Goal: Task Accomplishment & Management: Complete application form

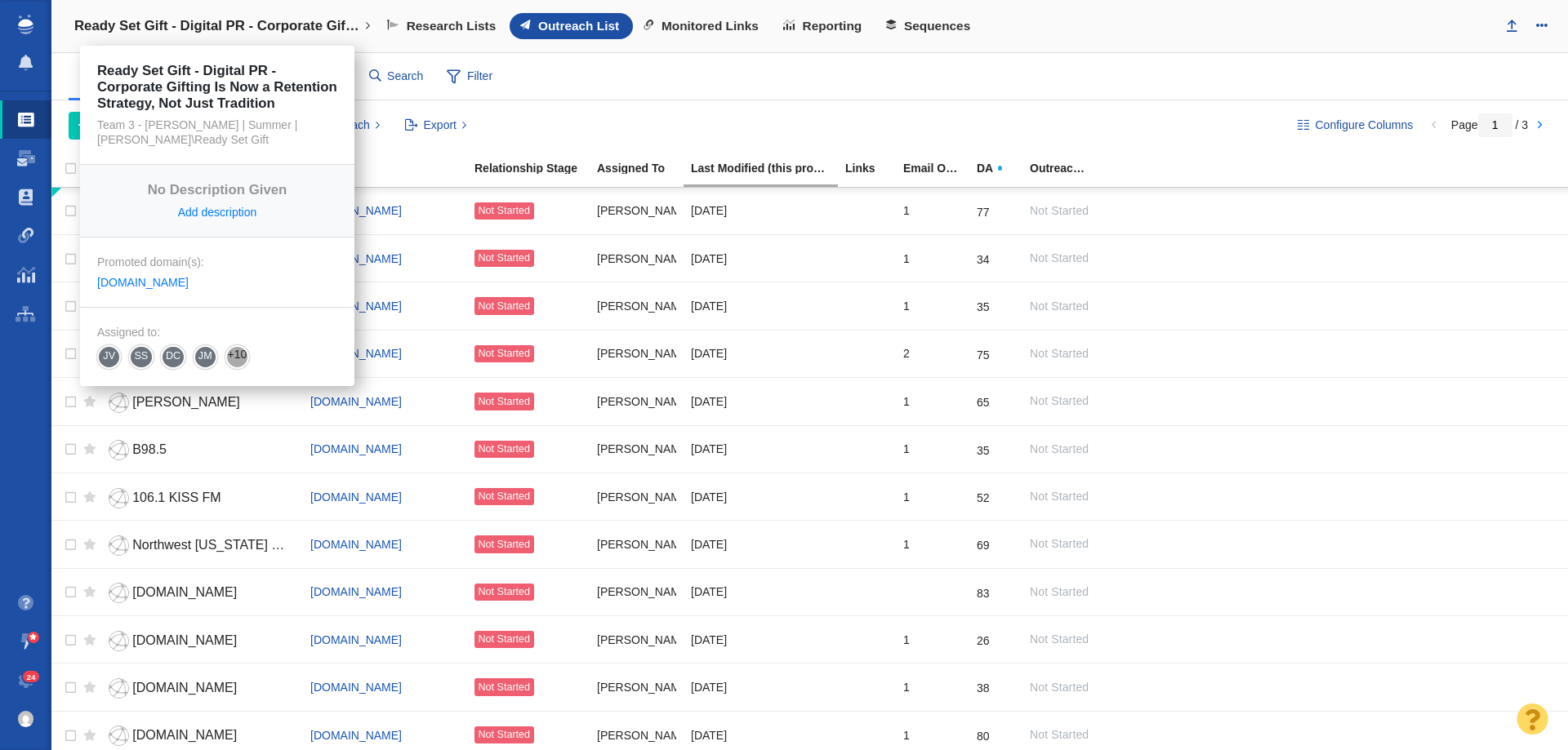
click at [245, 22] on h4 "Ready Set Gift - Digital PR - Corporate Gifting Is Now a Retention Strategy, No…" at bounding box center [217, 27] width 286 height 17
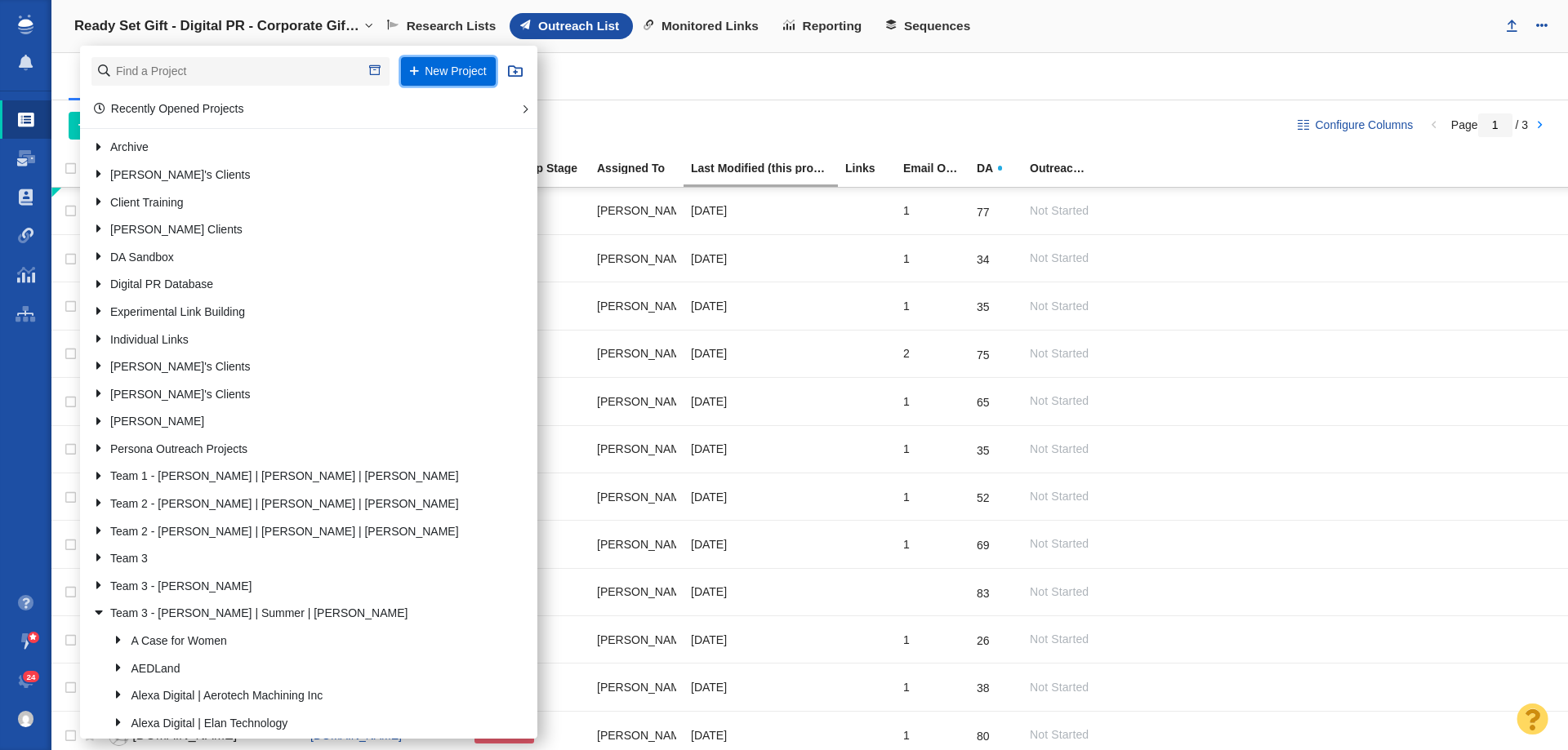
click at [423, 66] on button "New Project" at bounding box center [448, 71] width 95 height 28
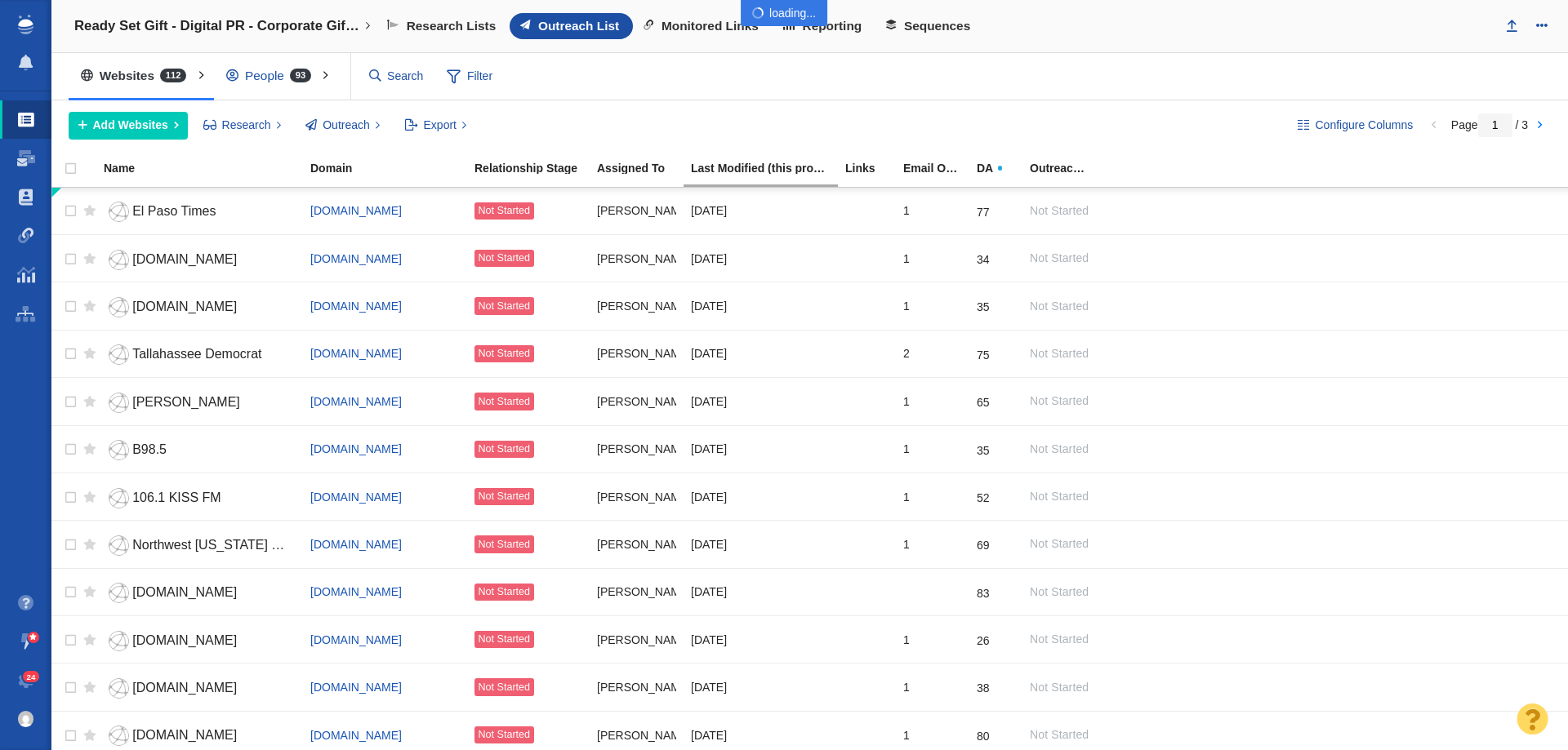
select select "DOMAIN"
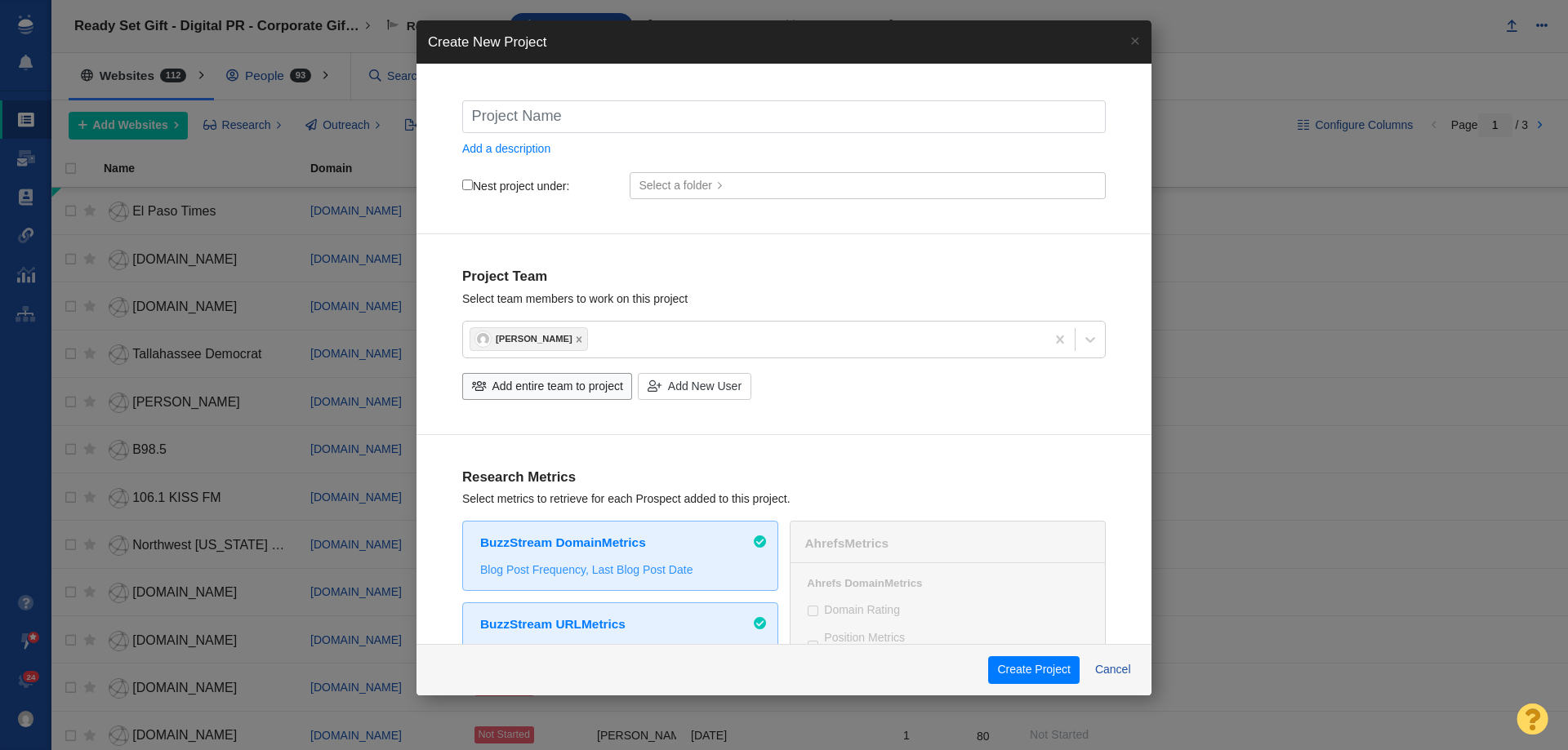
type input "U"
checkbox input "true"
type input "Up"
checkbox input "true"
type input "Upr"
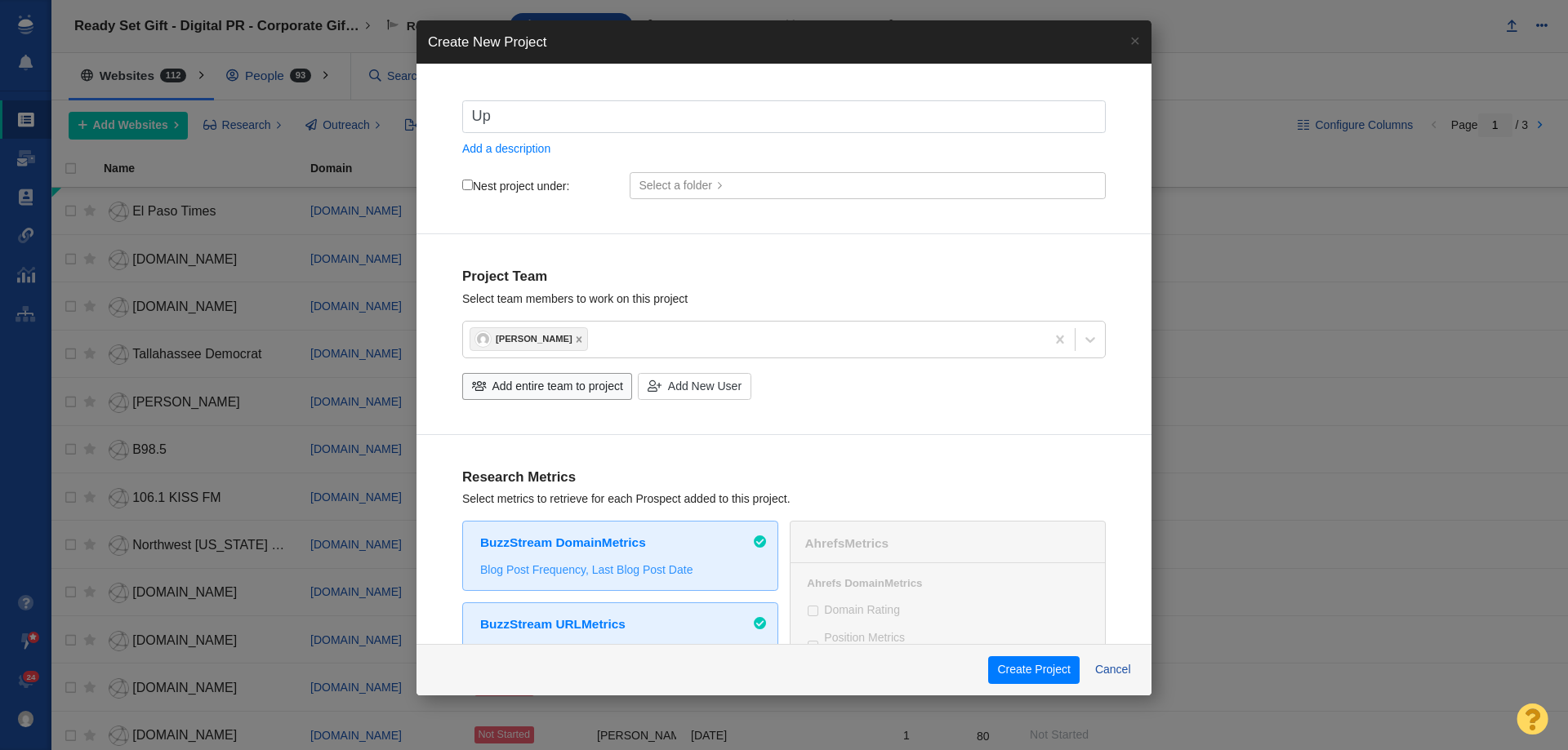
checkbox input "true"
type input "Upri"
checkbox input "true"
type input "Uprin"
checkbox input "true"
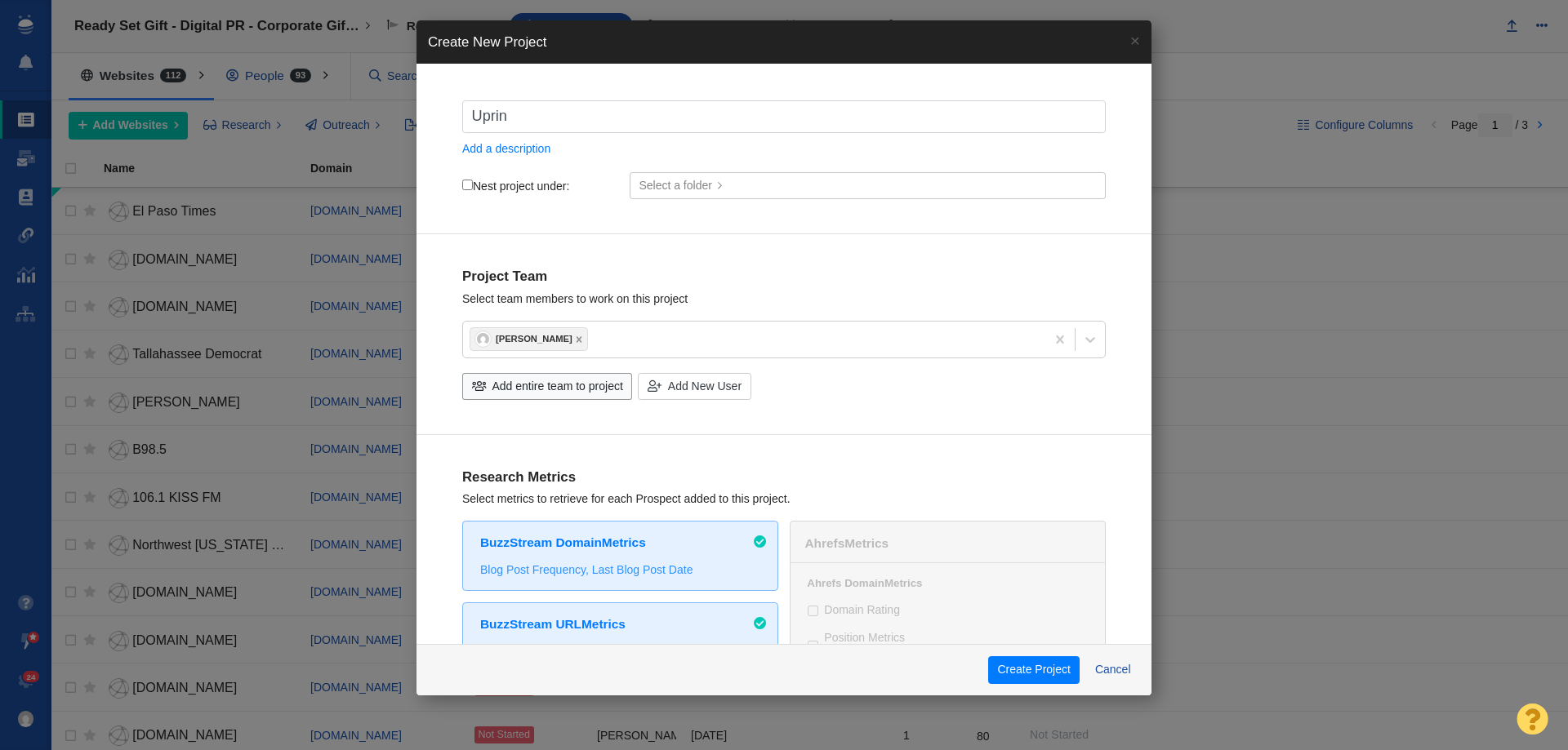
type input "Uprint"
checkbox input "true"
type input "Uprinti"
checkbox input "true"
type input "Uprintin"
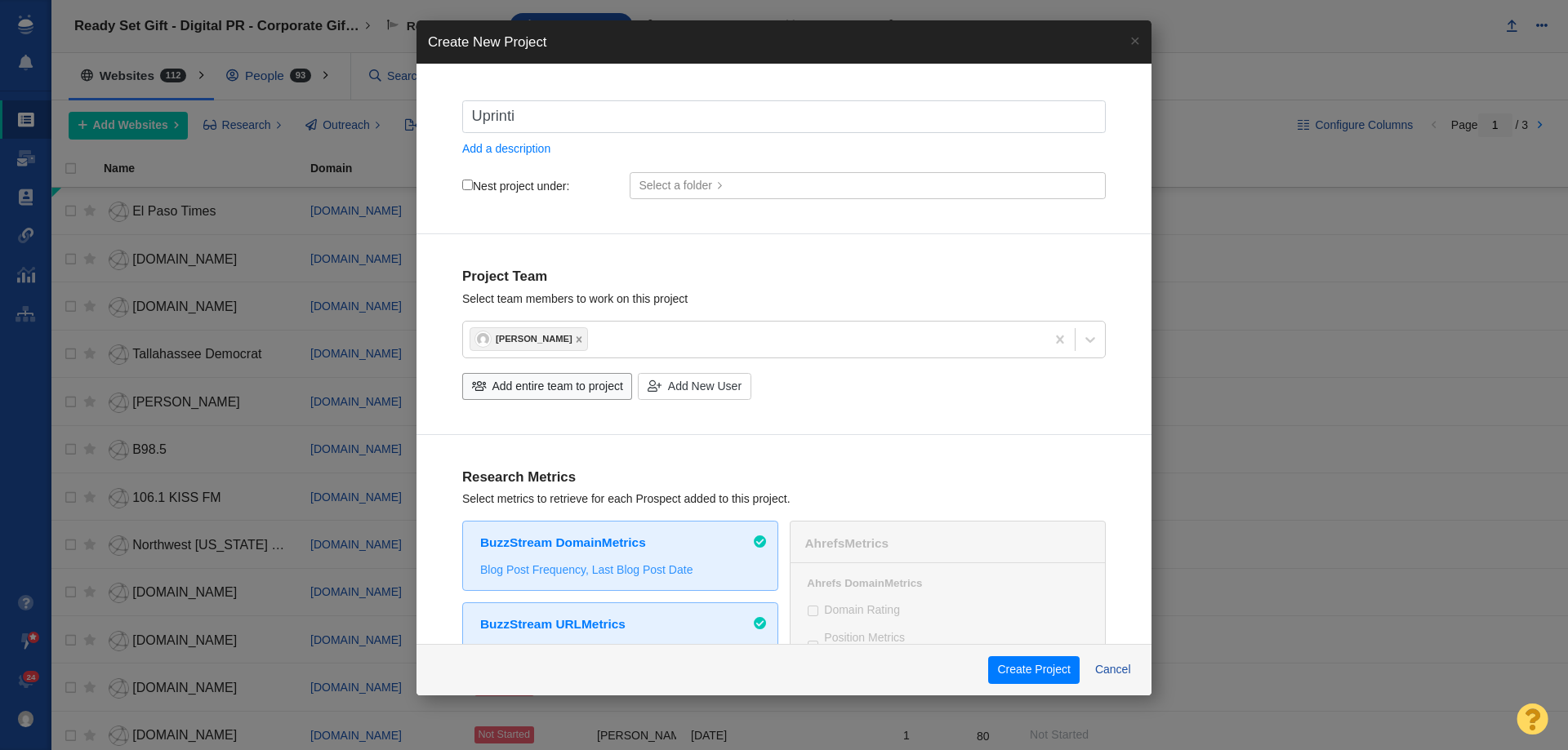
checkbox input "true"
type input "Uprinting"
checkbox input "true"
type input "Uprinting"
checkbox input "true"
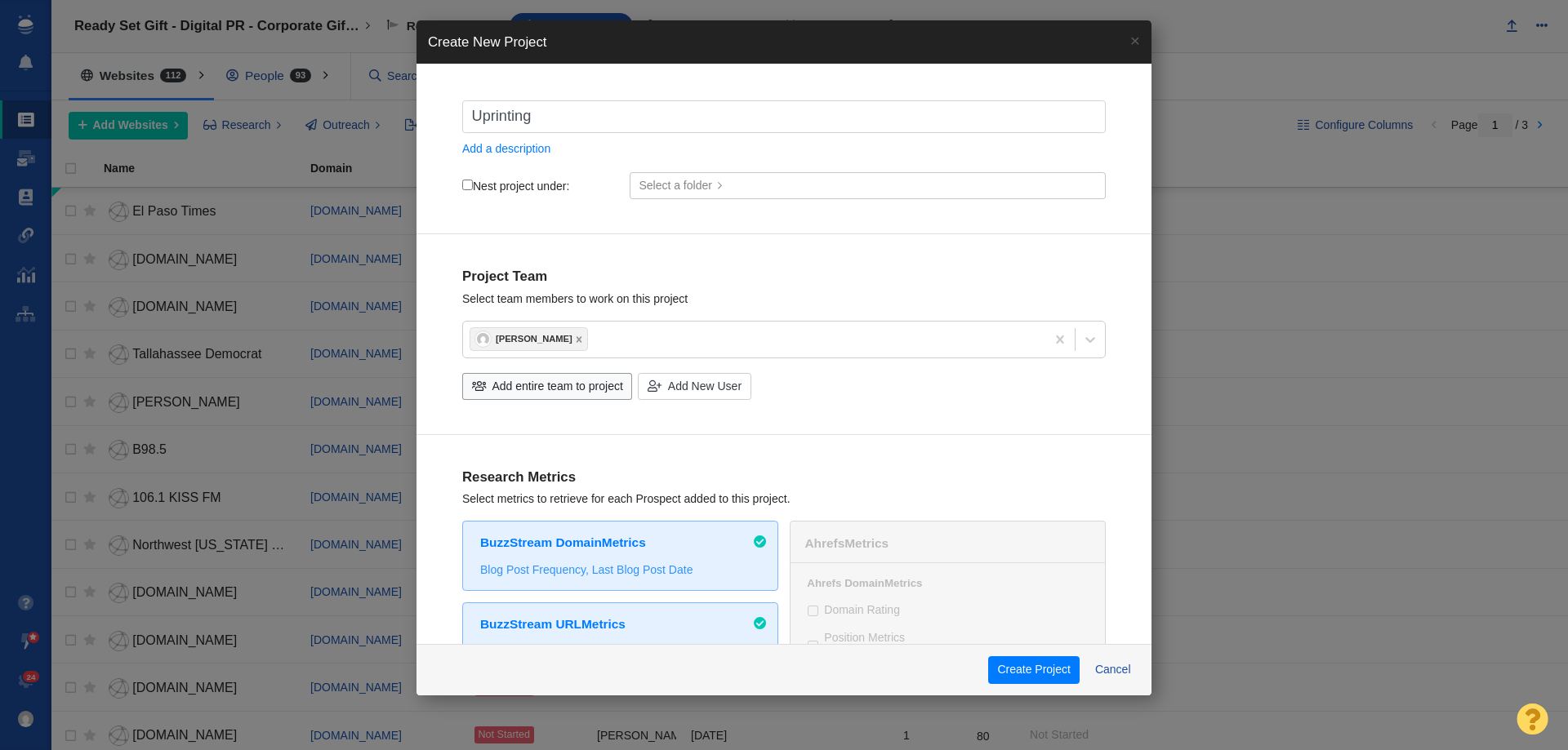
type input "Uprinting -"
checkbox input "true"
type input "Uprinting -"
checkbox input "true"
type input "Uprinting - D"
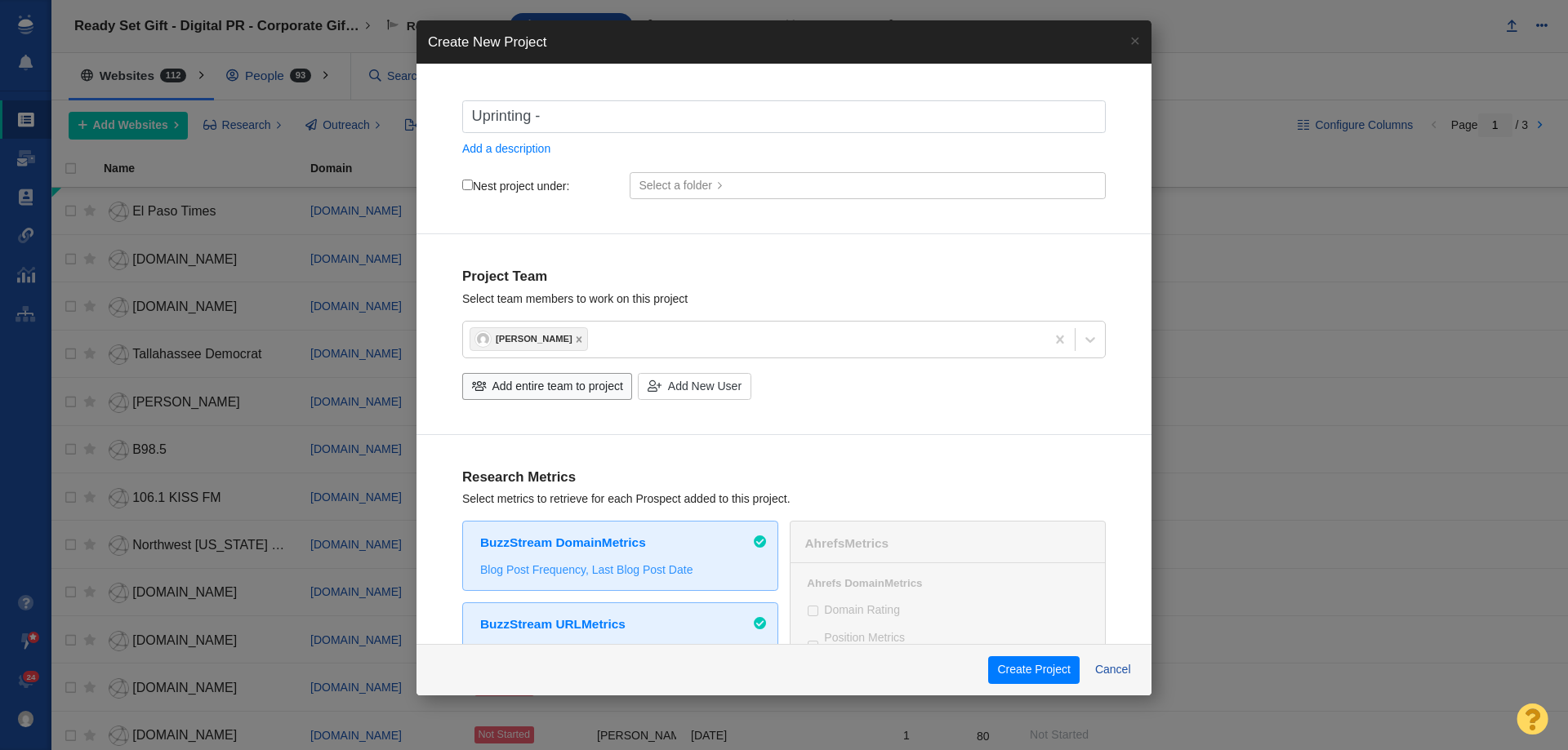
checkbox input "true"
type input "Uprinting - Di"
checkbox input "true"
type input "Uprinting - Dig"
checkbox input "true"
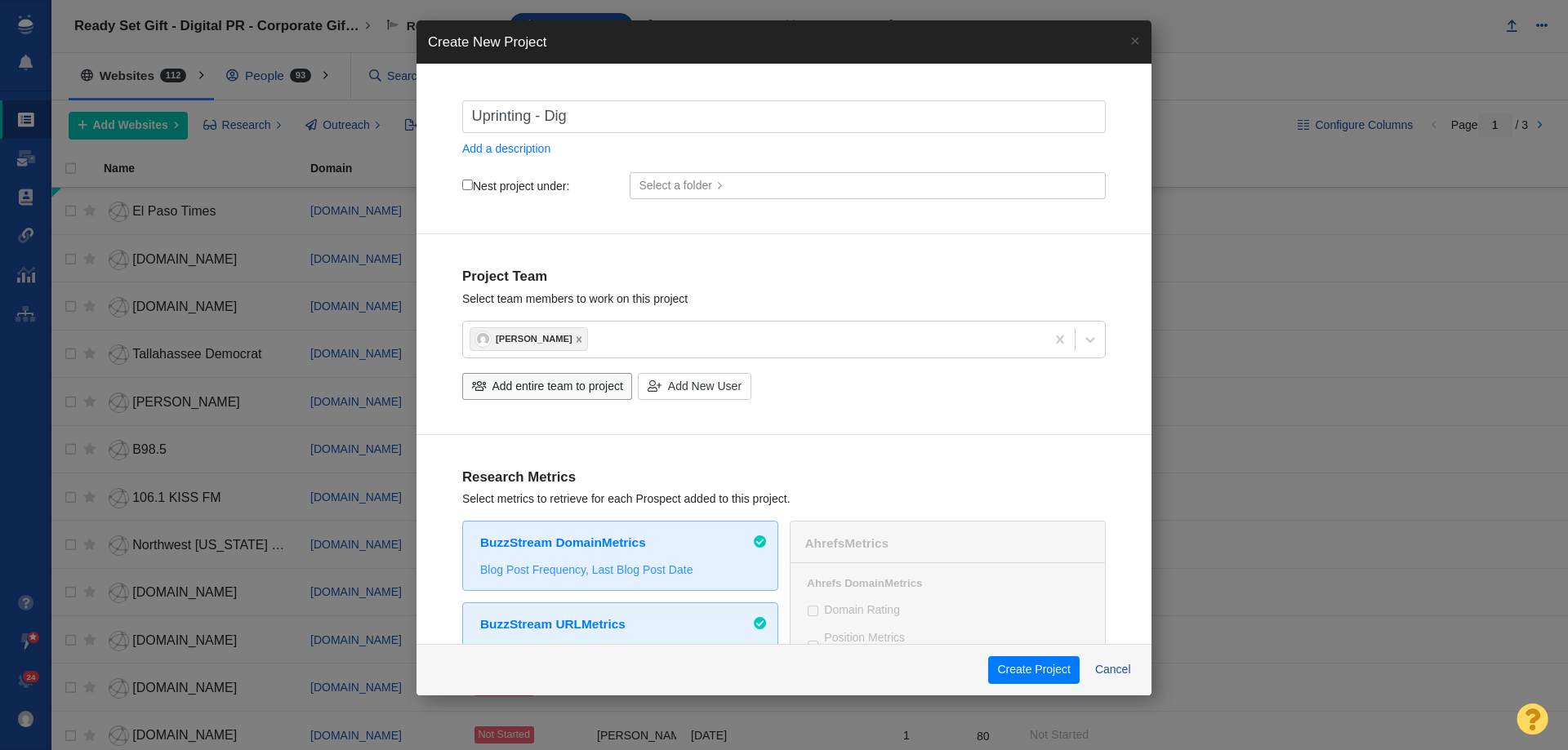
type input "Uprinting - Digi"
checkbox input "true"
type input "Uprinting - Digit"
checkbox input "true"
type input "Uprinting - Digita"
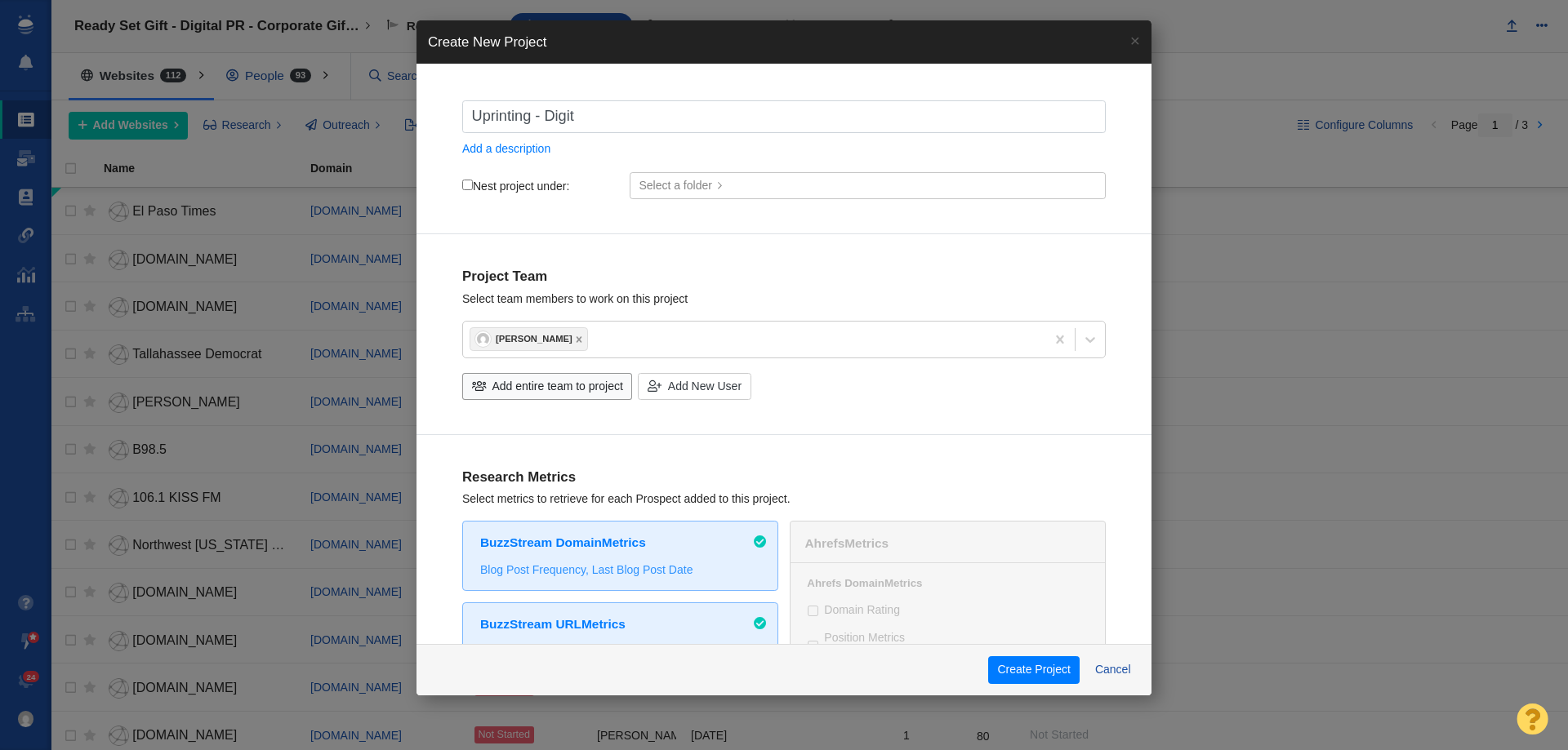
checkbox input "true"
type input "Uprinting - Digital"
checkbox input "true"
type input "Uprinting - Digital"
checkbox input "true"
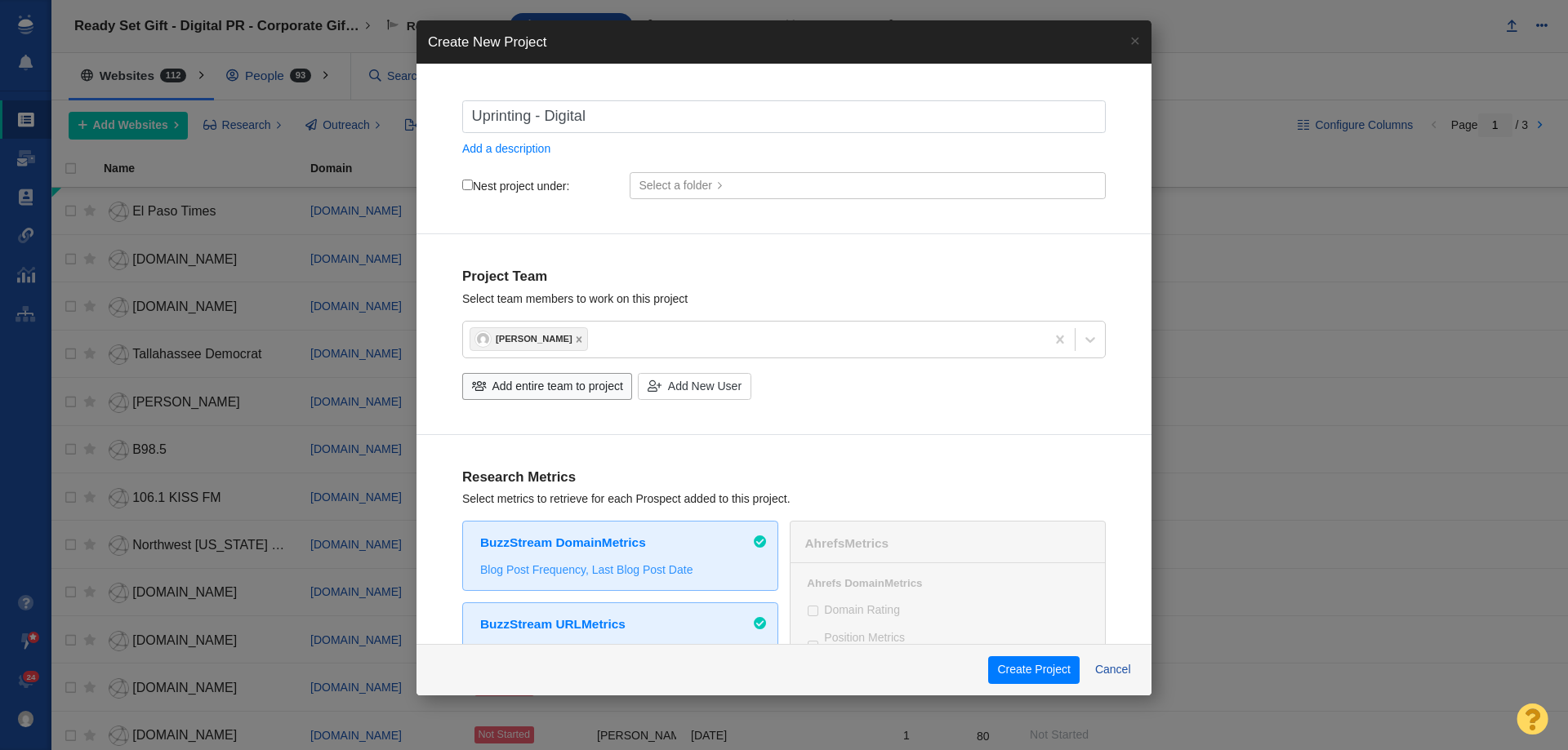
type input "Uprinting - Digital P"
checkbox input "true"
type input "Uprinting - Digital PR"
checkbox input "true"
type input "Uprinting - Digital PR"
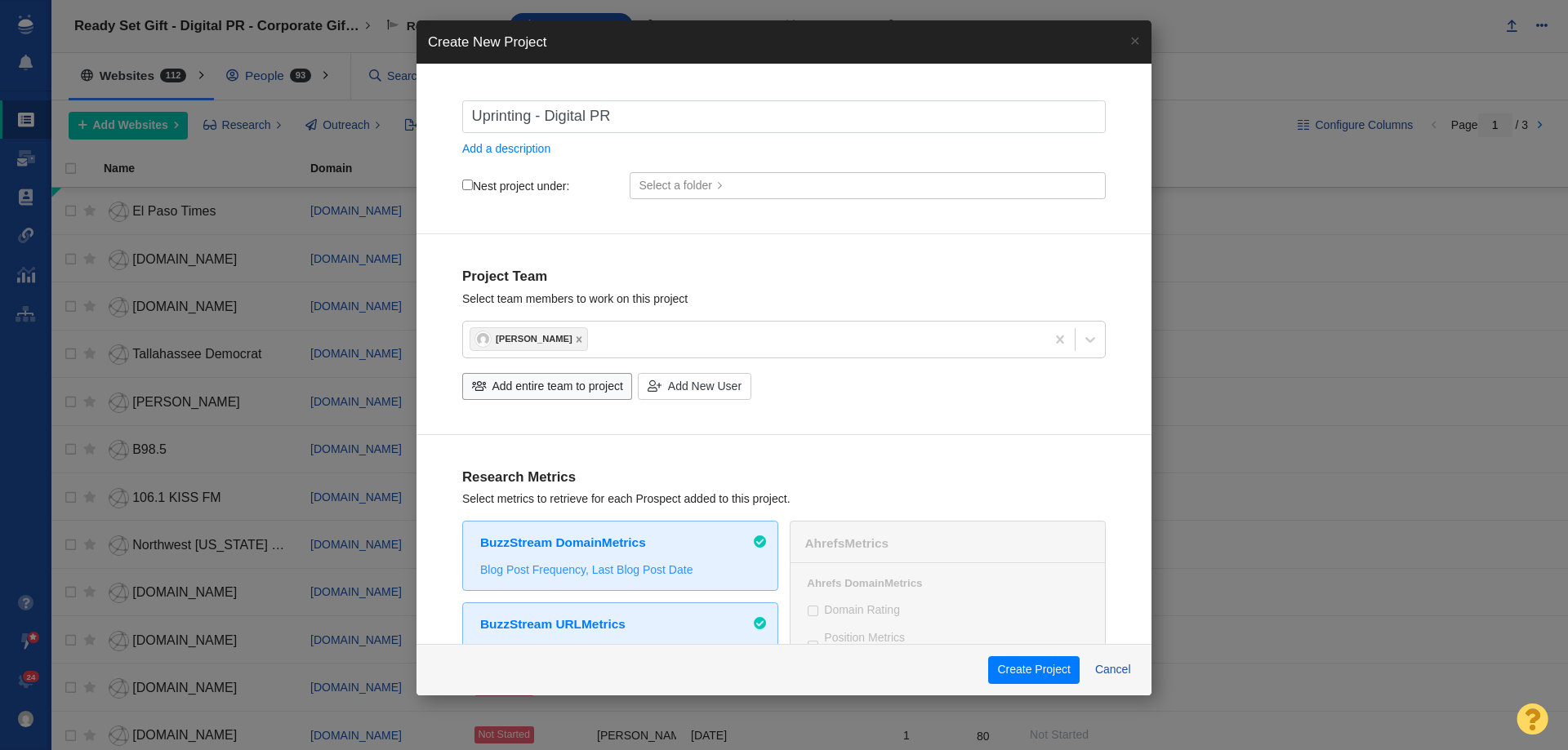
checkbox input "true"
type input "Uprinting - Digital PR -"
checkbox input "true"
type input "Uprinting - Digital PR -"
checkbox input "true"
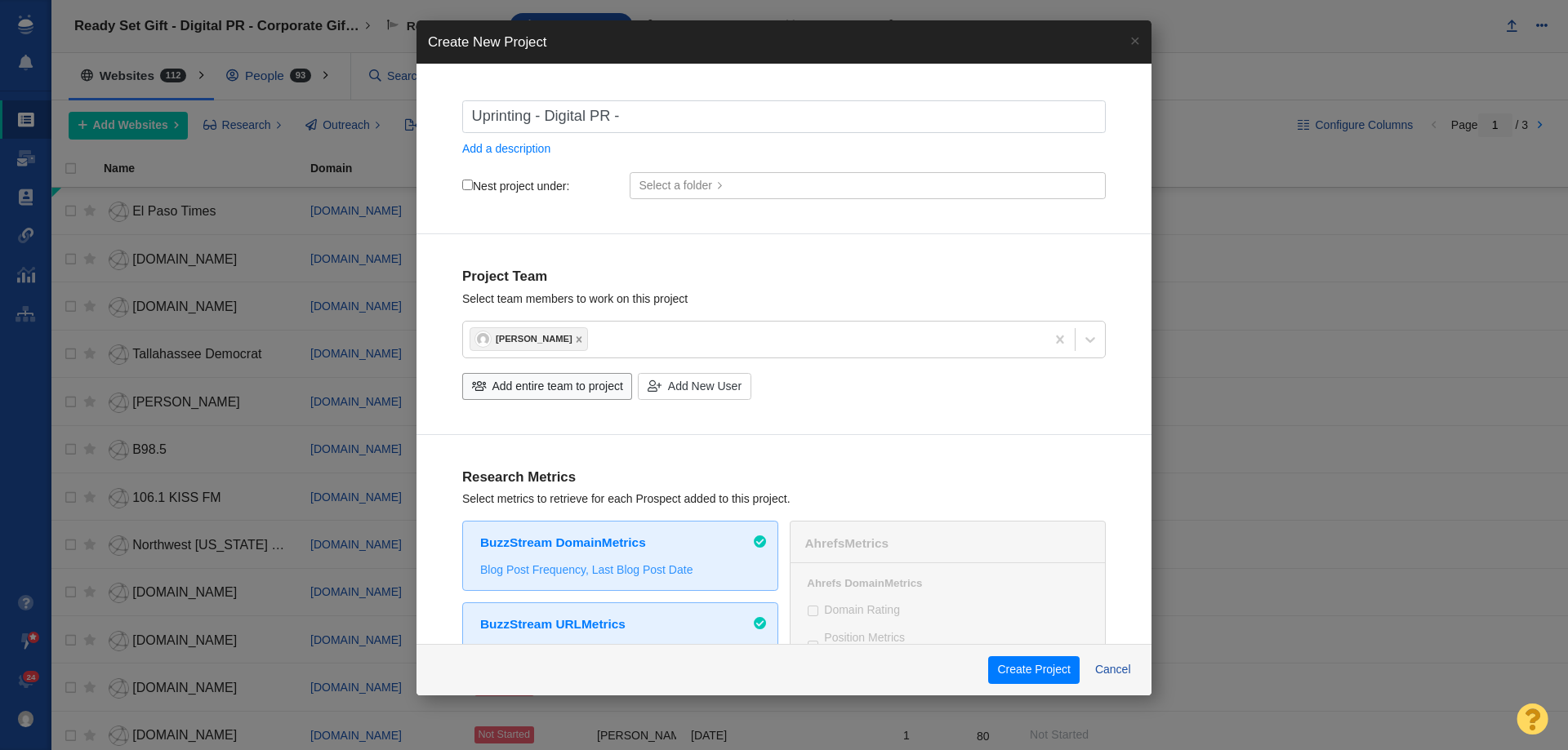
type input "Uprinting - Digital PR -"
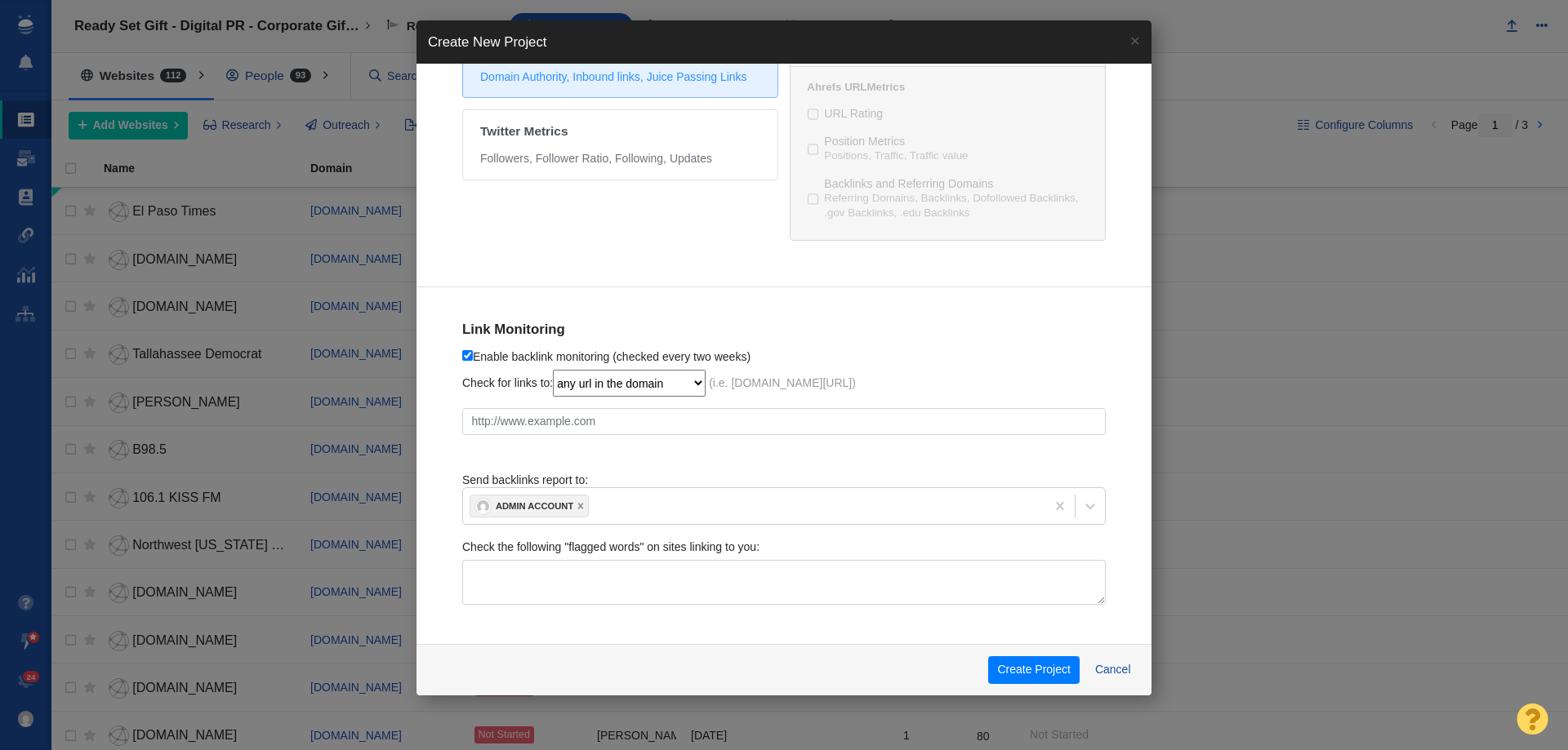
scroll to position [675, 0]
click at [581, 508] on icon at bounding box center [581, 502] width 12 height 12
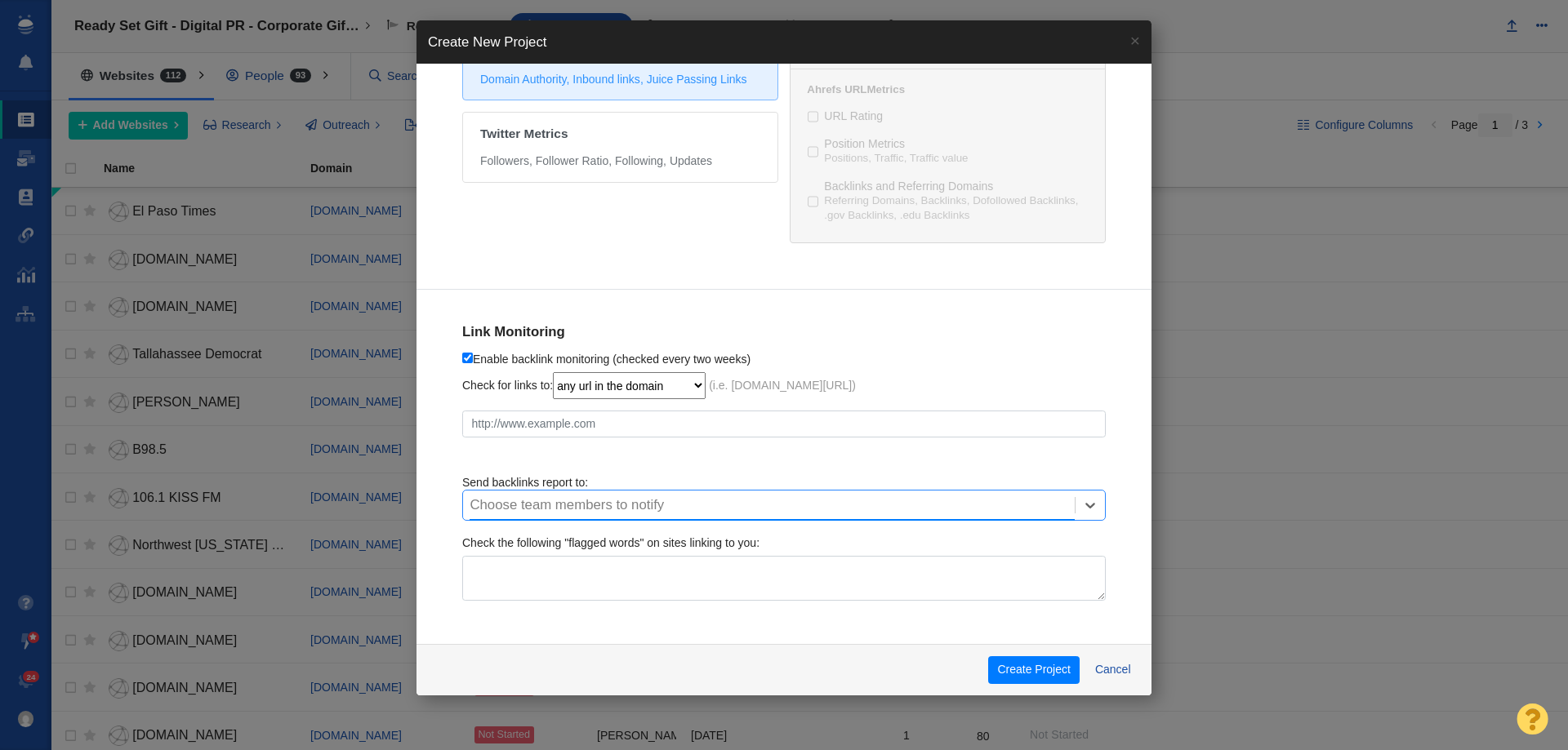
scroll to position [669, 0]
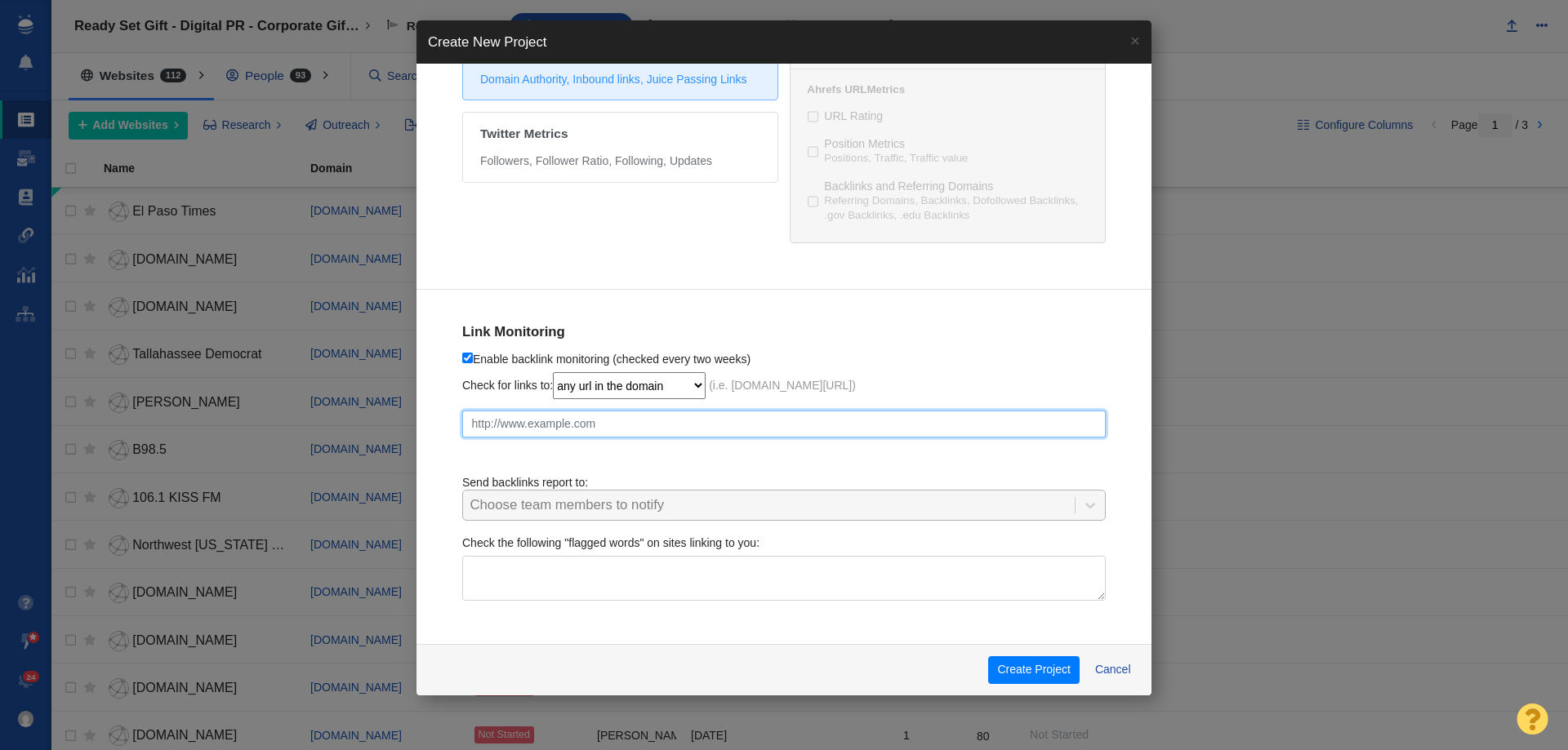
click at [488, 421] on input "text" at bounding box center [784, 424] width 643 height 27
paste input "https://www.uprinting.com/blog/creative-cities-in-america/"
checkbox input "true"
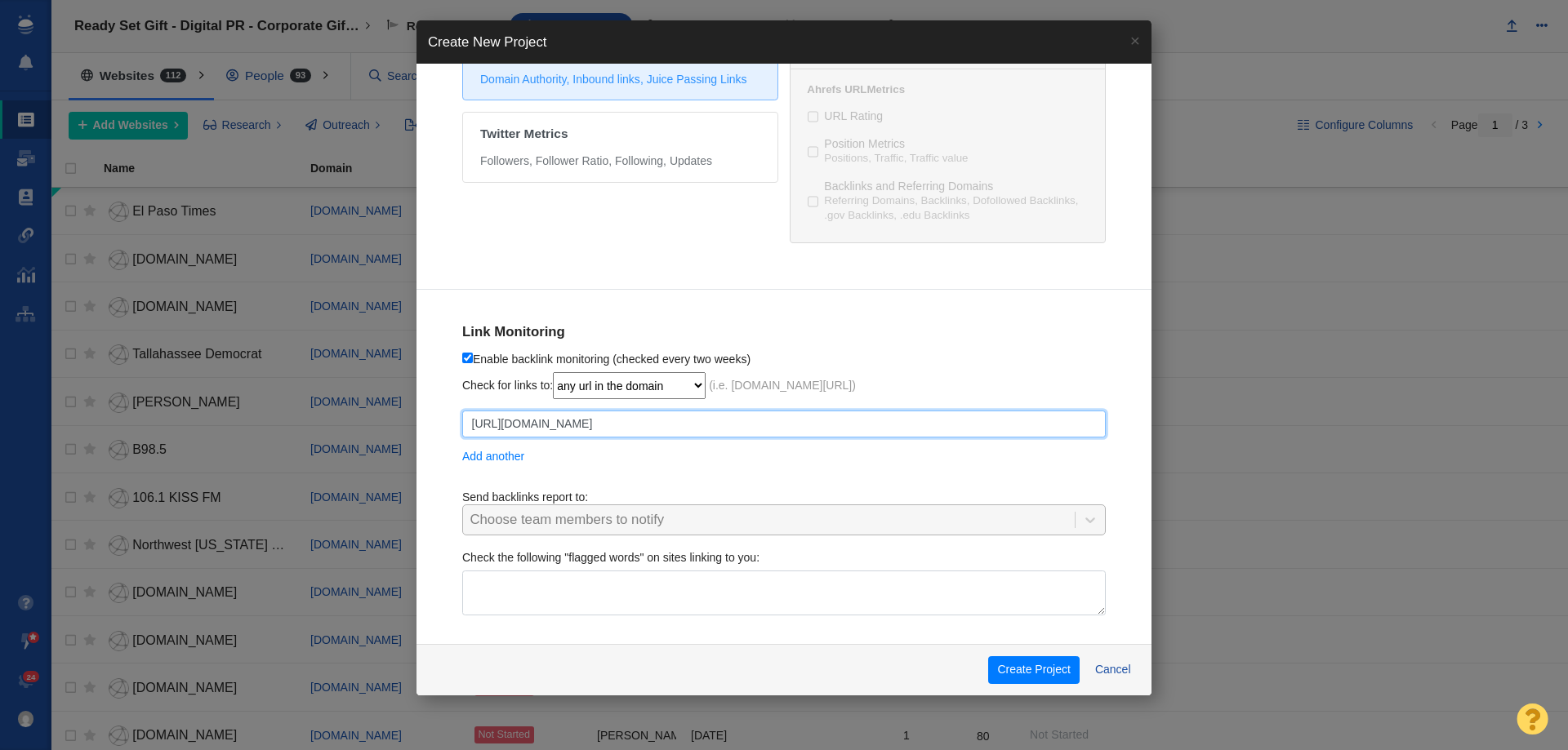
type input "https://www.uprinting.com/blog/creative-cities-in-america/"
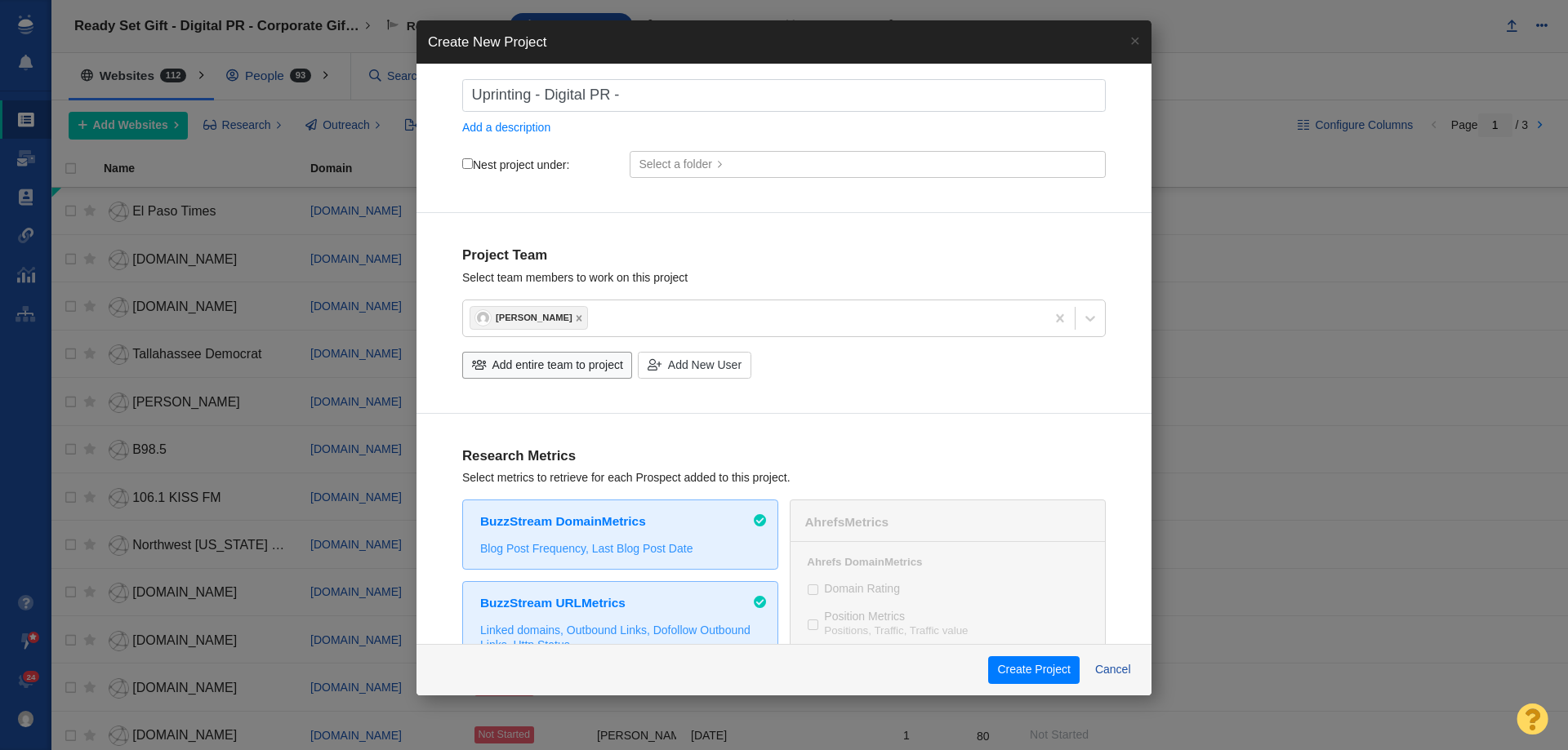
scroll to position [16, 0]
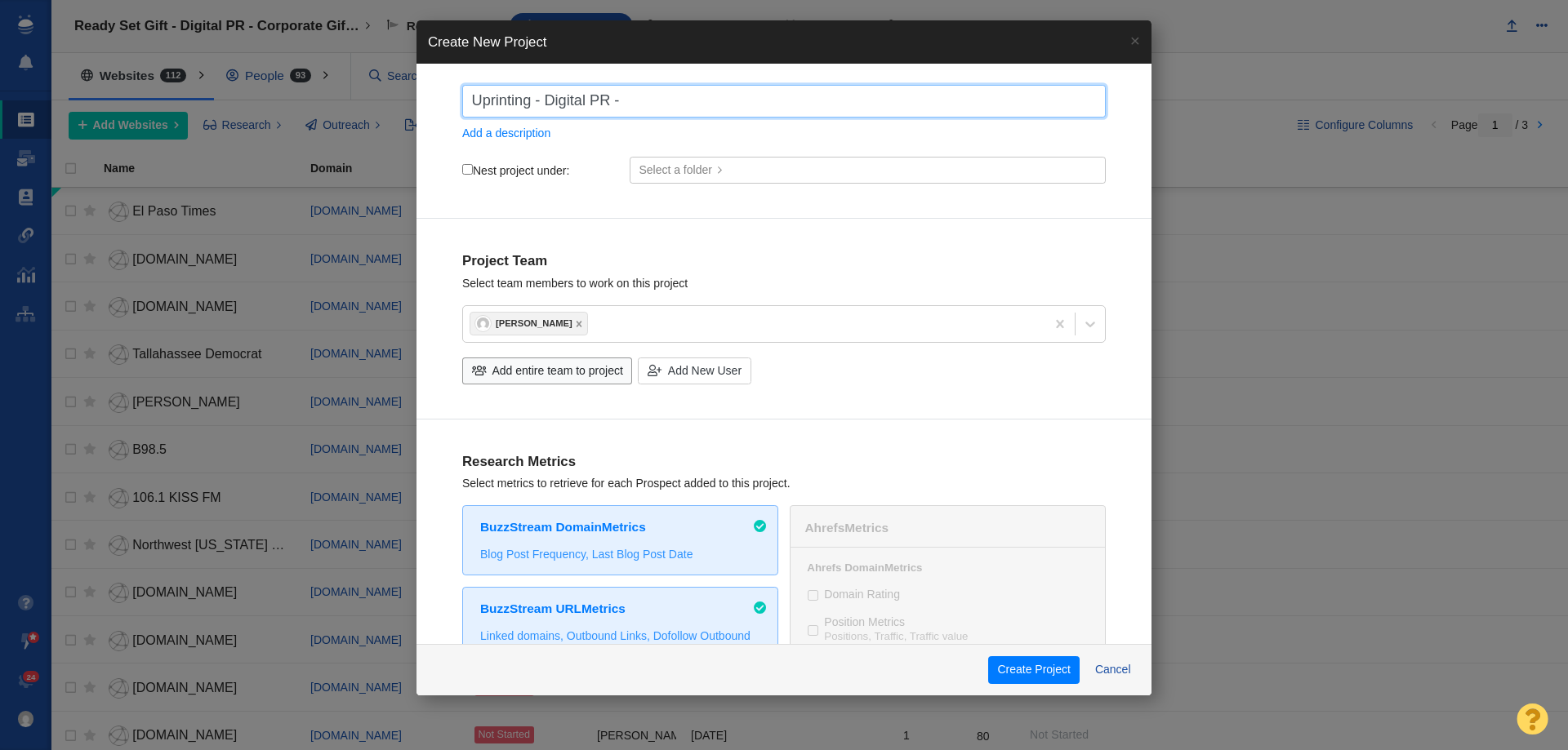
click at [720, 105] on input "Uprinting - Digital PR -" at bounding box center [784, 100] width 643 height 32
paste input "Most Creative Cities in the U.S."
type input "Uprinting - Digital PR - Most Creative Cities in the [GEOGRAPHIC_DATA]"
checkbox input "true"
type input "Uprinting - Digital PR - Most Creative Cities in the [GEOGRAPHIC_DATA]"
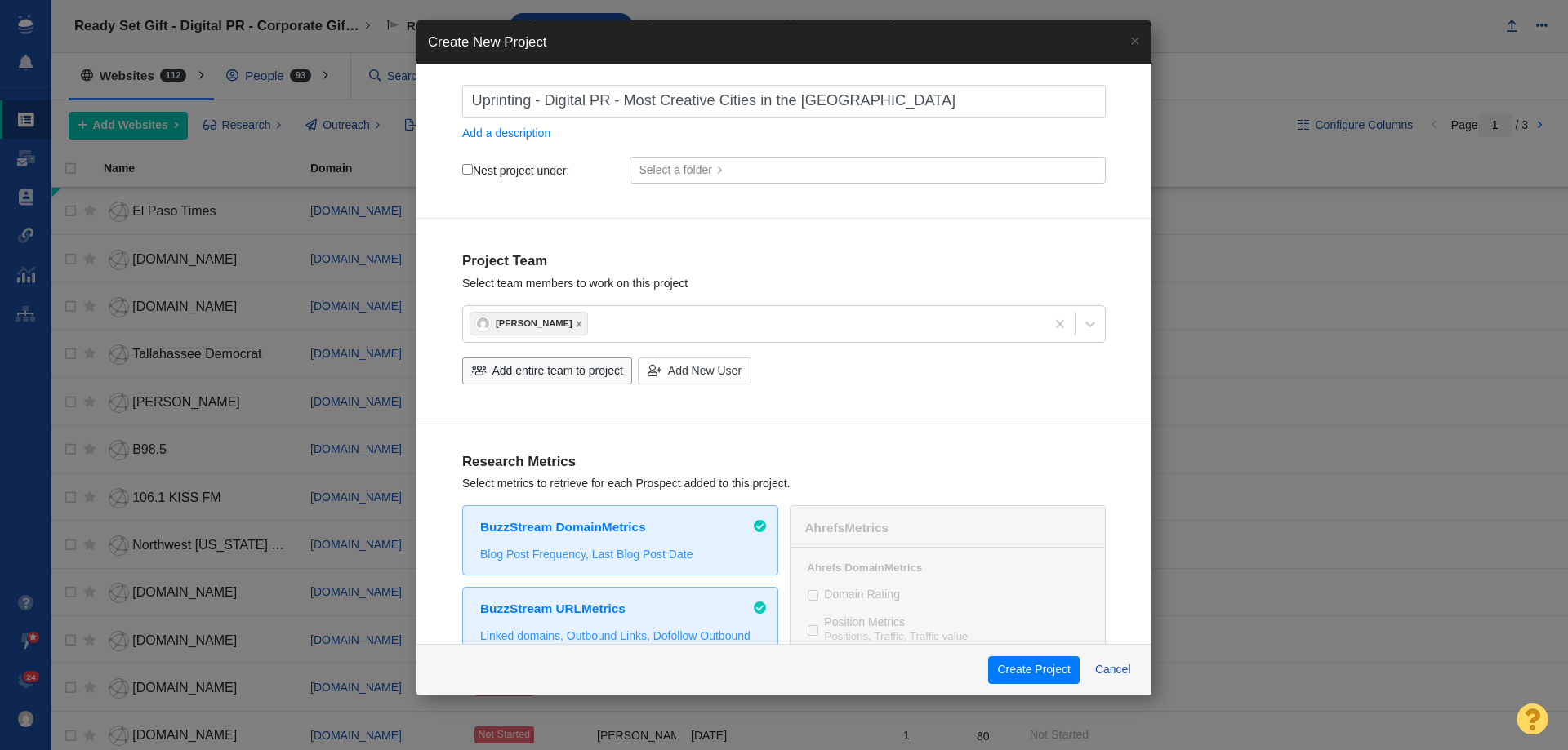
click at [462, 170] on div "Uprinting - Digital PR - Most Creative Cities in the U.S. Add a description Nes…" at bounding box center [784, 149] width 735 height 143
click at [473, 168] on label "Nest project under:" at bounding box center [515, 171] width 107 height 15
click at [473, 168] on input "Nest project under:" at bounding box center [467, 169] width 11 height 11
checkbox input "true"
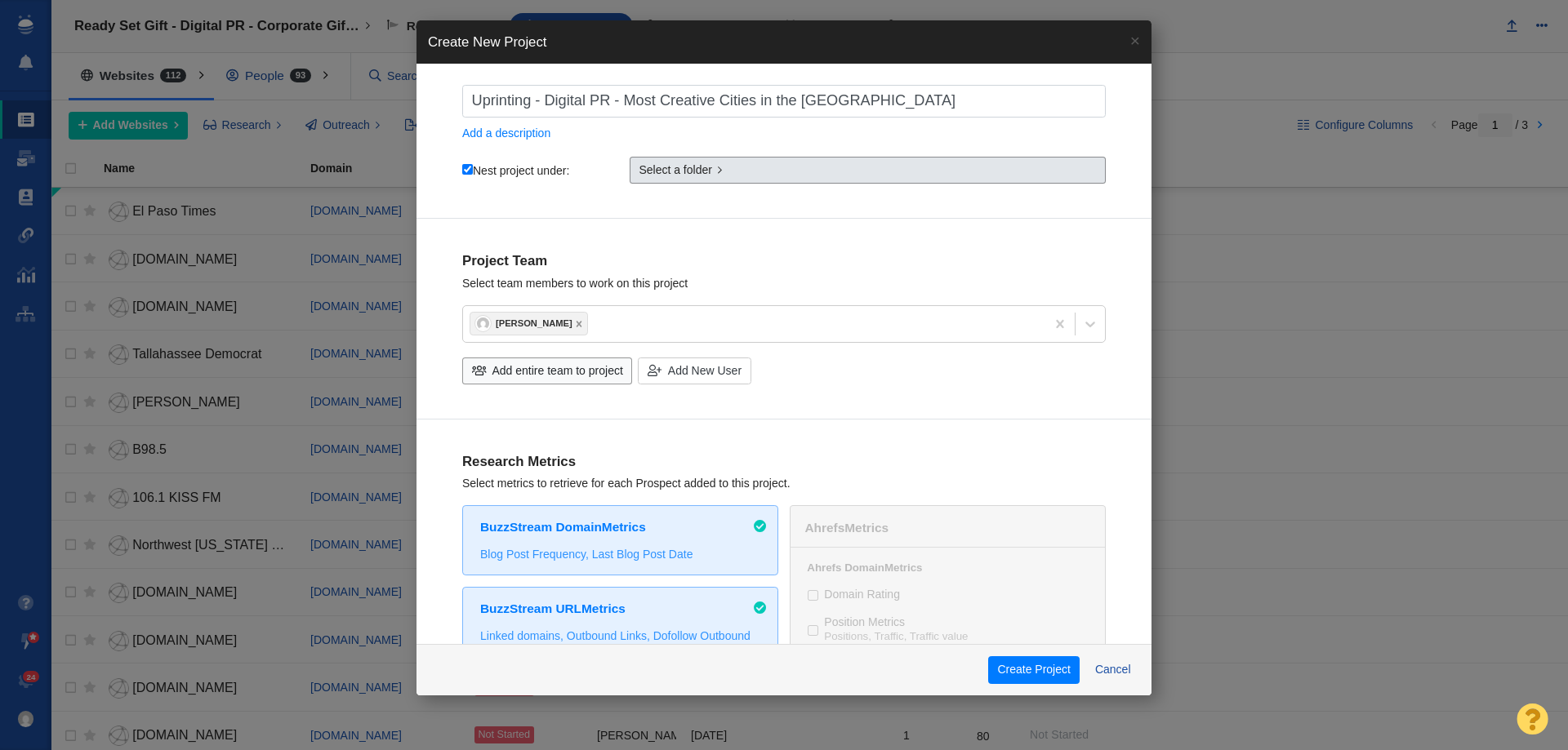
click at [673, 164] on span "Select a folder" at bounding box center [676, 170] width 74 height 17
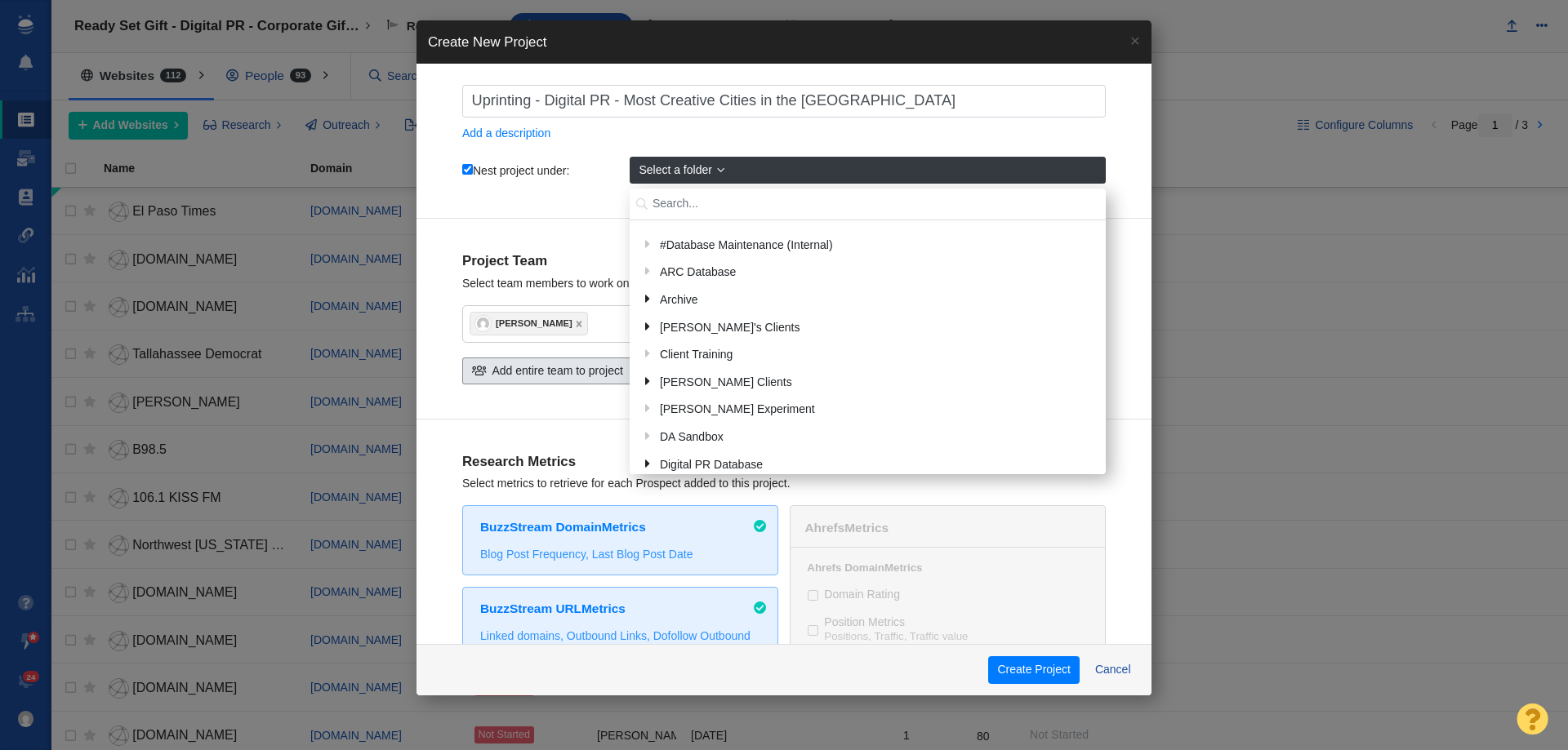
click at [554, 366] on span "Add entire team to project" at bounding box center [557, 371] width 130 height 17
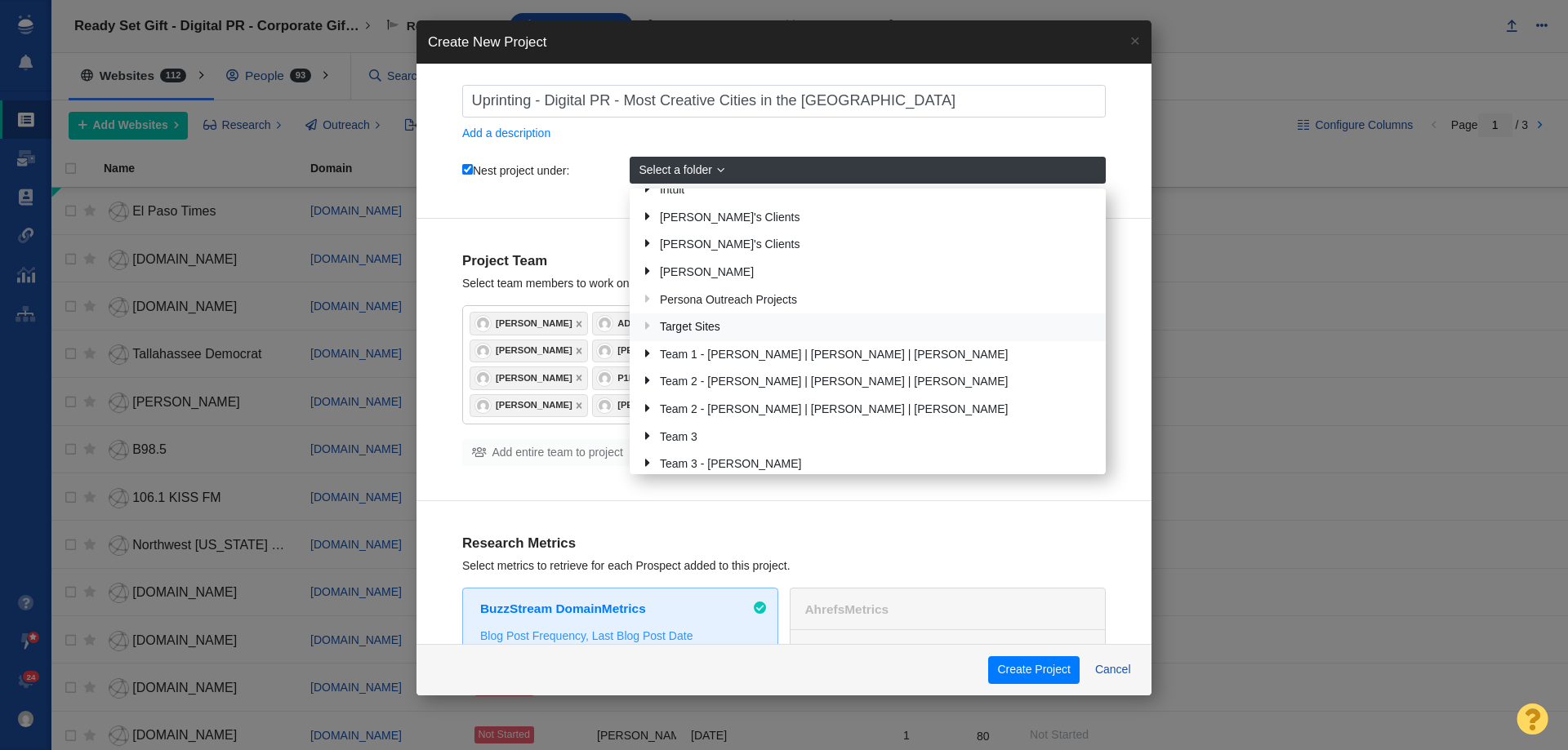
scroll to position [636, 0]
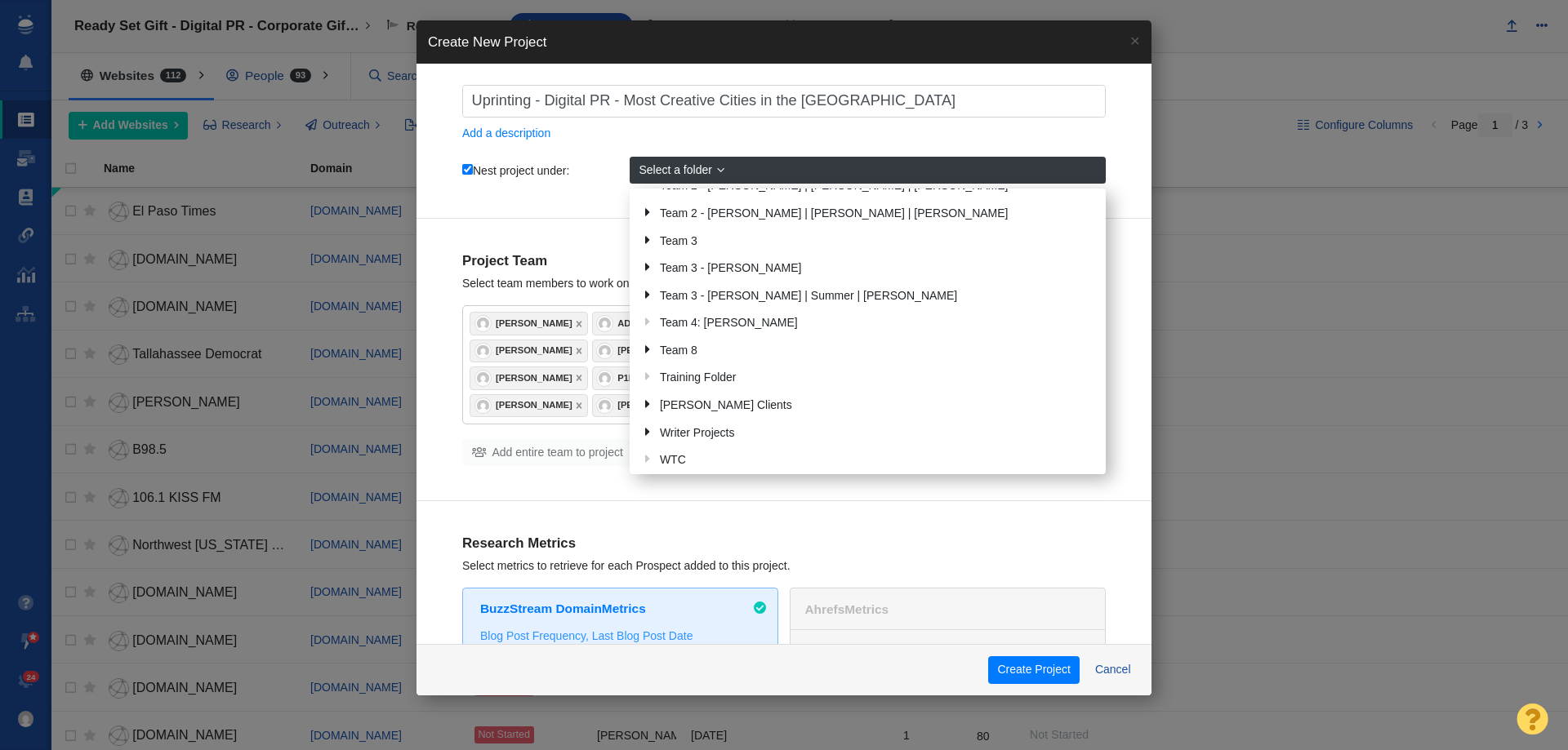
click at [457, 476] on div "Project Team Select team members to work on this project Kyle Ochsner Admin Acc…" at bounding box center [784, 360] width 735 height 282
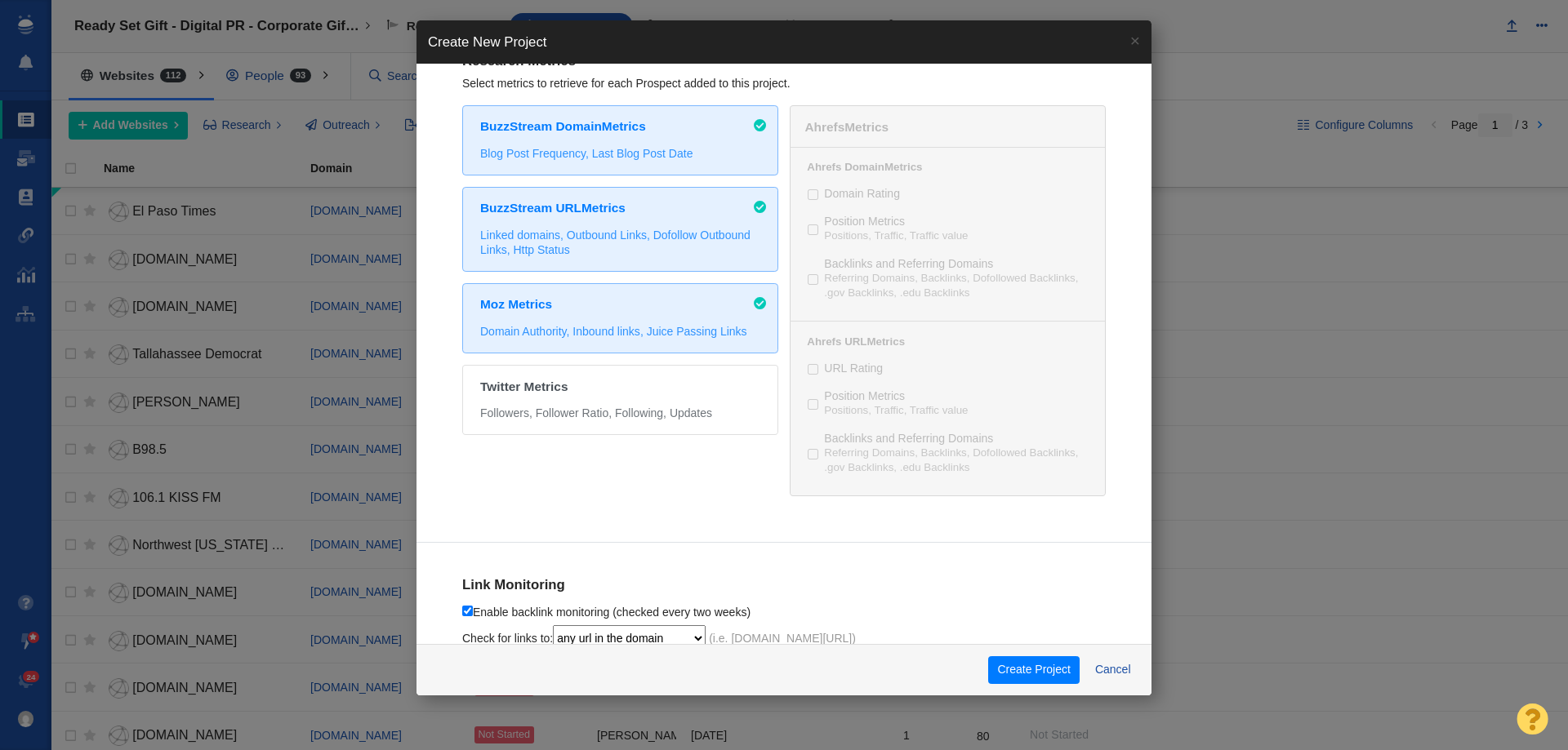
scroll to position [505, 0]
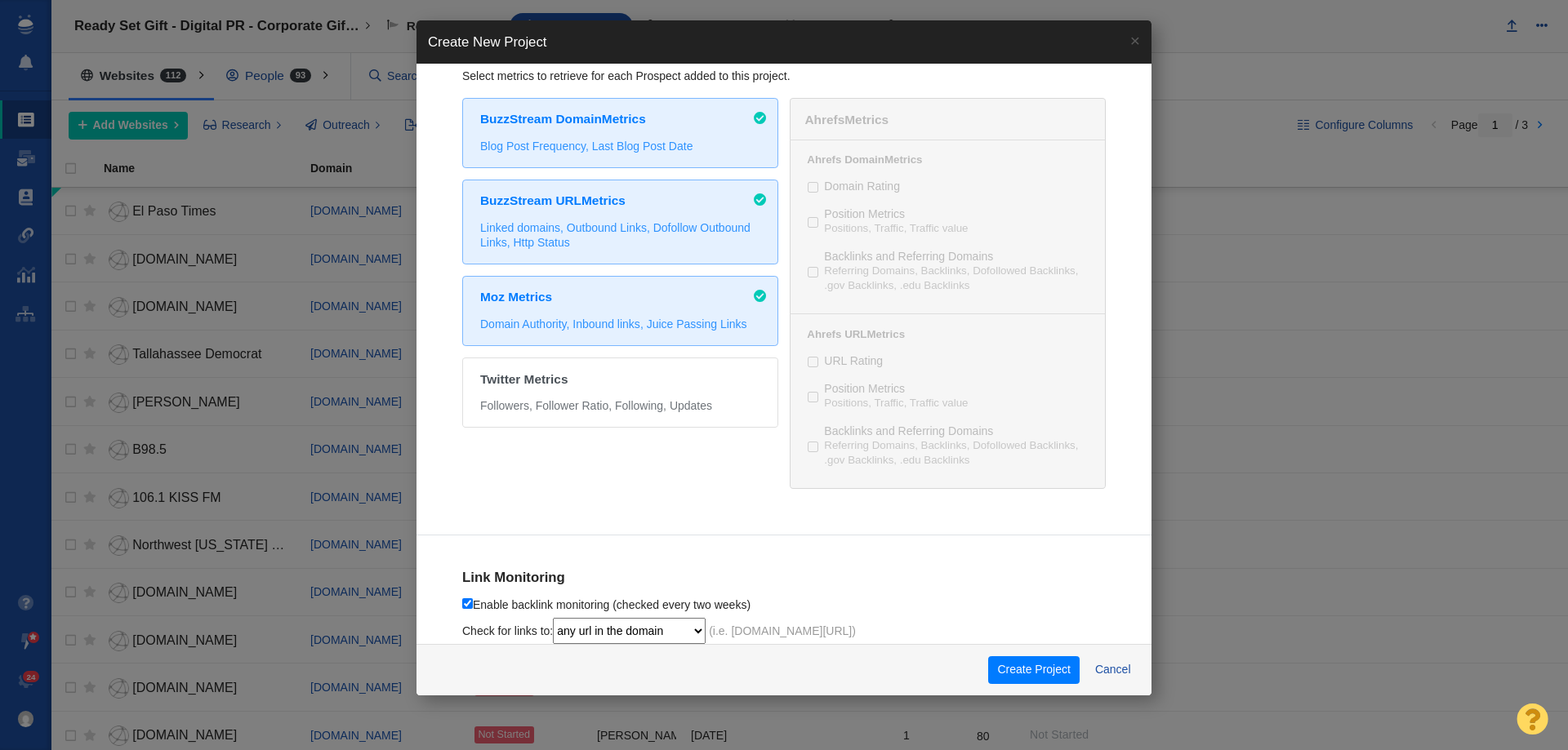
click at [476, 525] on div "Research Metrics Select metrics to retrieve for each Prospect added to this pro…" at bounding box center [784, 273] width 735 height 524
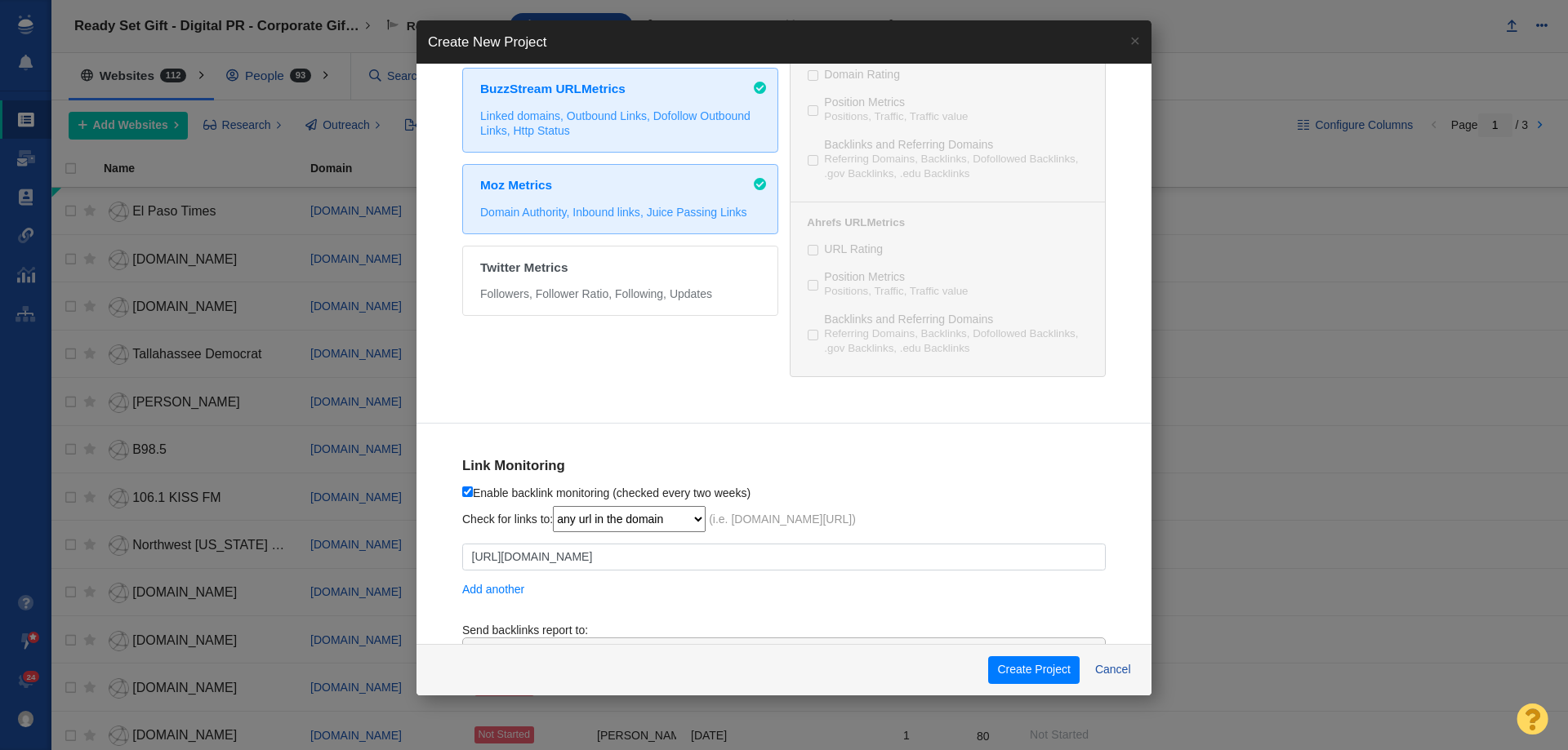
scroll to position [765, 0]
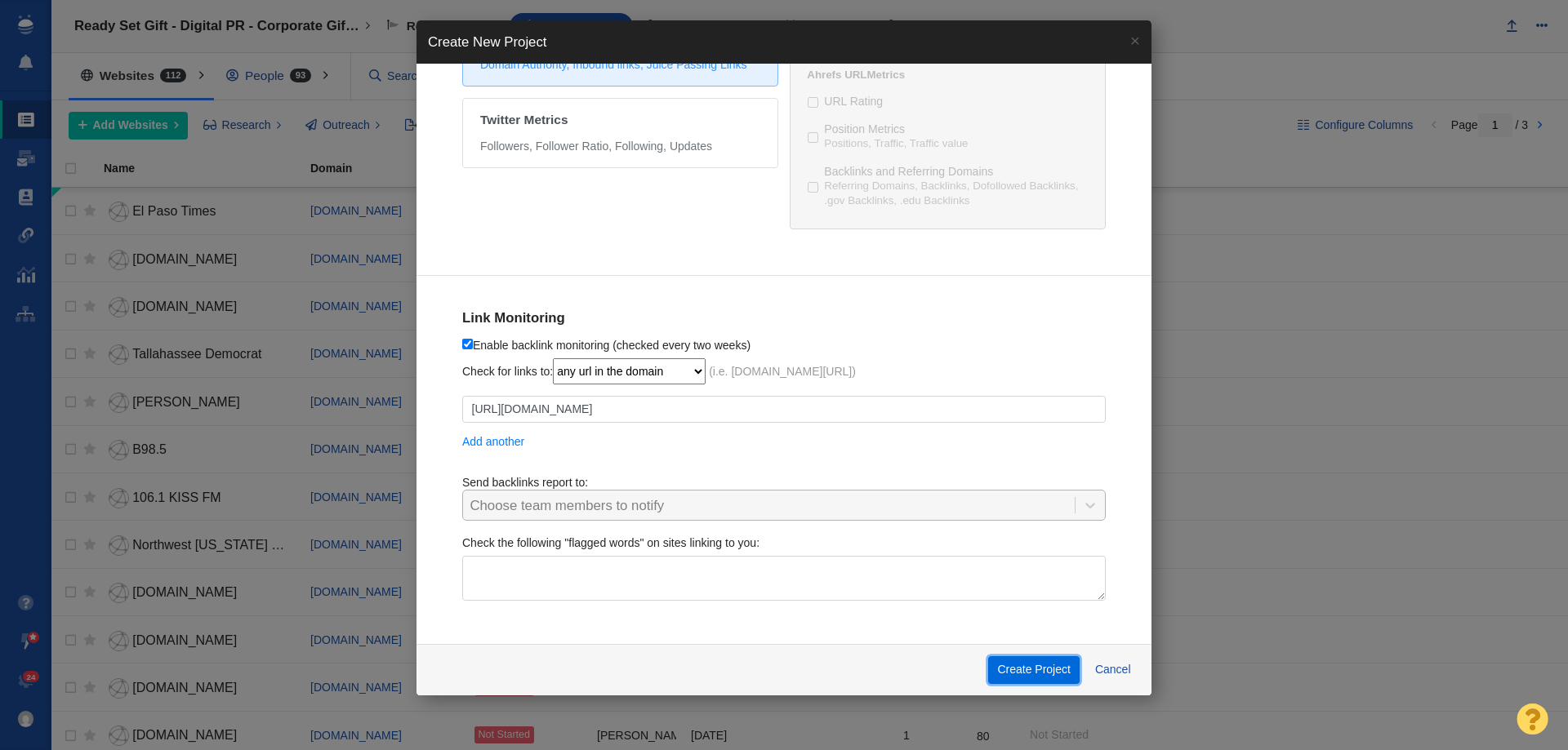
click at [1019, 667] on button "Create Project" at bounding box center [1034, 670] width 91 height 27
checkbox input "true"
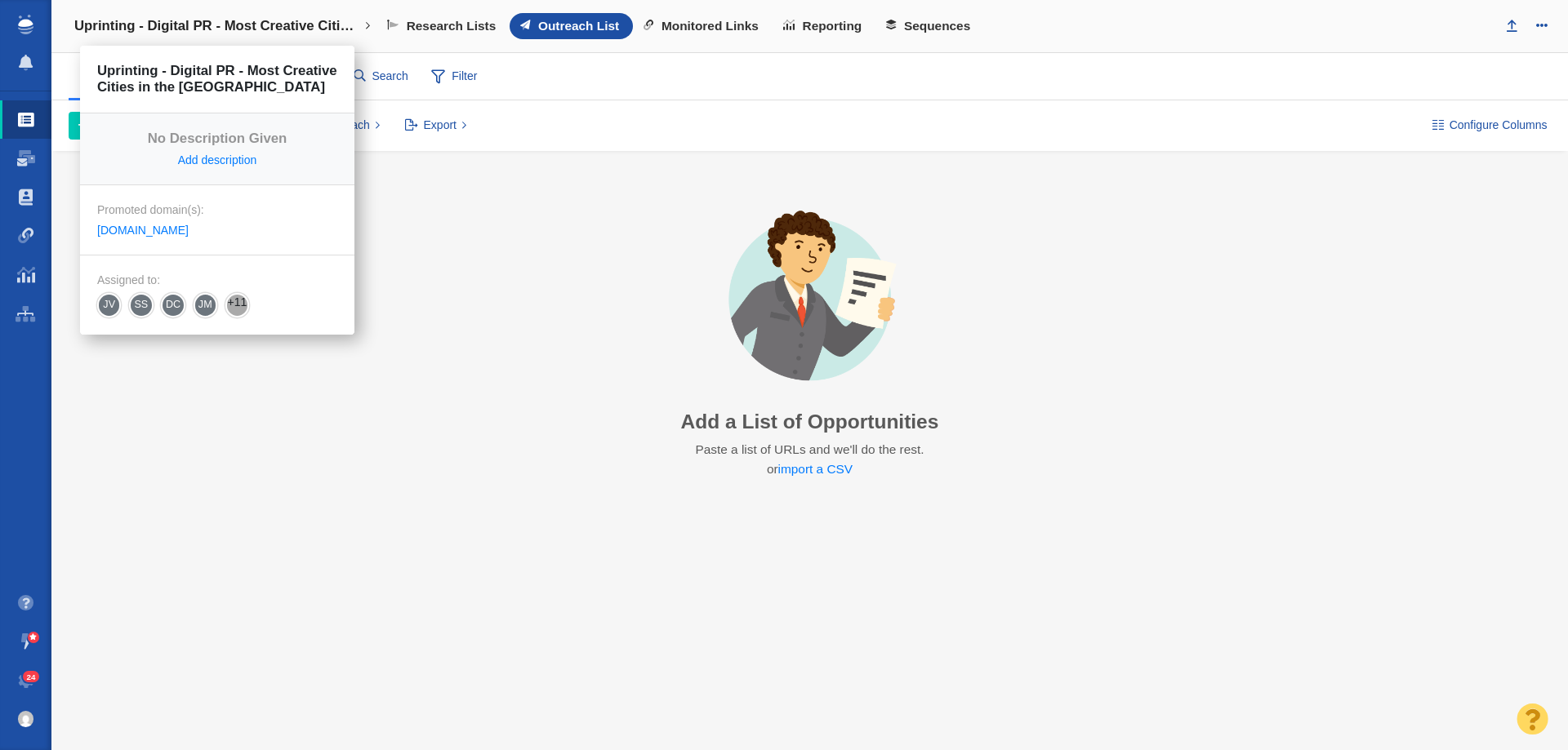
click at [219, 15] on link "Uprinting - Digital PR - Most Creative Cities in the [GEOGRAPHIC_DATA]" at bounding box center [222, 26] width 320 height 39
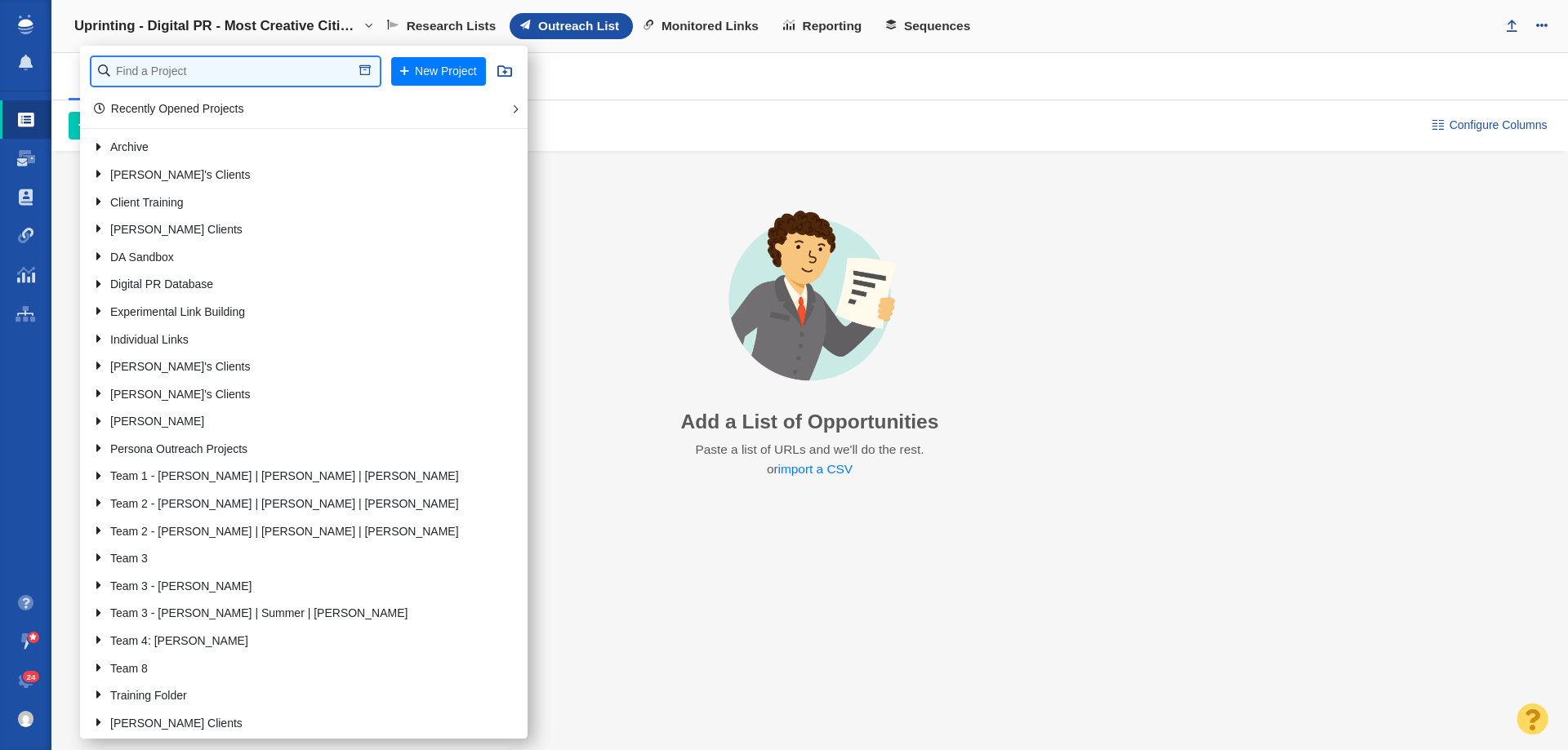
click at [219, 73] on input "text" at bounding box center [235, 71] width 288 height 28
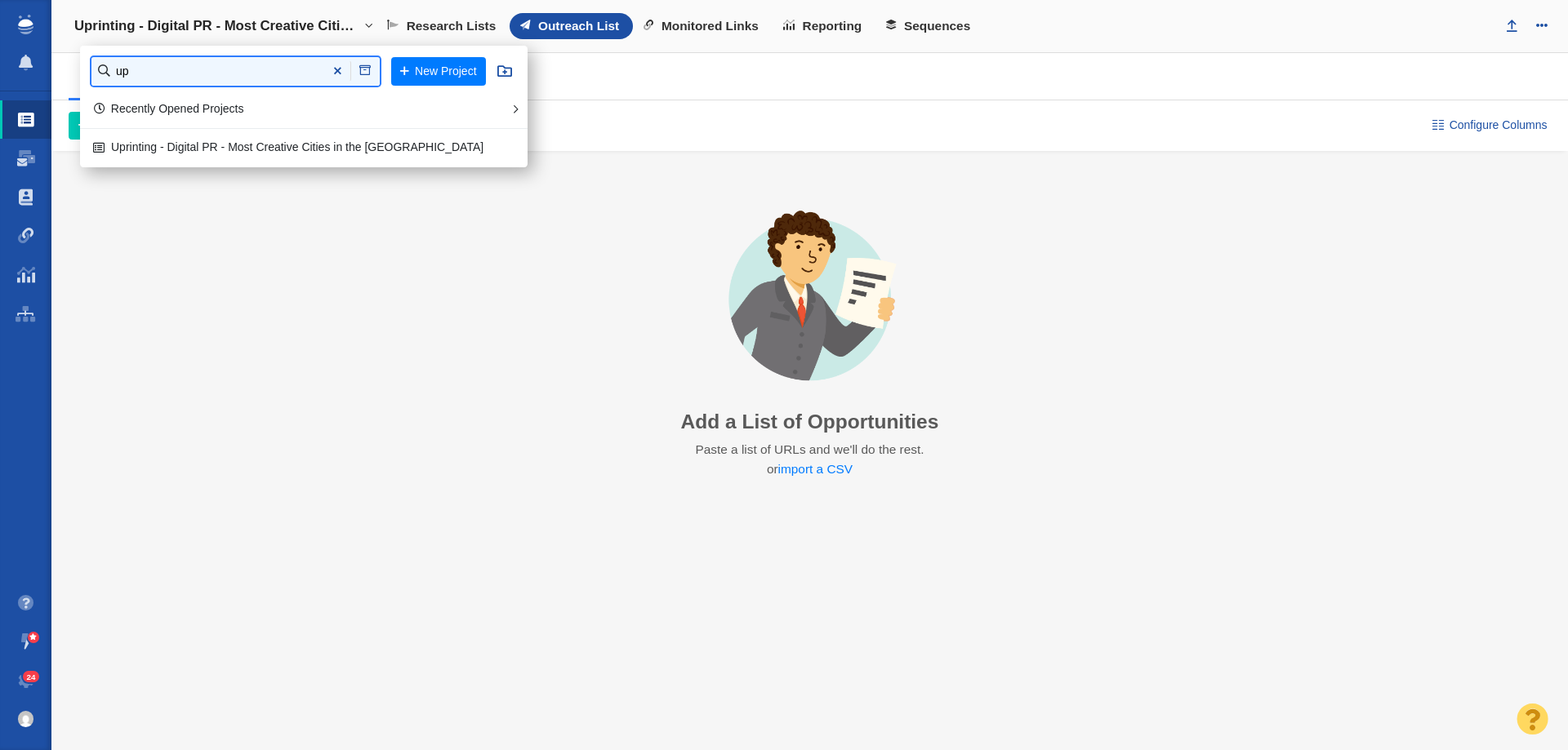
type input "u"
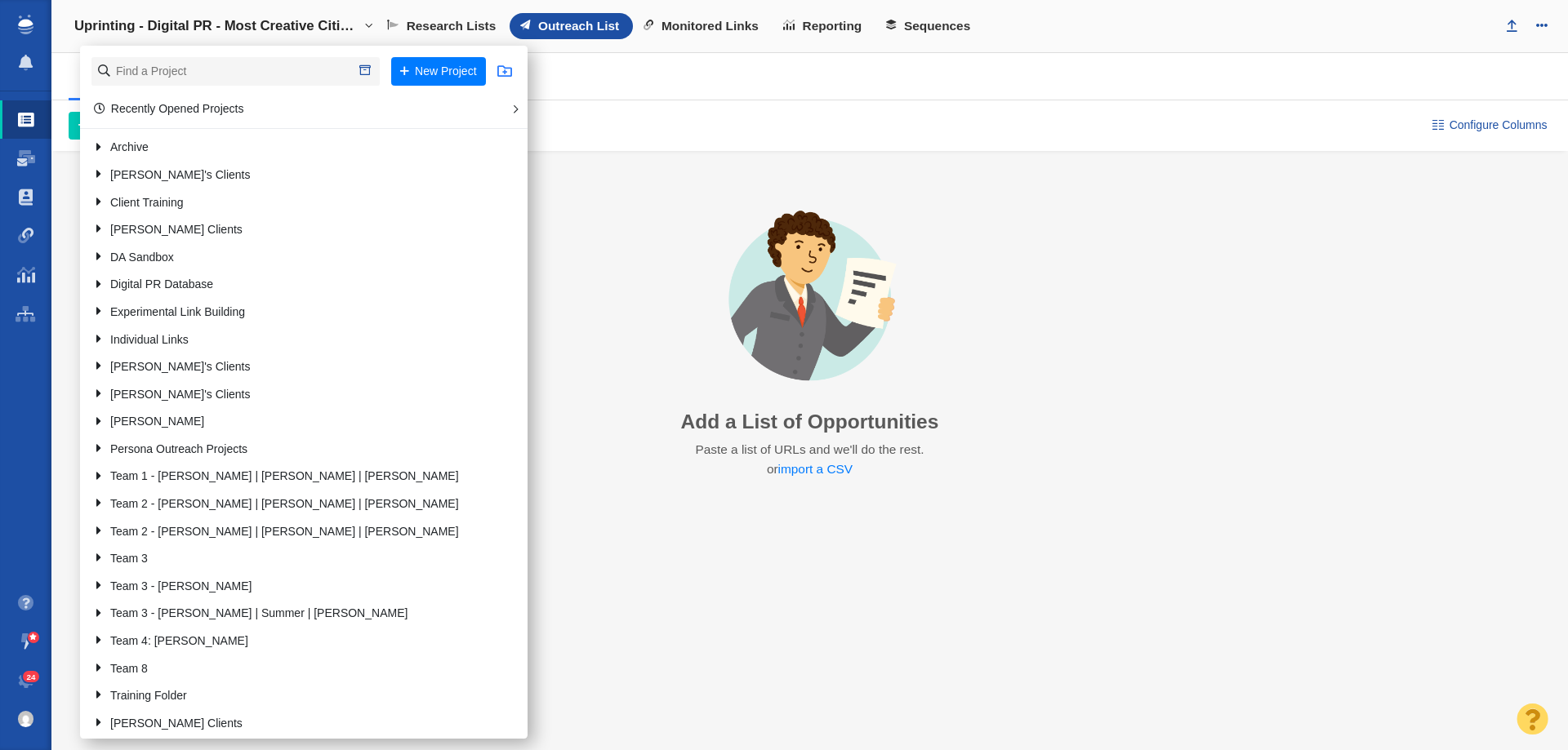
click at [488, 71] on button at bounding box center [507, 71] width 39 height 28
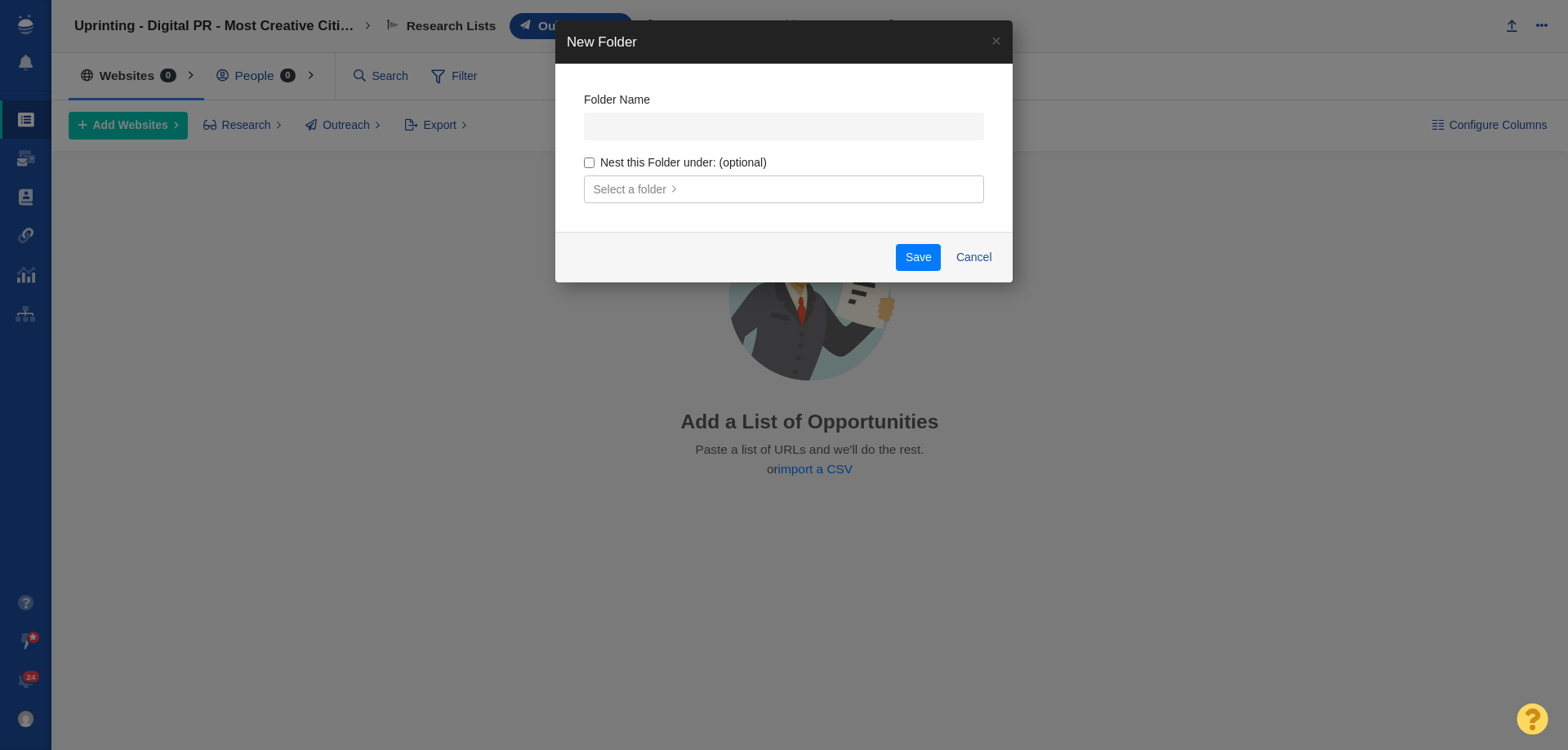
click at [592, 155] on label "Nest this Folder under: (optional)" at bounding box center [784, 163] width 400 height 15
click at [592, 158] on input "Nest this Folder under: (optional)" at bounding box center [589, 163] width 11 height 11
checkbox input "true"
click at [605, 182] on body "Projects Dashboard Websites People Link Monitoring Reports Projects Home Help C…" at bounding box center [784, 375] width 1568 height 750
click at [607, 194] on span "Select a folder" at bounding box center [630, 189] width 74 height 17
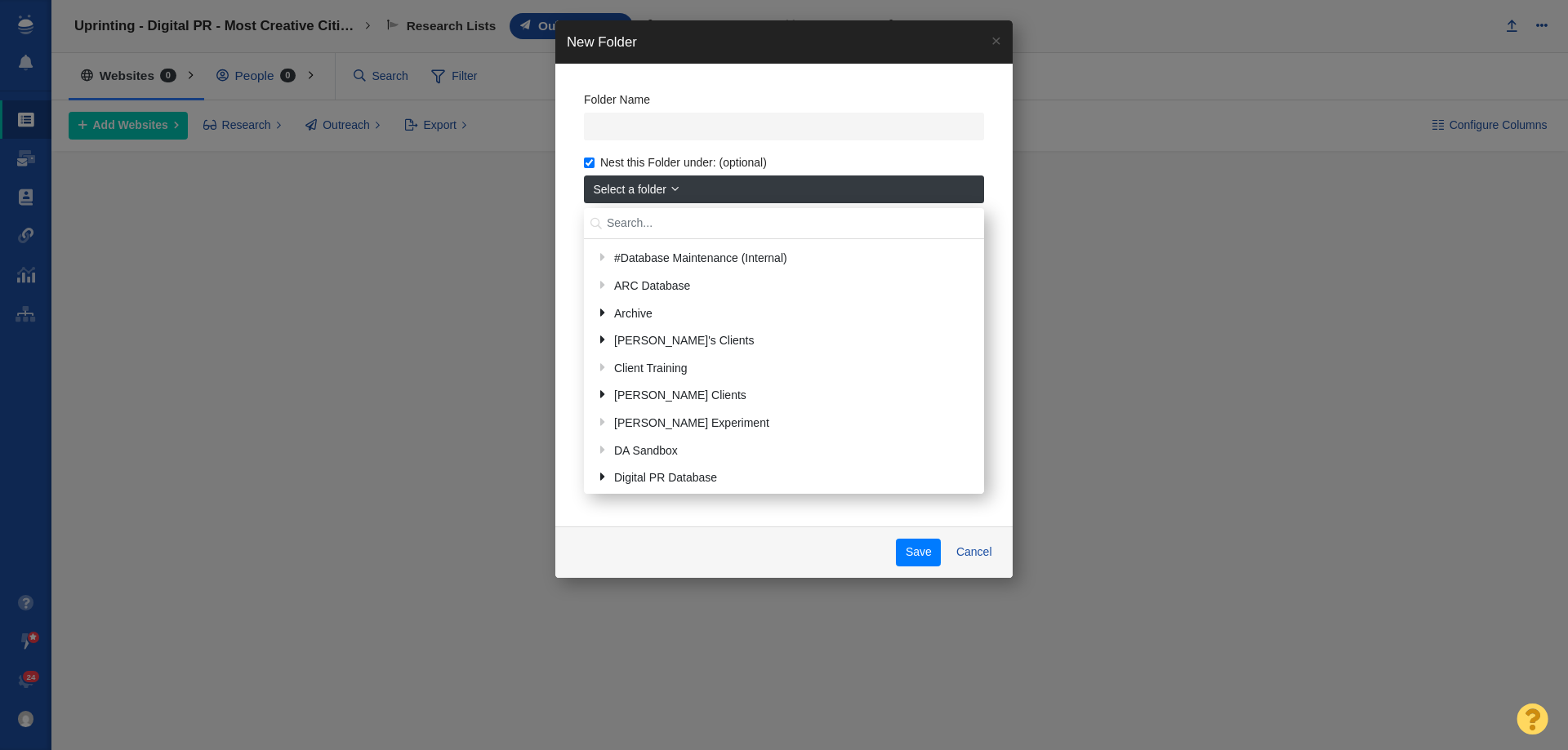
click at [618, 220] on input "text" at bounding box center [784, 224] width 400 height 32
type input "tyler"
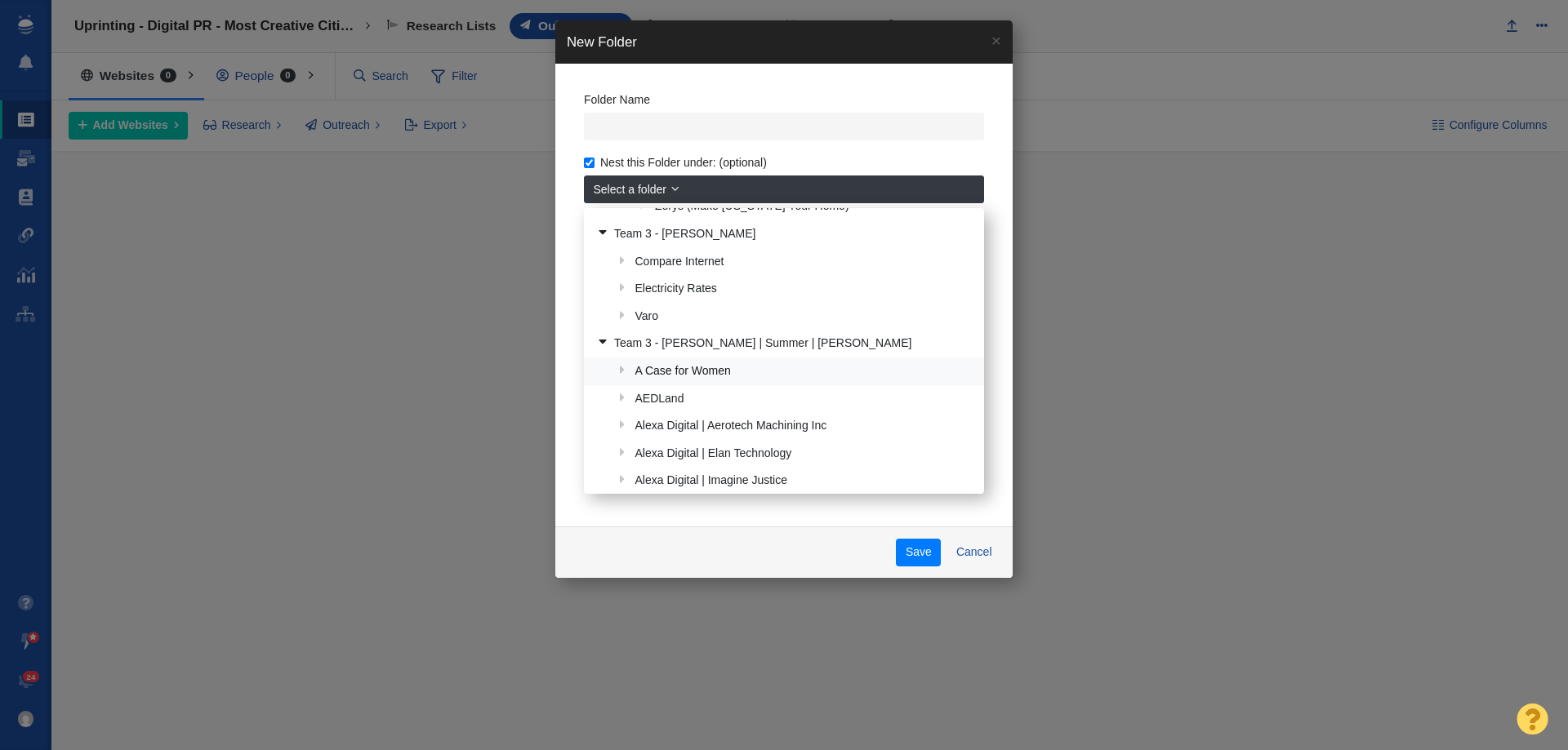
scroll to position [489, 0]
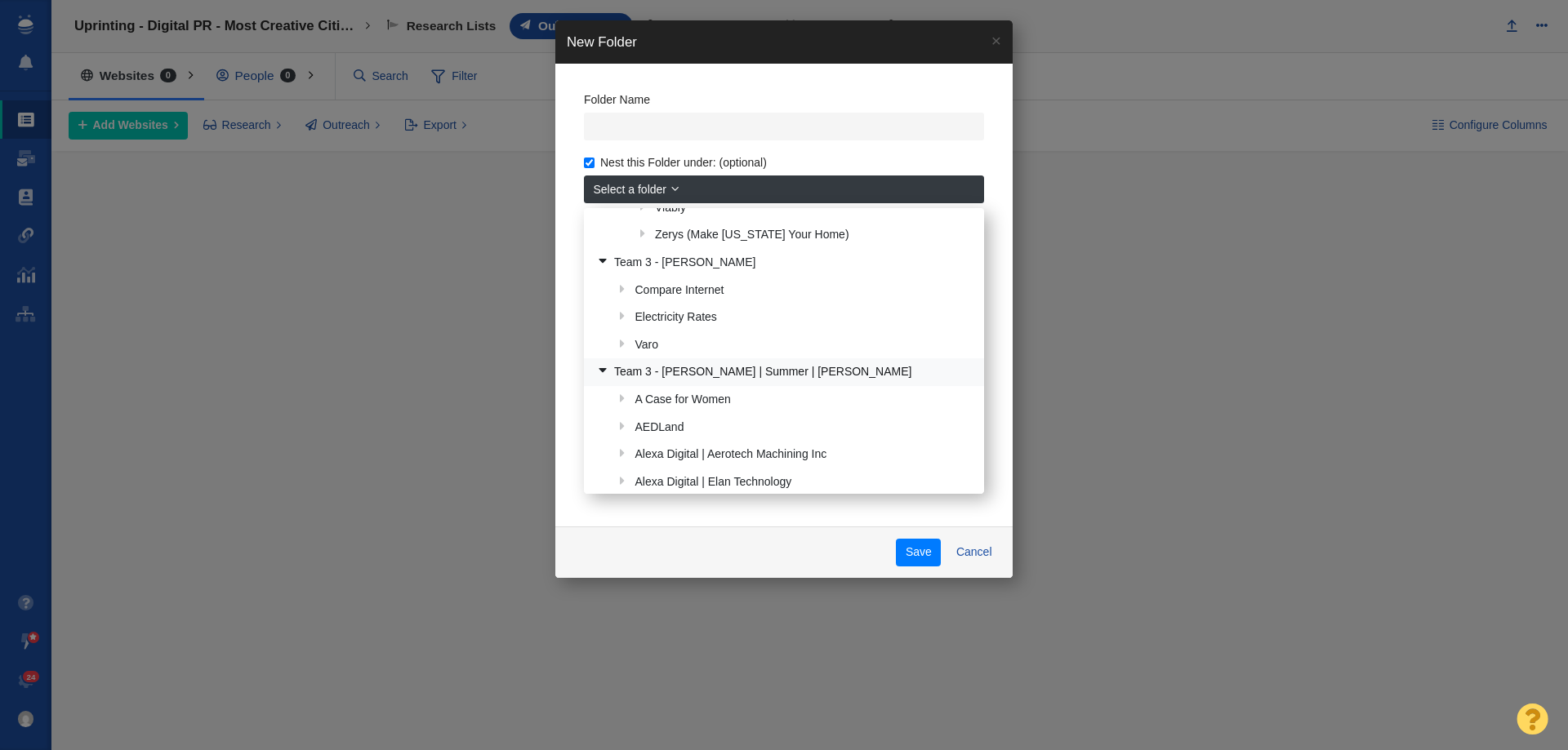
click at [728, 368] on link "Team 3 - [PERSON_NAME] | Summer | [PERSON_NAME]" at bounding box center [784, 373] width 383 height 26
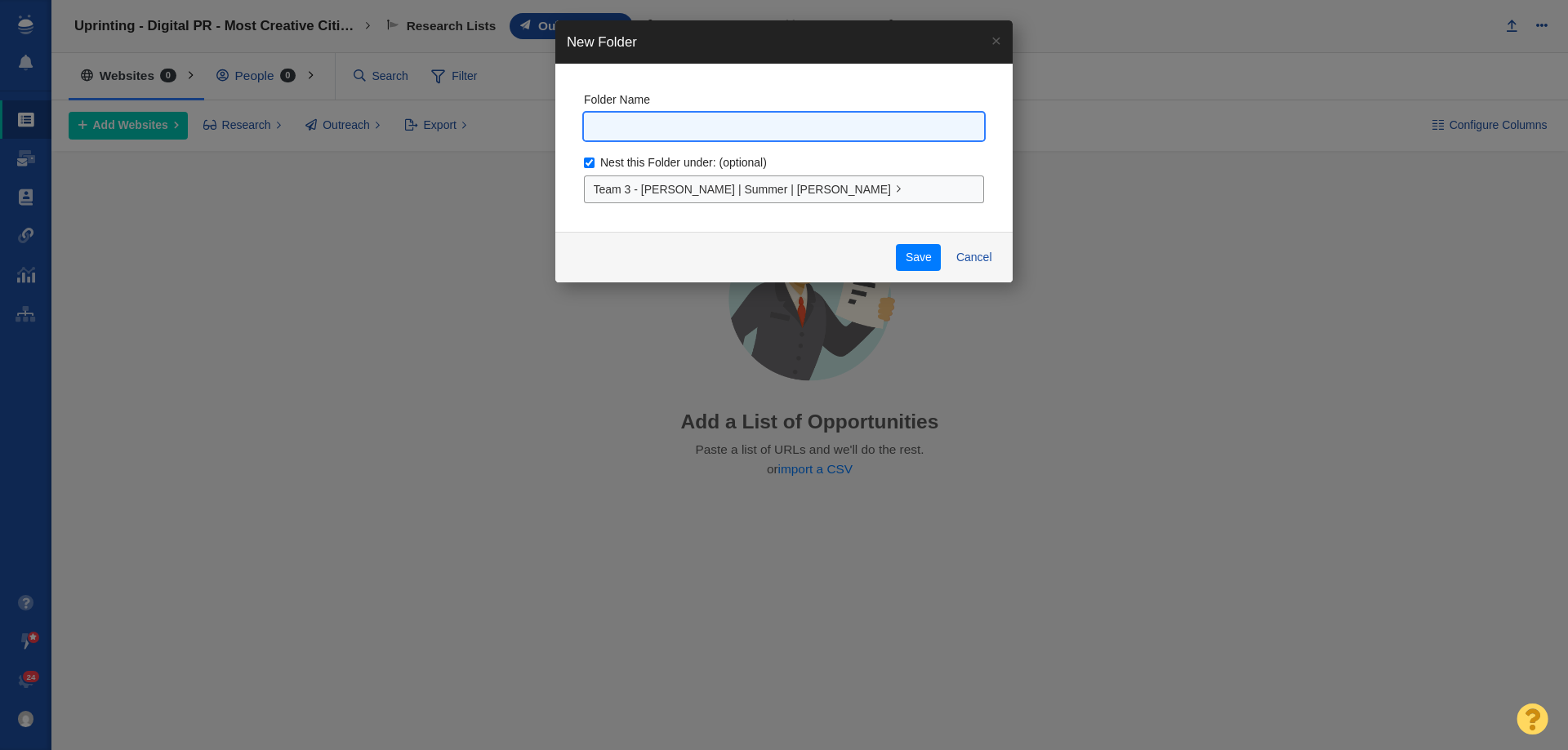
click at [662, 126] on input "text" at bounding box center [784, 127] width 400 height 28
type input "Uprinting"
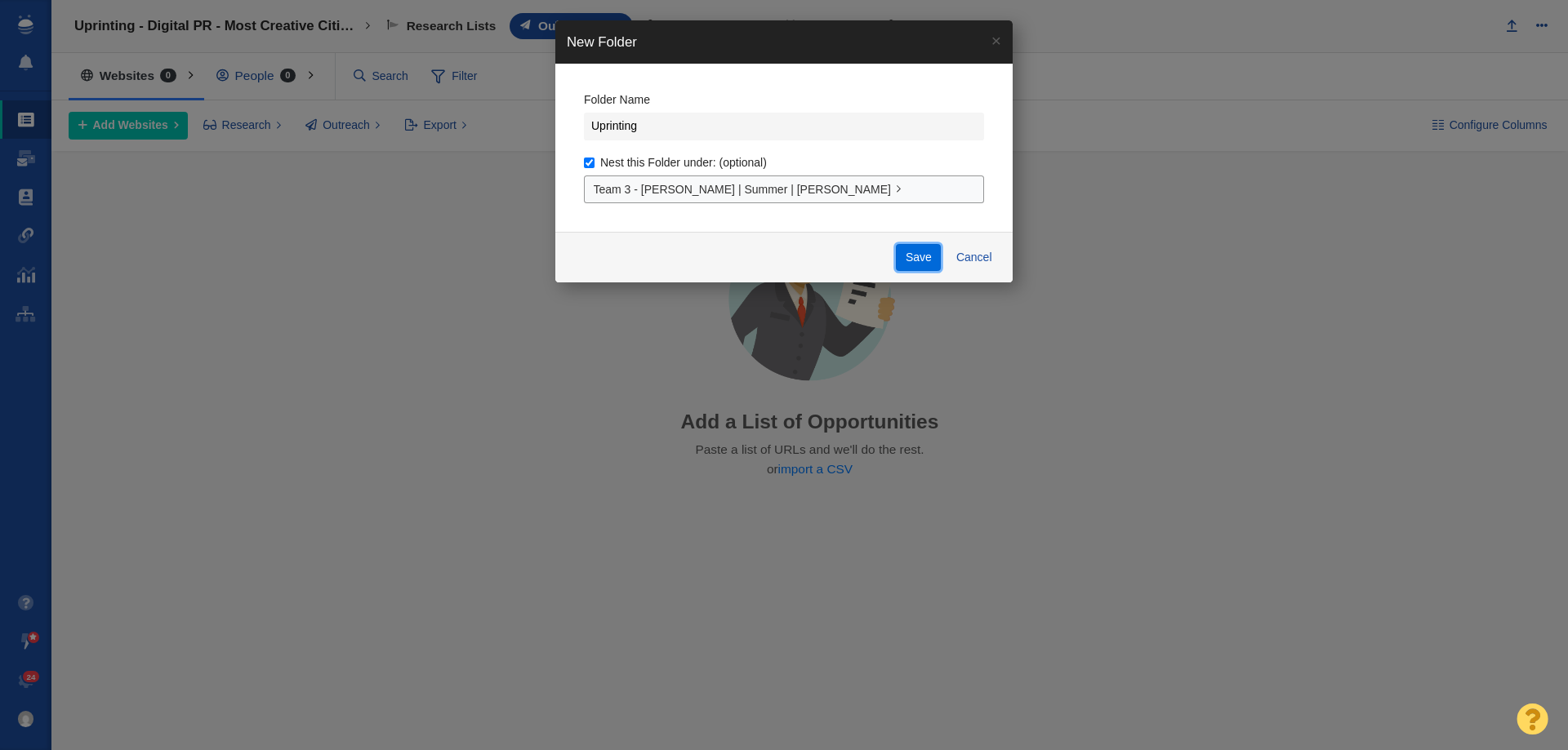
click at [910, 255] on button "Save" at bounding box center [919, 257] width 45 height 27
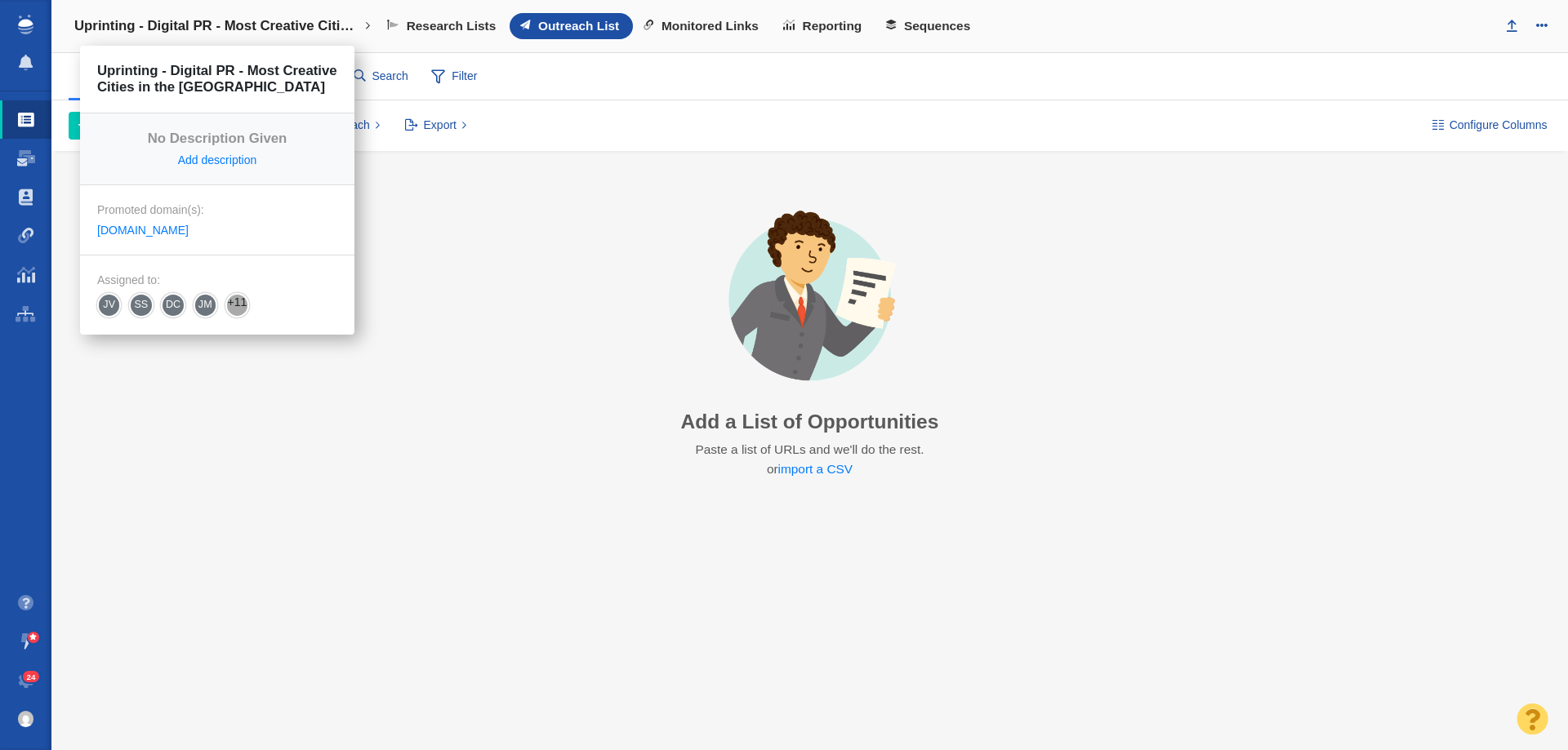
click at [137, 18] on h4 "Uprinting - Digital PR - Most Creative Cities in the [GEOGRAPHIC_DATA]" at bounding box center [217, 27] width 286 height 17
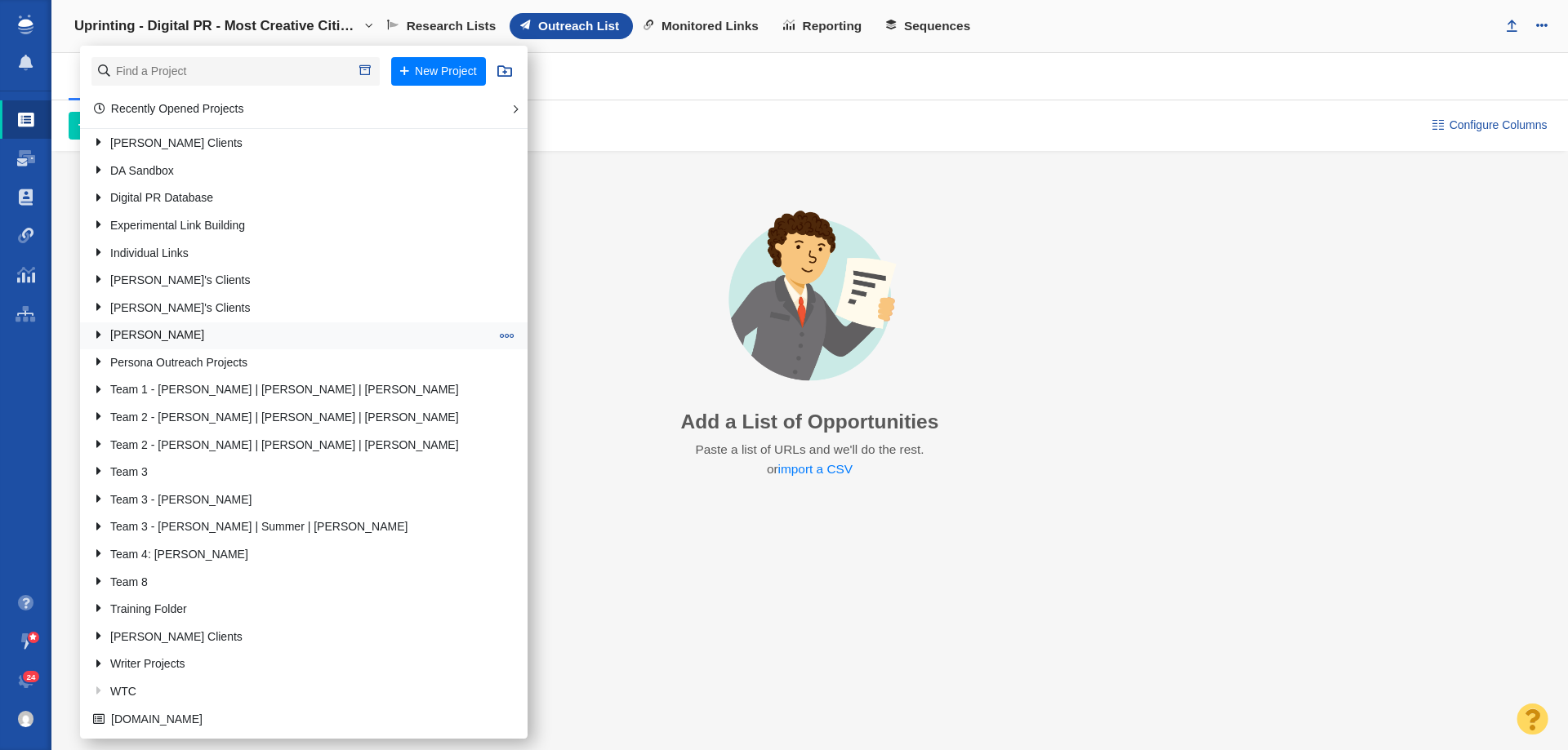
scroll to position [142, 0]
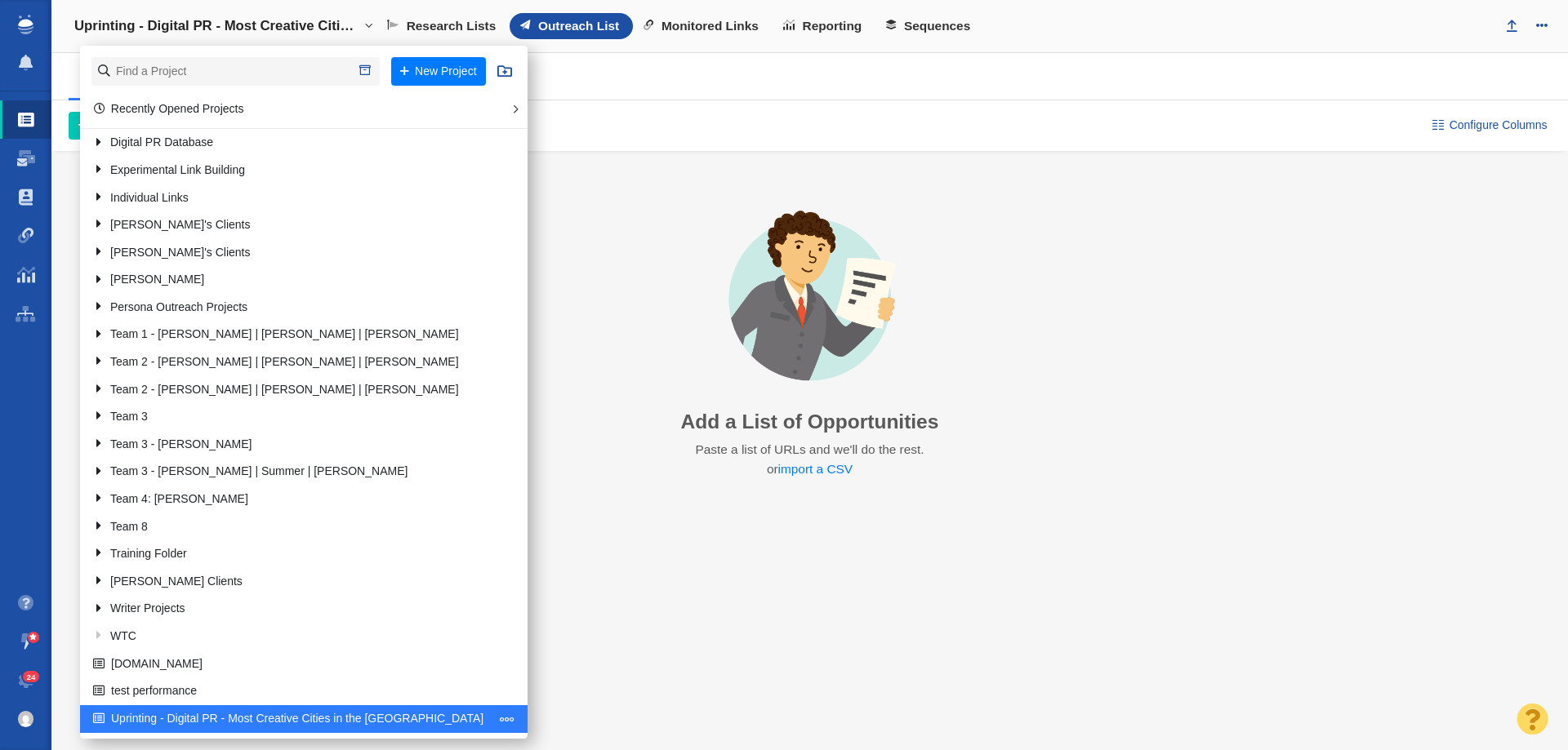
click at [500, 718] on span at bounding box center [507, 719] width 15 height 15
click at [500, 716] on span at bounding box center [507, 719] width 15 height 15
click at [495, 579] on li "Edit Project" at bounding box center [569, 576] width 149 height 26
select select "DOMAIN"
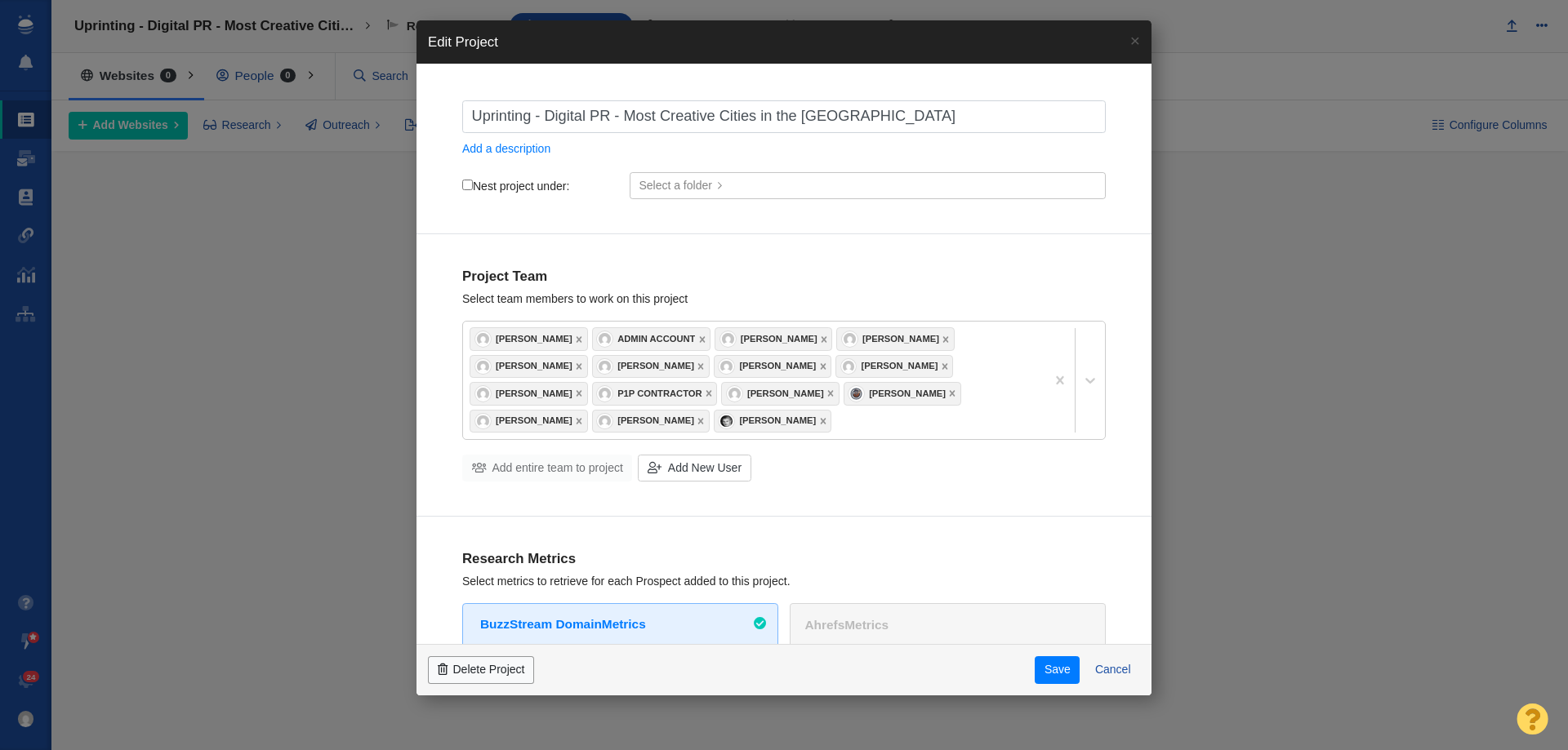
checkbox input "true"
click at [471, 181] on input "Nest project under:" at bounding box center [467, 185] width 11 height 11
checkbox input "true"
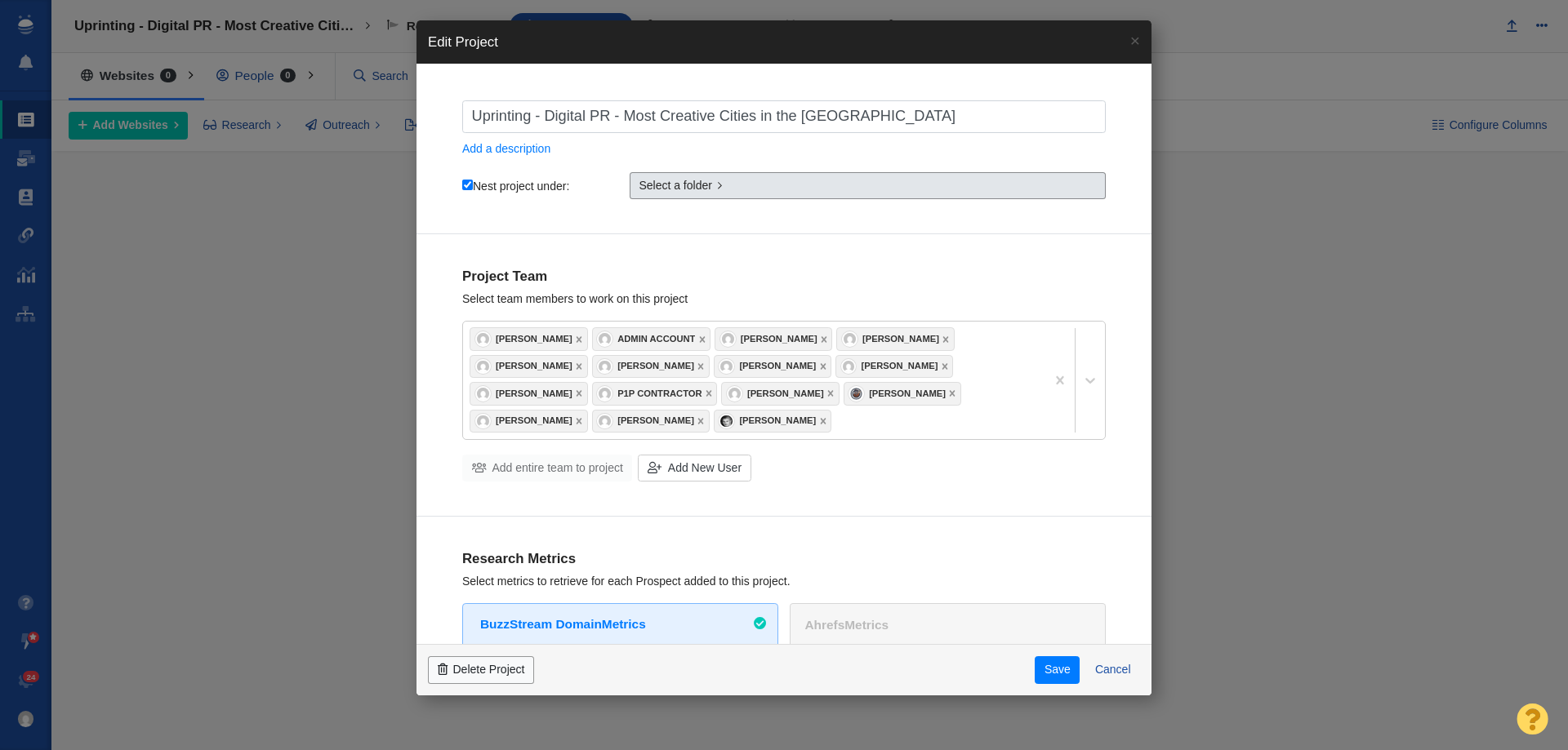
click at [701, 190] on span "Select a folder" at bounding box center [676, 186] width 74 height 17
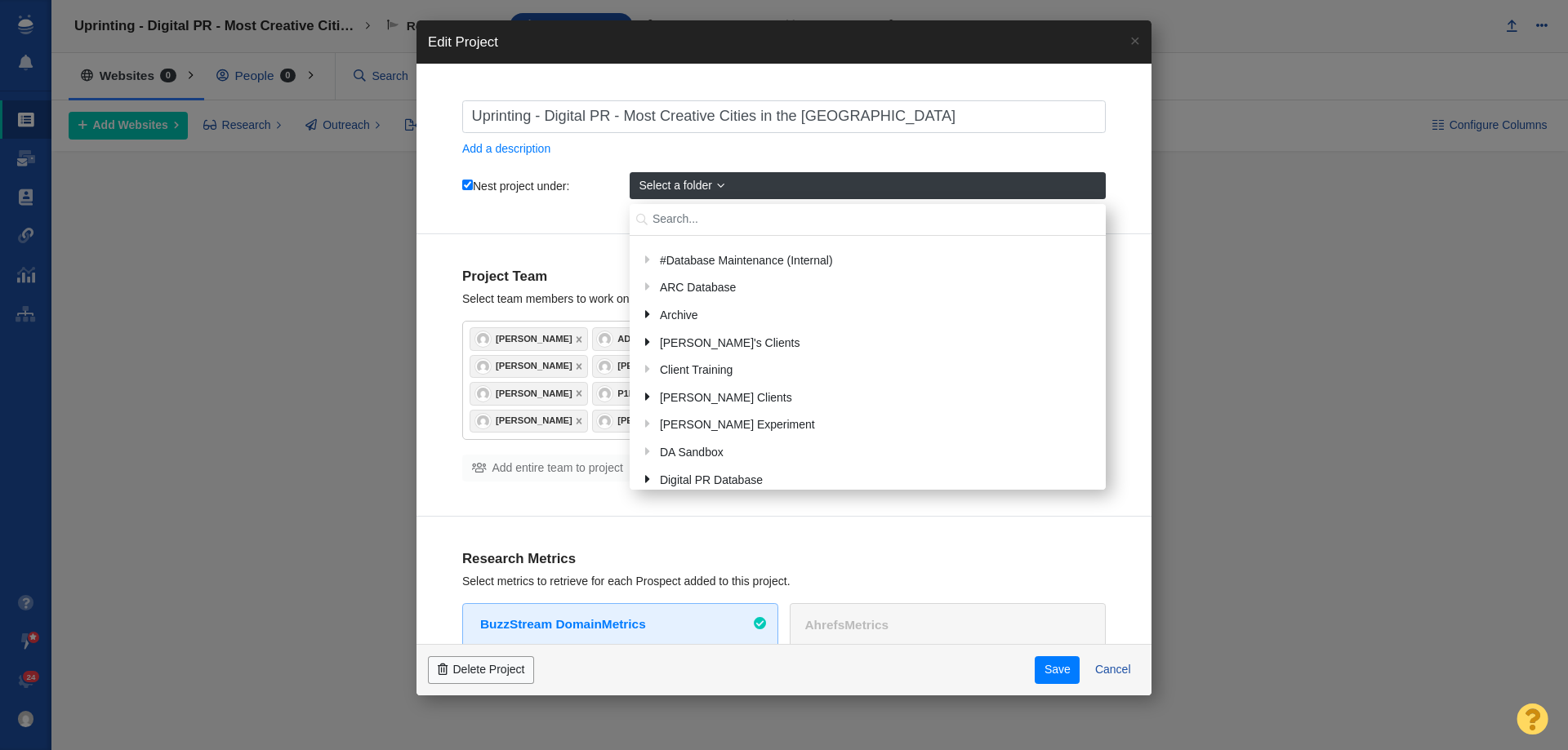
click at [686, 221] on input "text" at bounding box center [868, 220] width 476 height 32
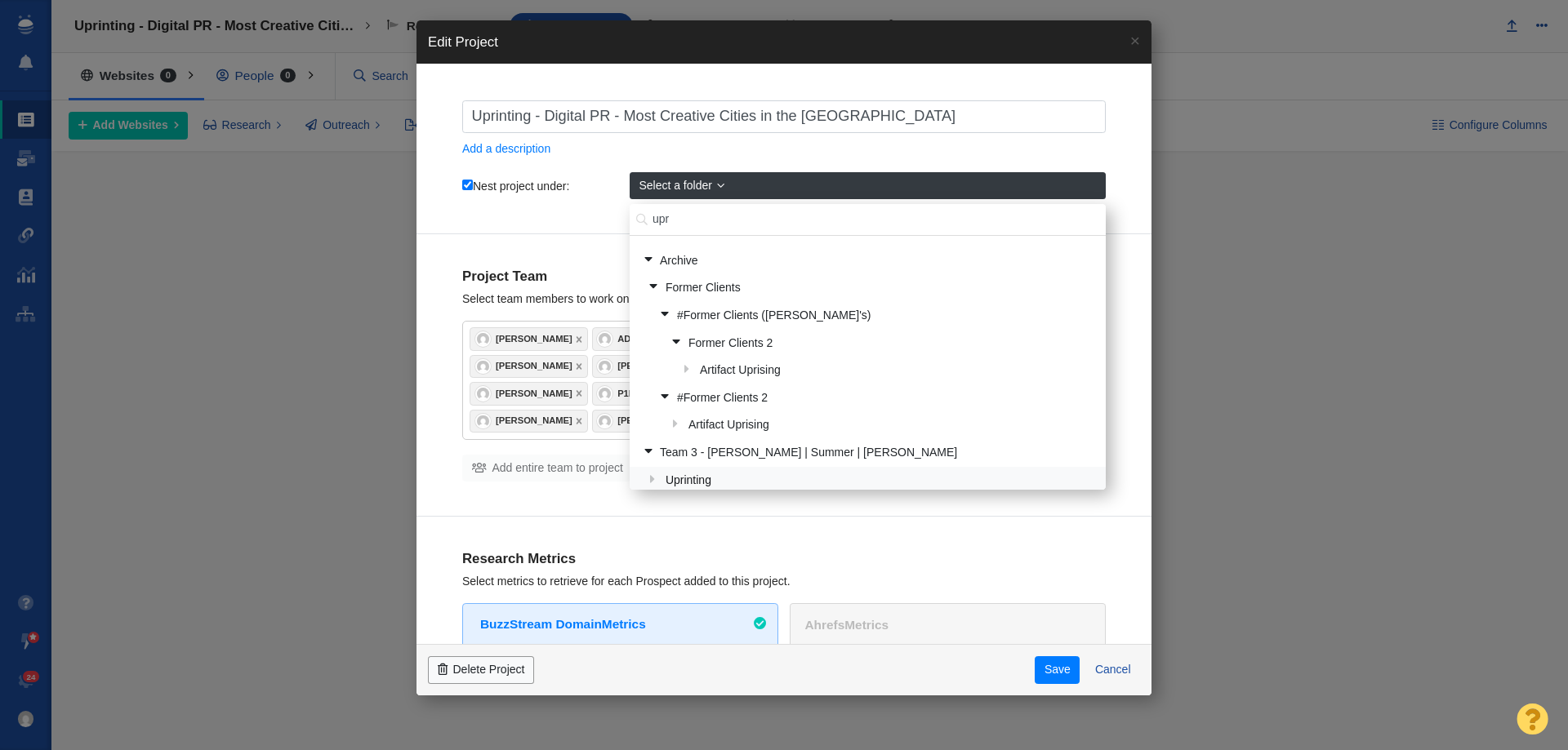
type input "upr"
click at [718, 471] on div "Uprinting" at bounding box center [878, 480] width 437 height 26
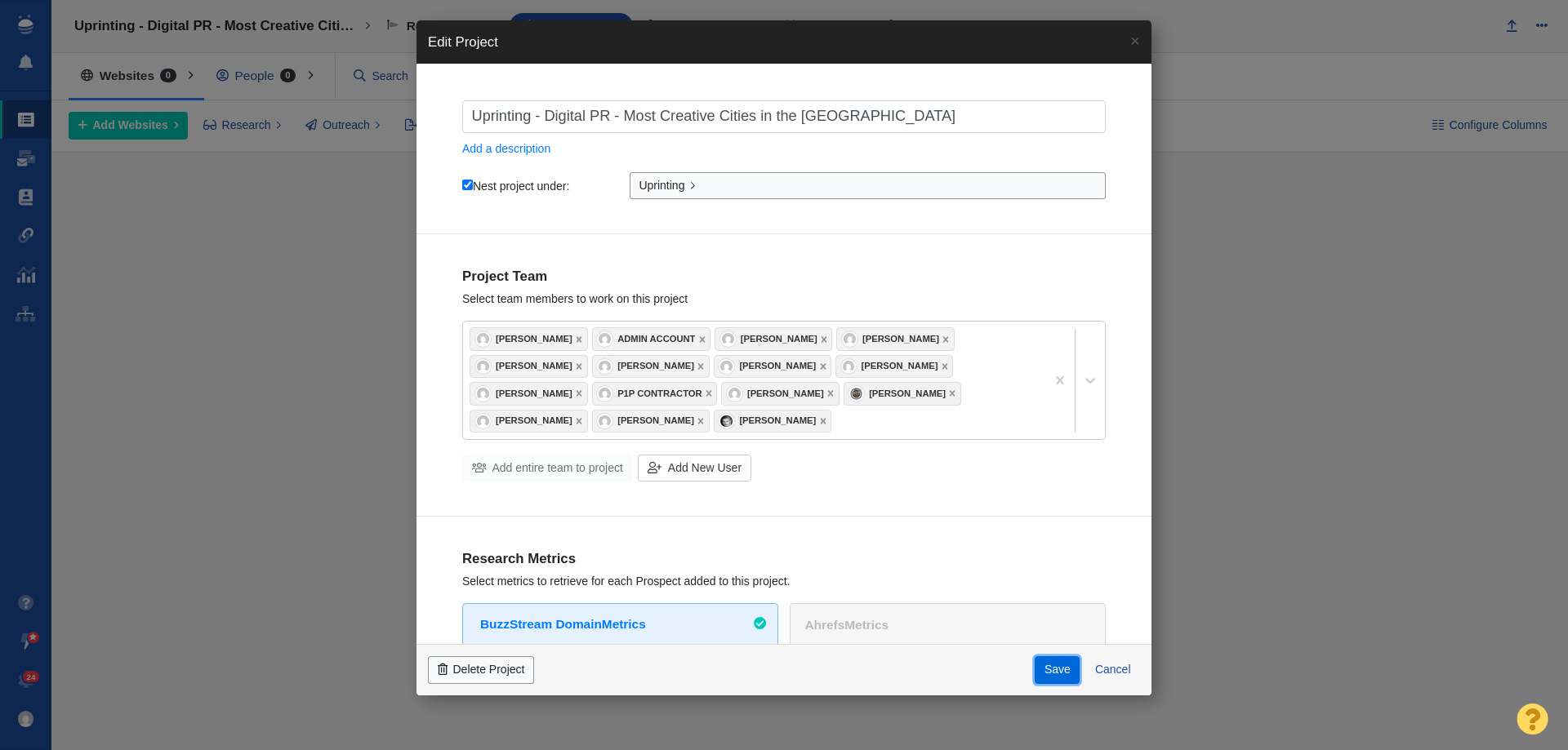
click at [1044, 677] on button "Save" at bounding box center [1058, 670] width 45 height 27
checkbox input "true"
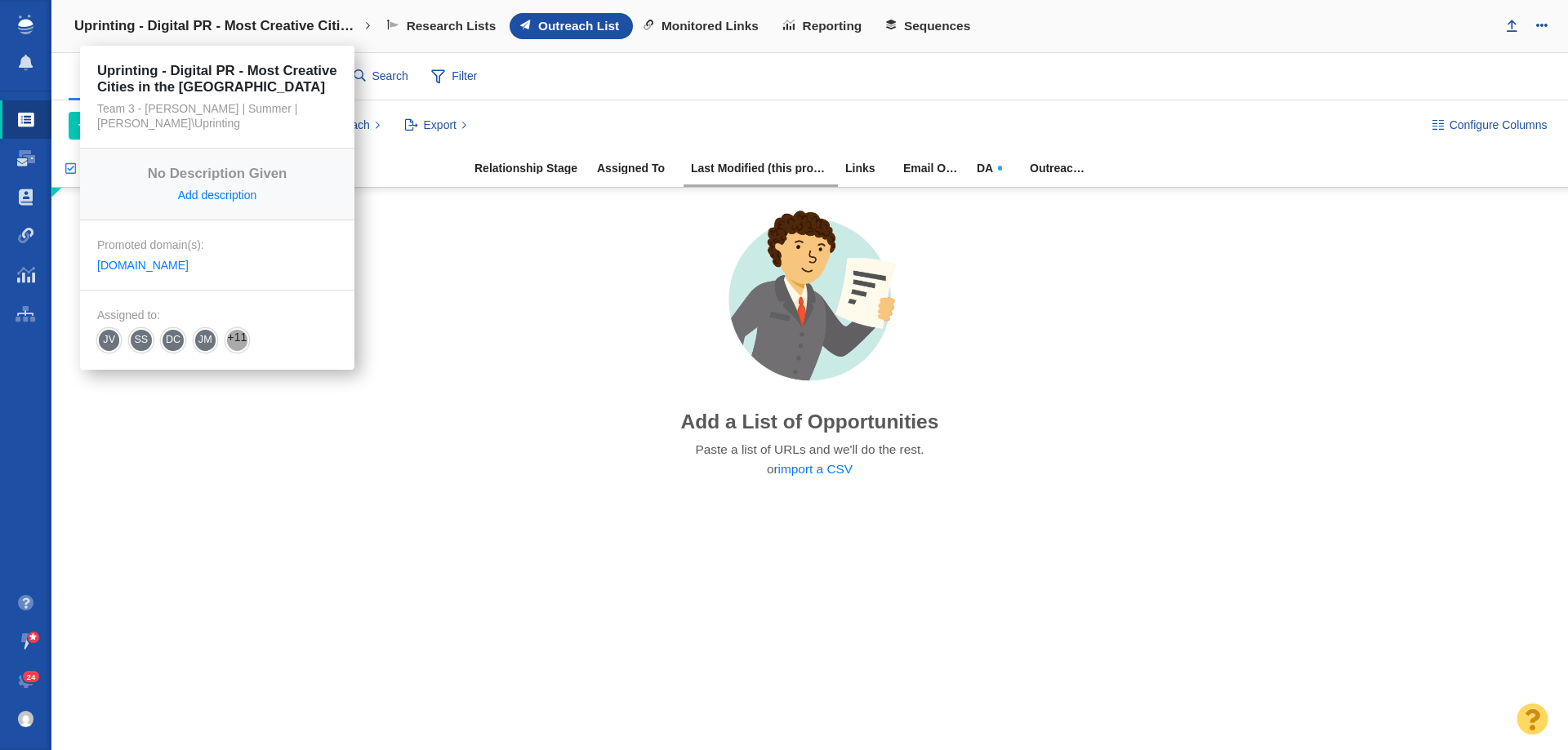
click at [178, 18] on h4 "Uprinting - Digital PR - Most Creative Cities in the [GEOGRAPHIC_DATA]" at bounding box center [217, 27] width 286 height 17
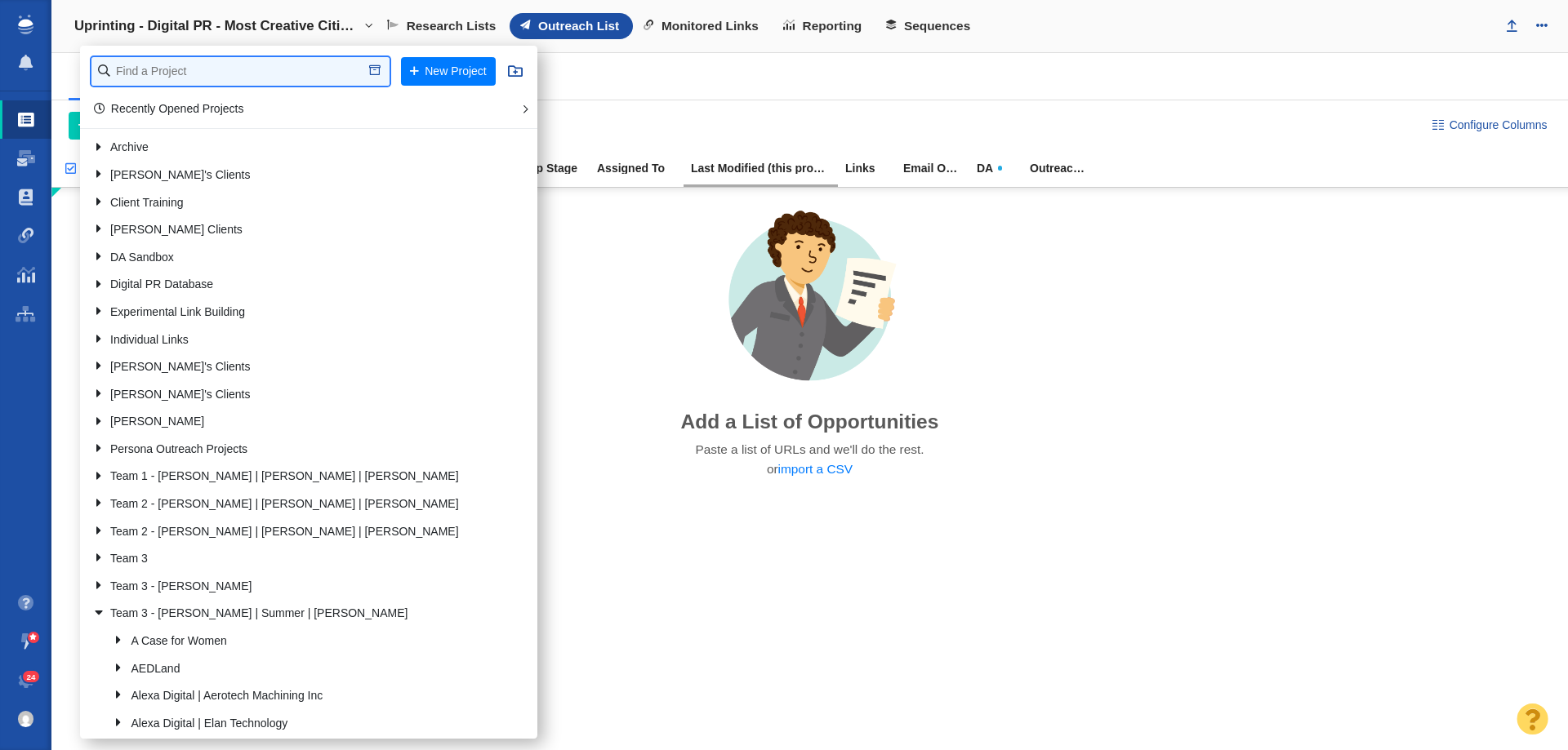
click at [208, 66] on input "text" at bounding box center [240, 71] width 298 height 28
type input "retros"
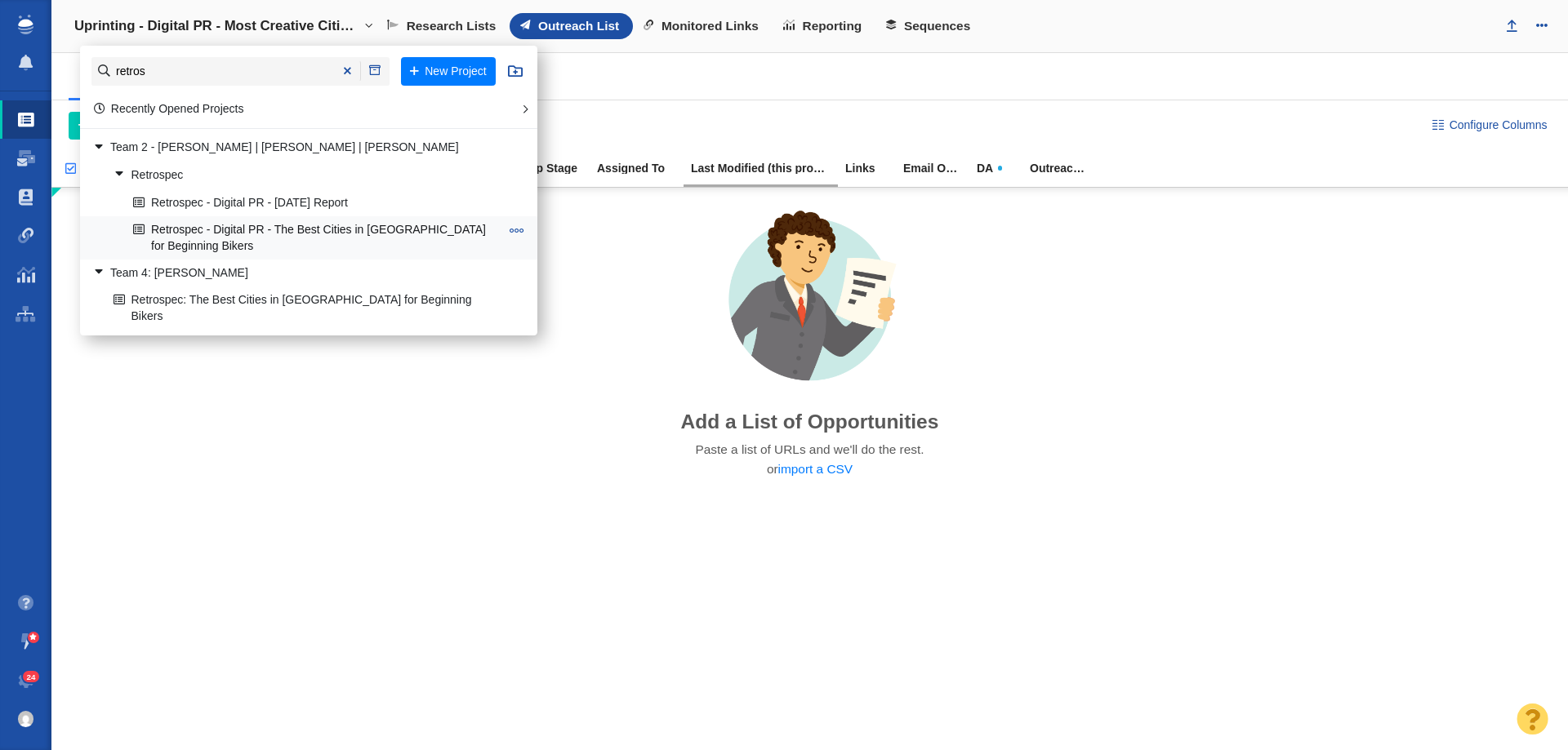
click at [259, 232] on link "Retrospec - Digital PR - The Best Cities in [GEOGRAPHIC_DATA] for Beginning Bik…" at bounding box center [316, 237] width 375 height 41
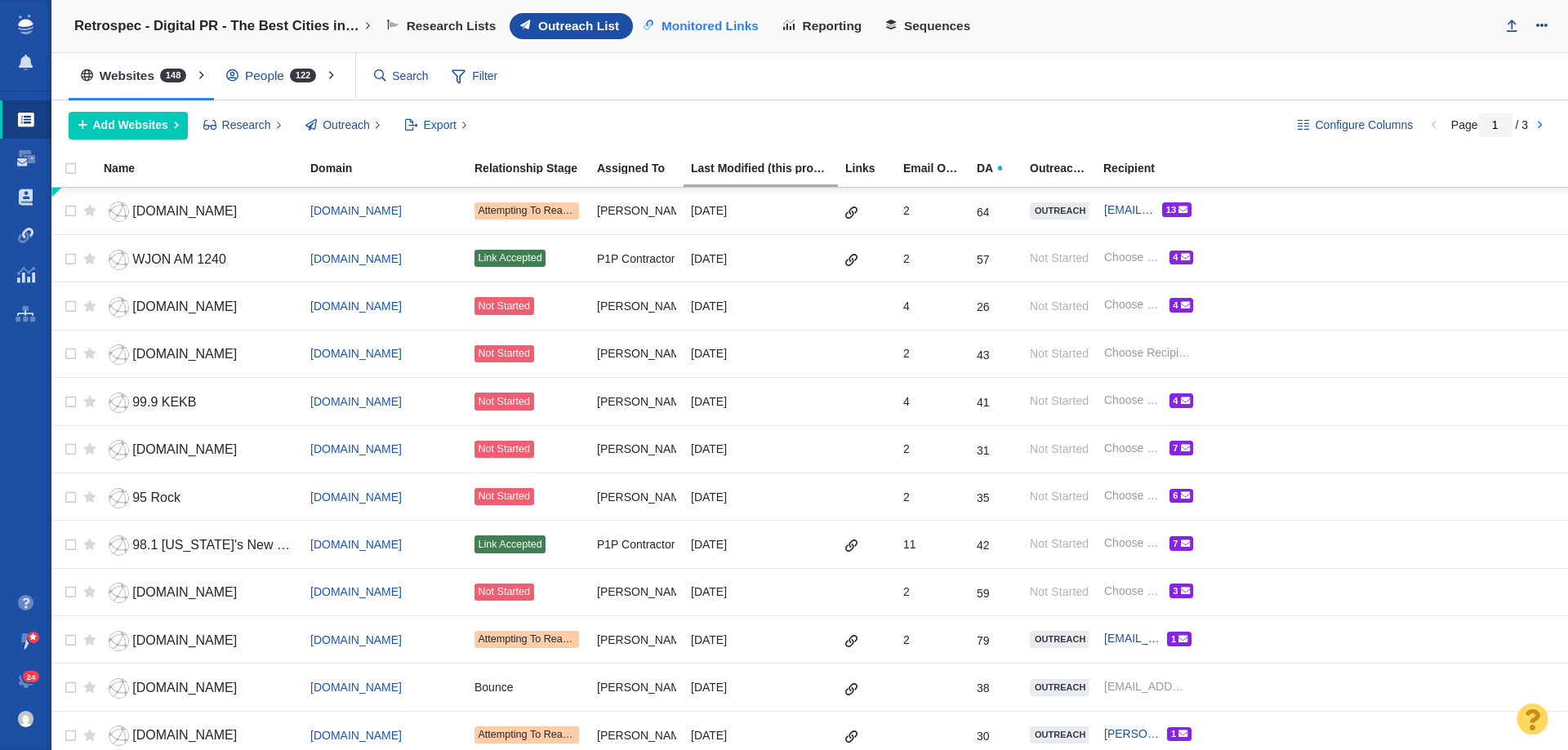
click at [702, 30] on span "Monitored Links" at bounding box center [710, 27] width 97 height 15
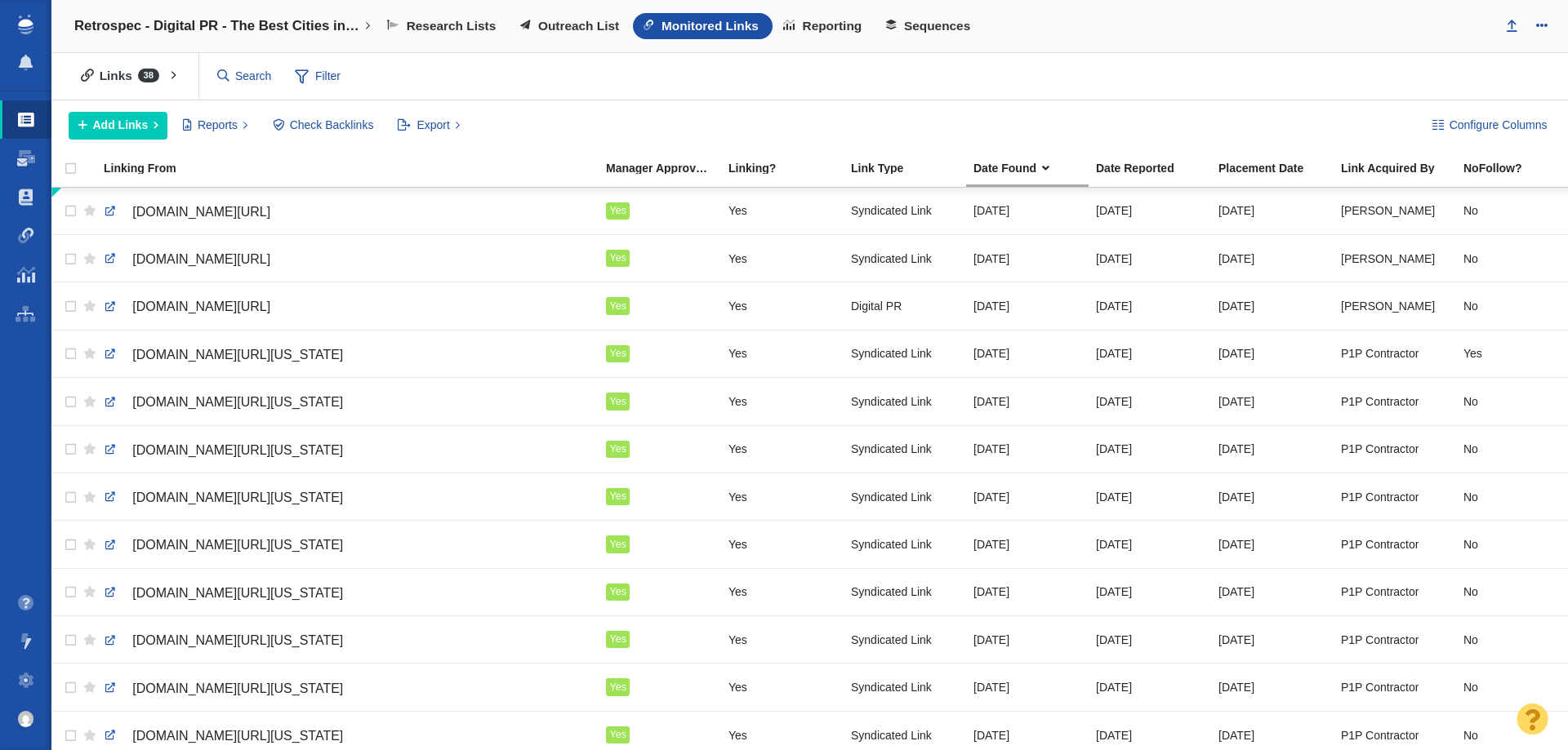
click at [579, 27] on span "Outreach List" at bounding box center [579, 27] width 81 height 15
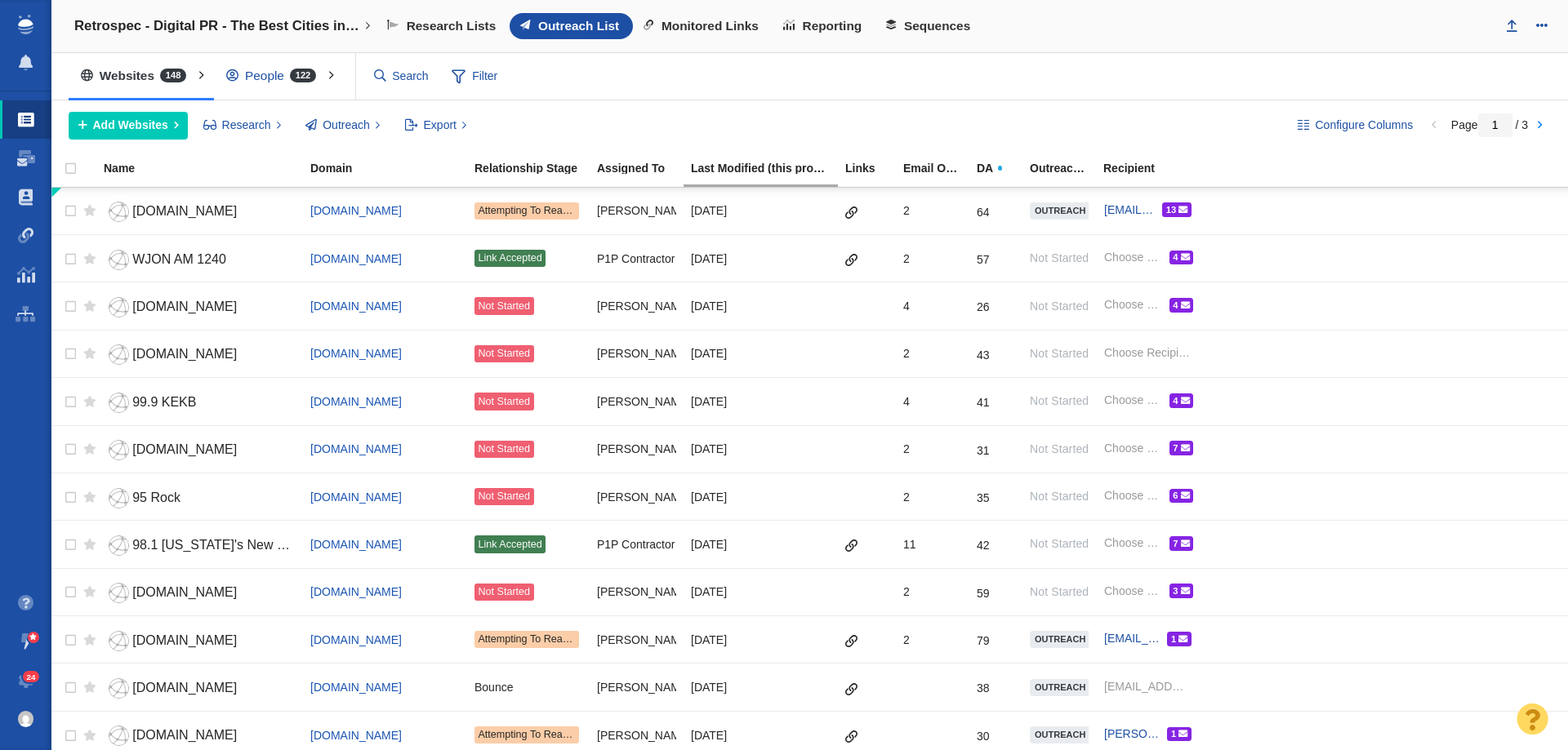
click at [296, 80] on span "122" at bounding box center [302, 75] width 26 height 14
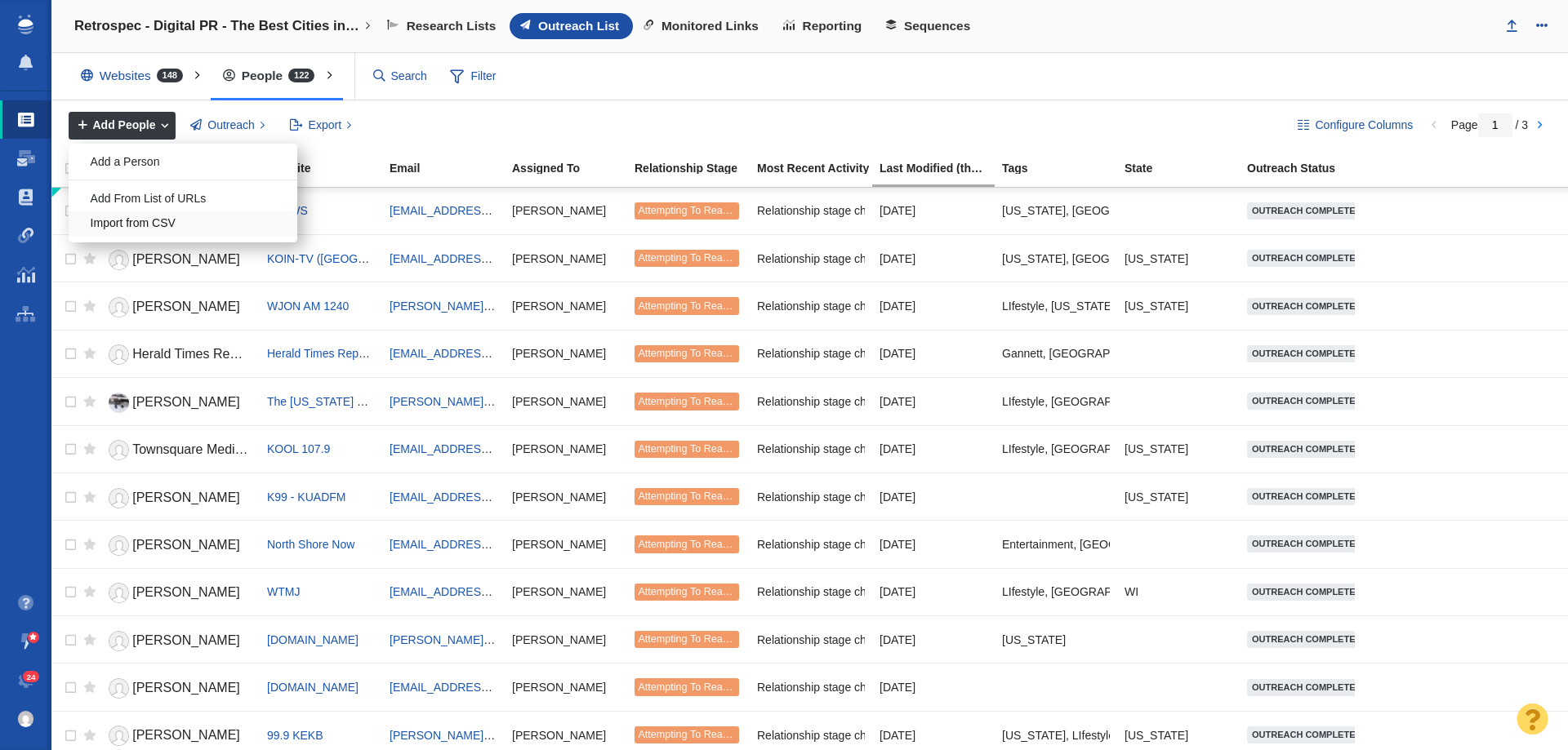
click at [167, 213] on div "Import from CSV" at bounding box center [183, 224] width 229 height 26
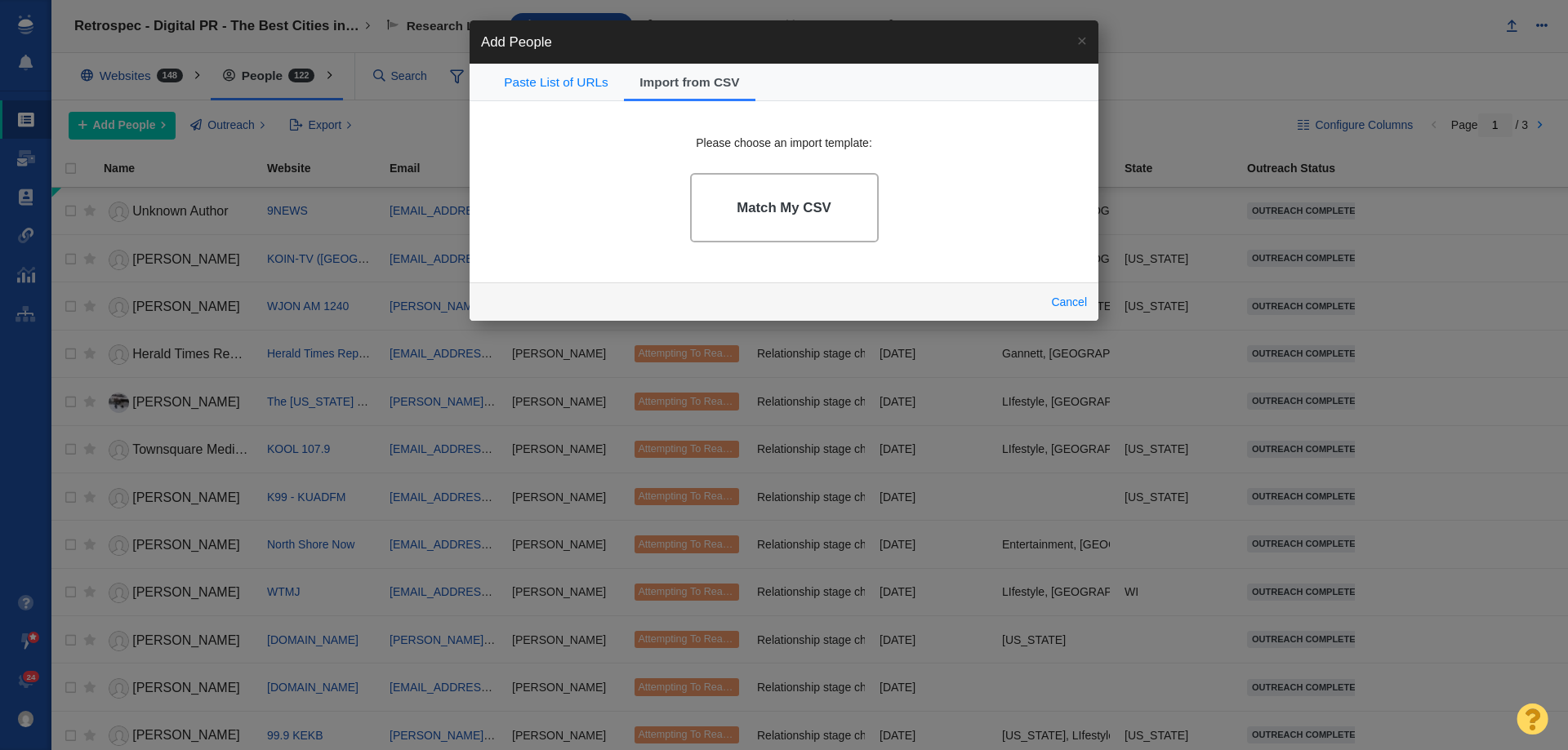
click at [766, 226] on link "Match My CSV" at bounding box center [784, 208] width 188 height 70
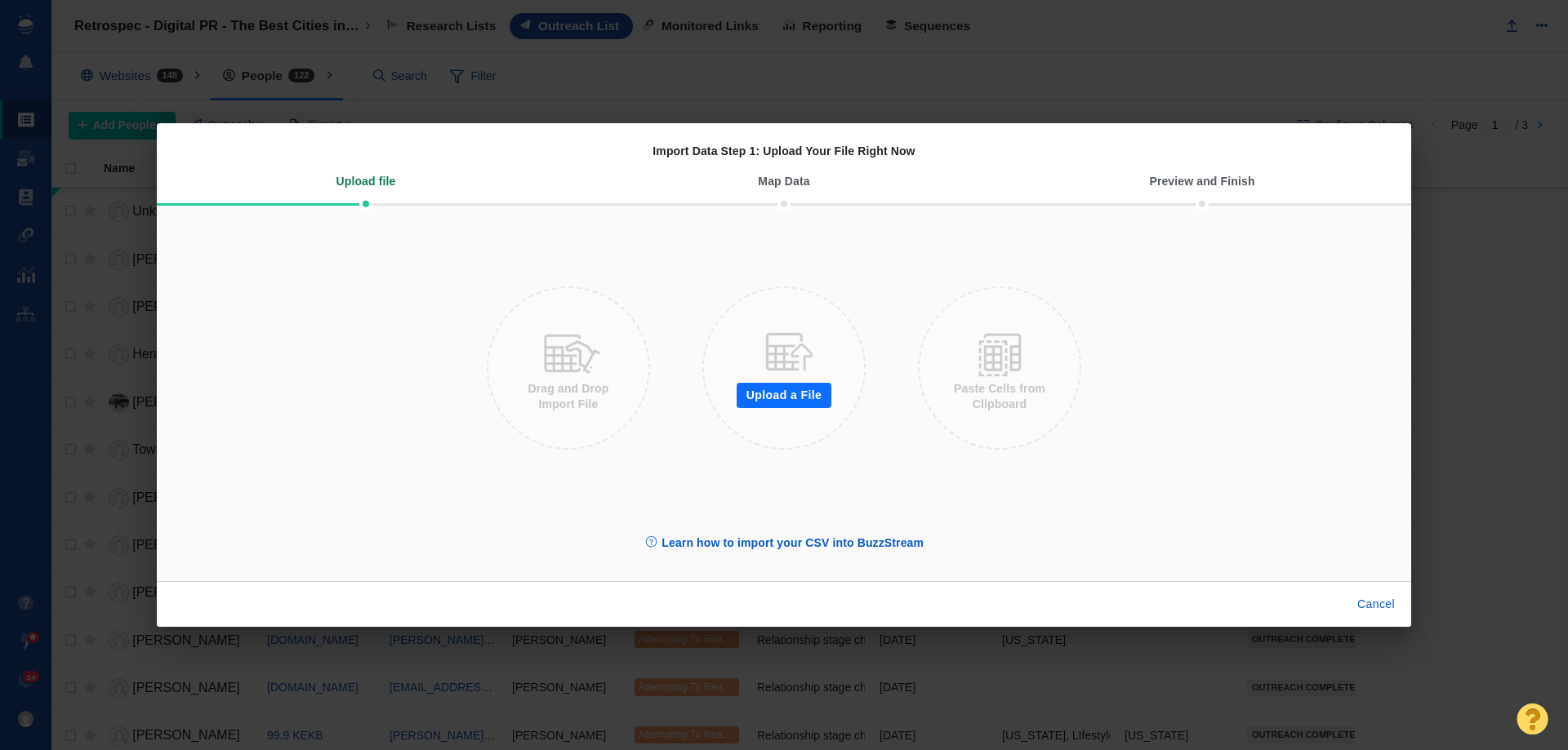
click at [808, 397] on button "Upload a File" at bounding box center [784, 396] width 95 height 26
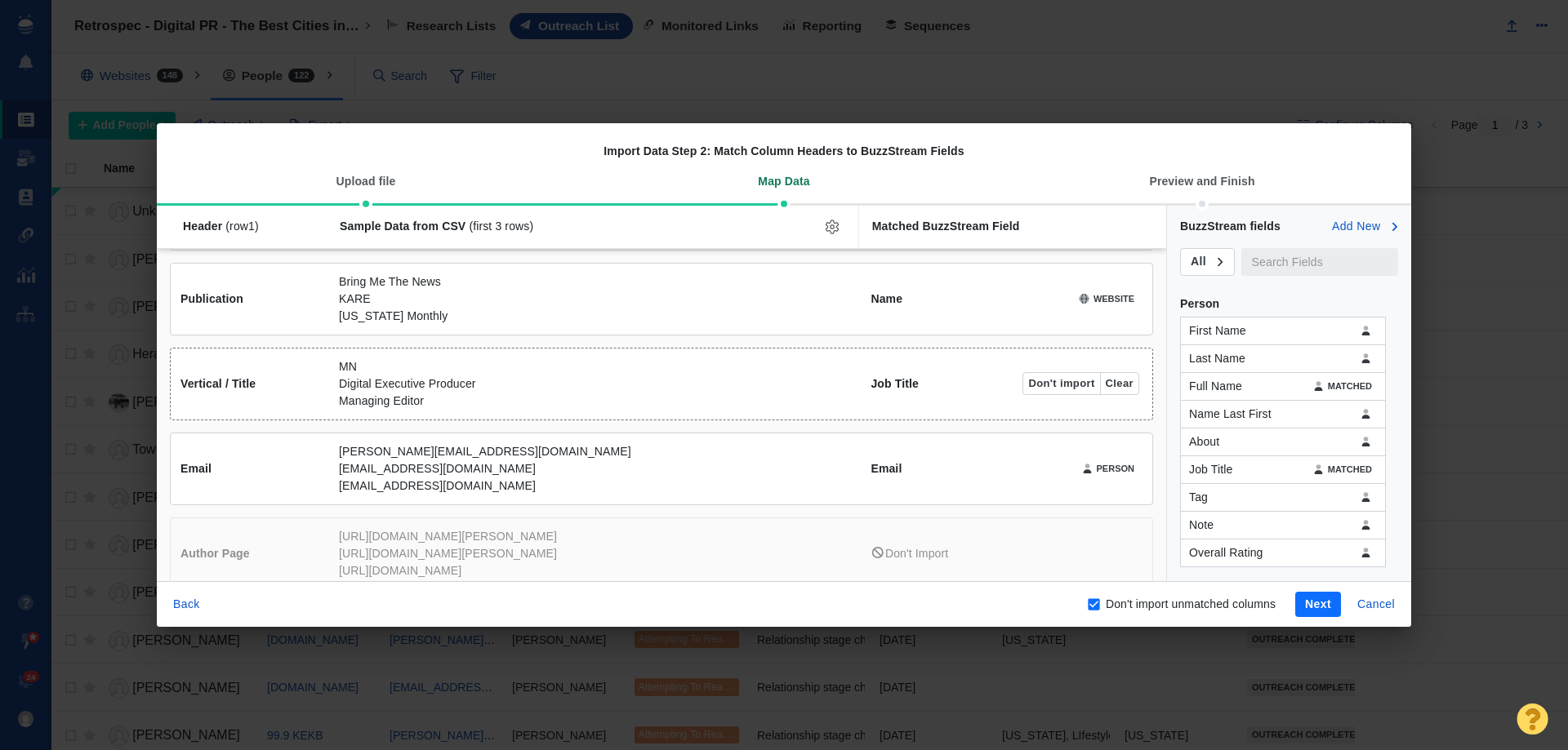
scroll to position [163, 0]
click at [1116, 382] on button "Clear" at bounding box center [1120, 389] width 39 height 23
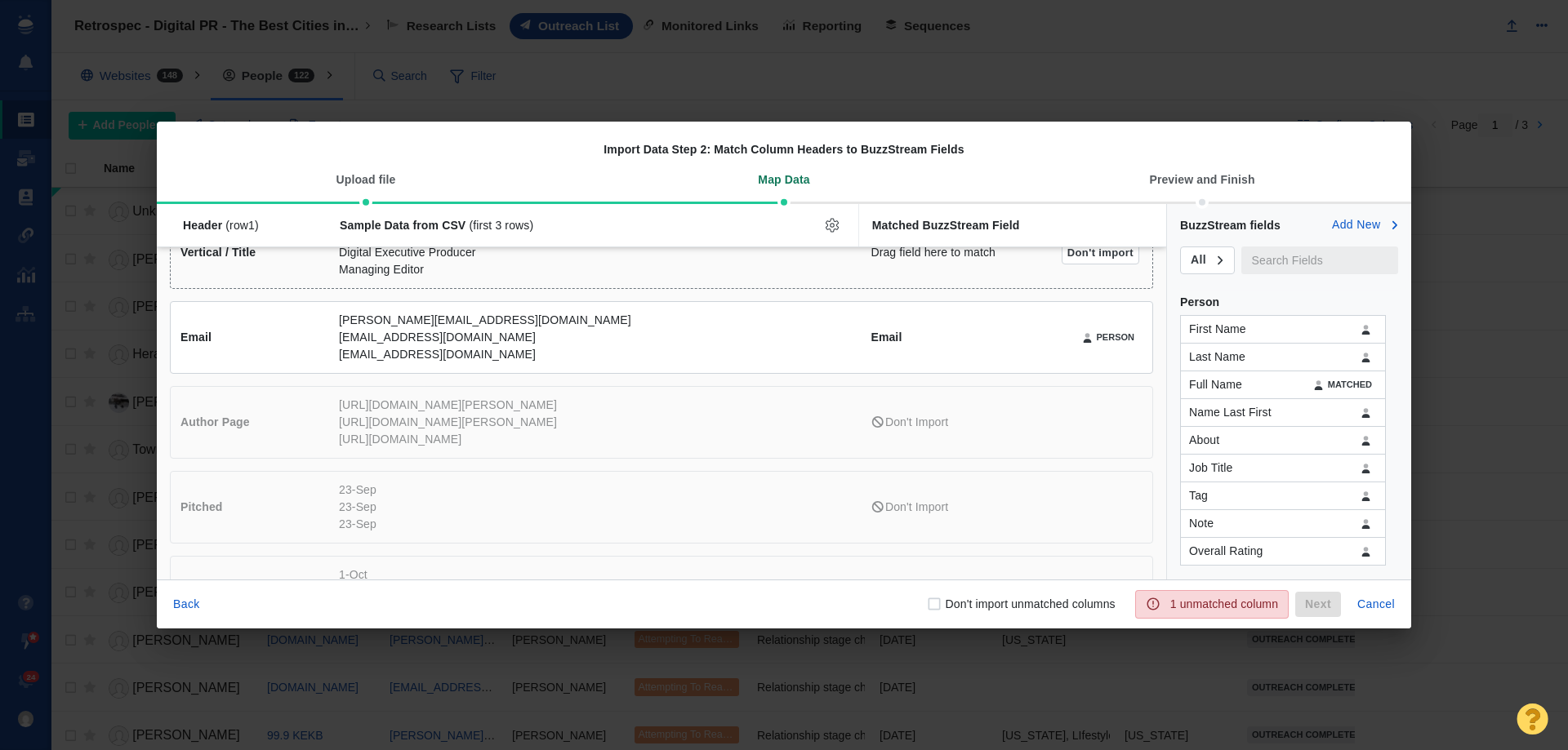
scroll to position [327, 0]
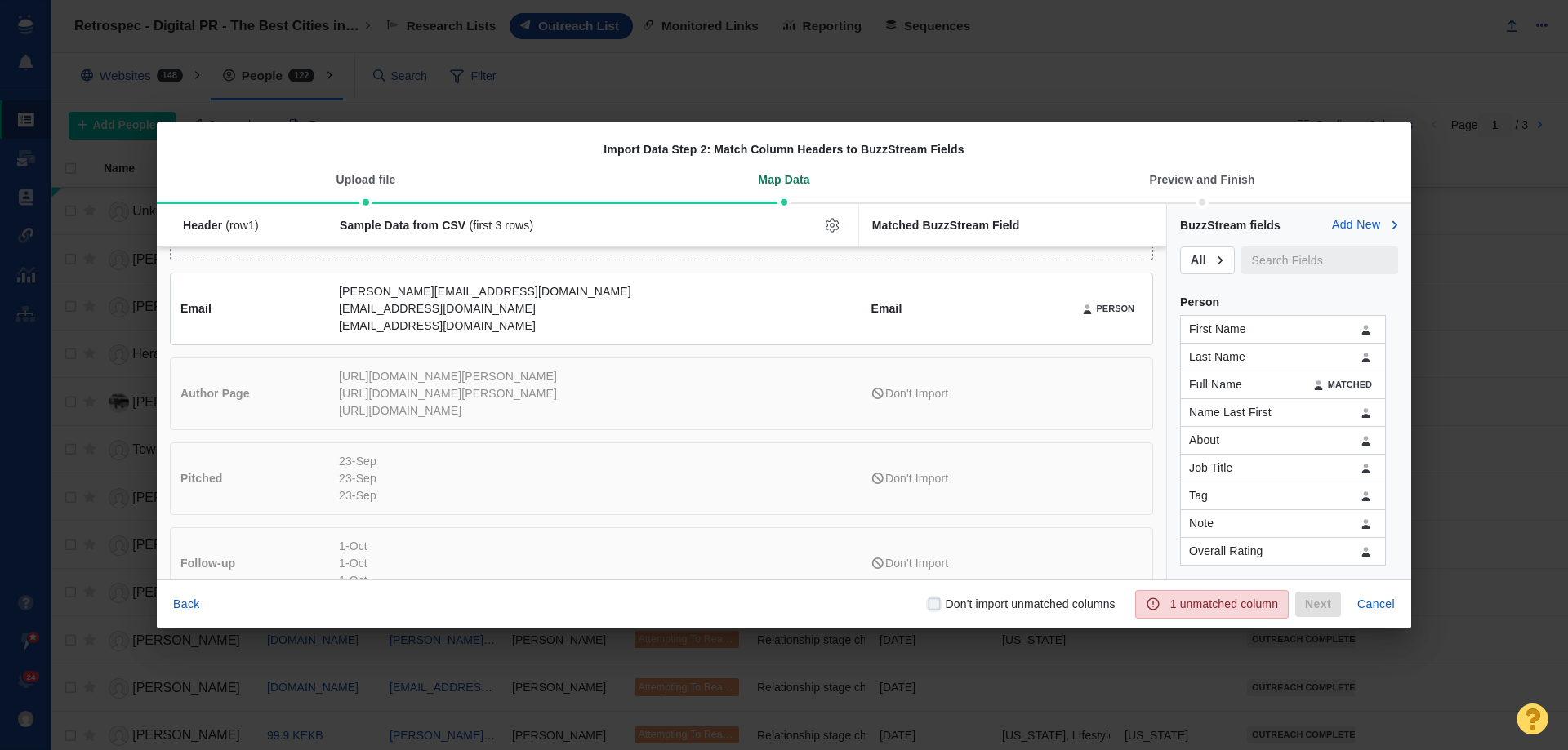
click at [938, 608] on input "Don't import unmatched columns" at bounding box center [935, 604] width 17 height 17
checkbox input "true"
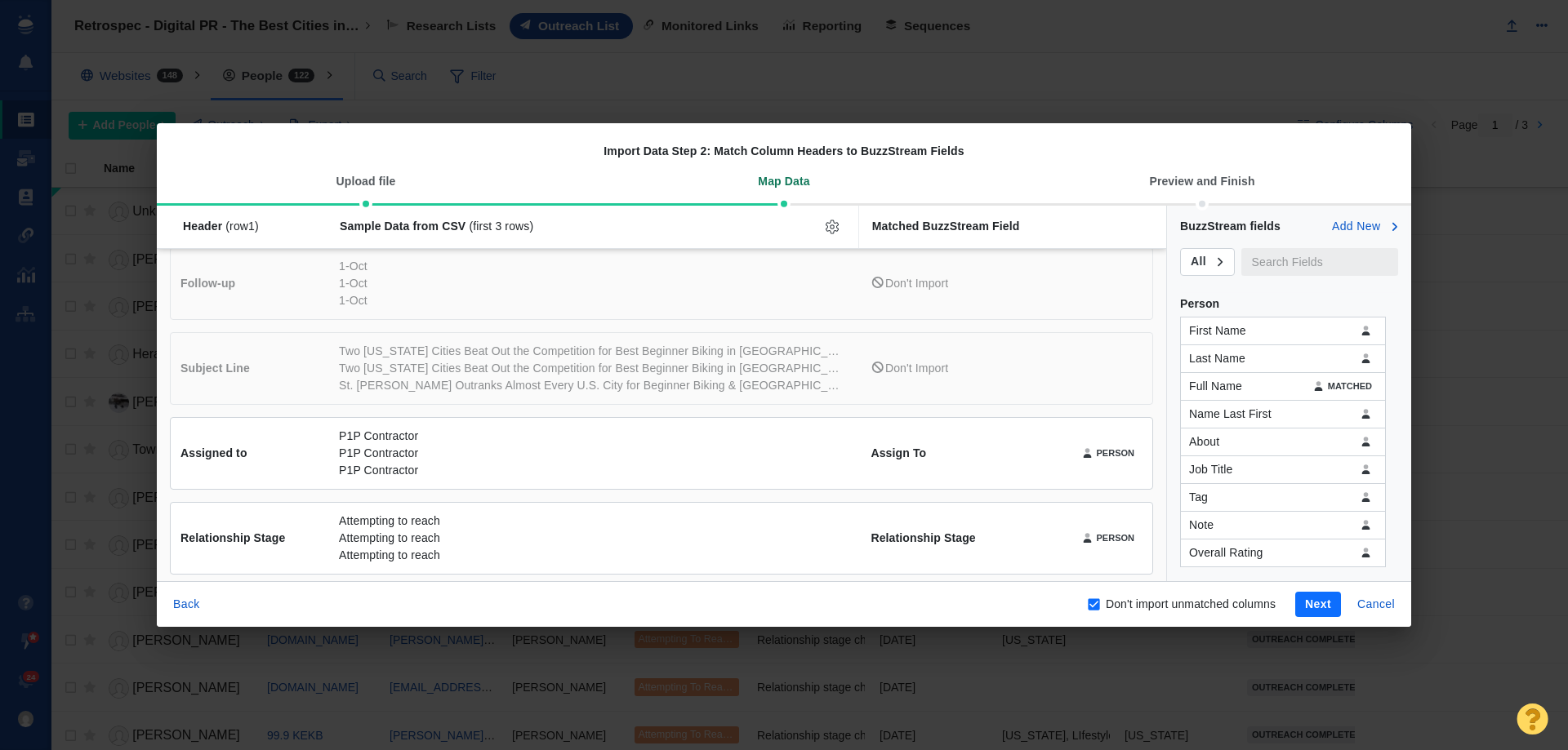
scroll to position [615, 0]
click at [1305, 611] on button "Next" at bounding box center [1318, 604] width 46 height 26
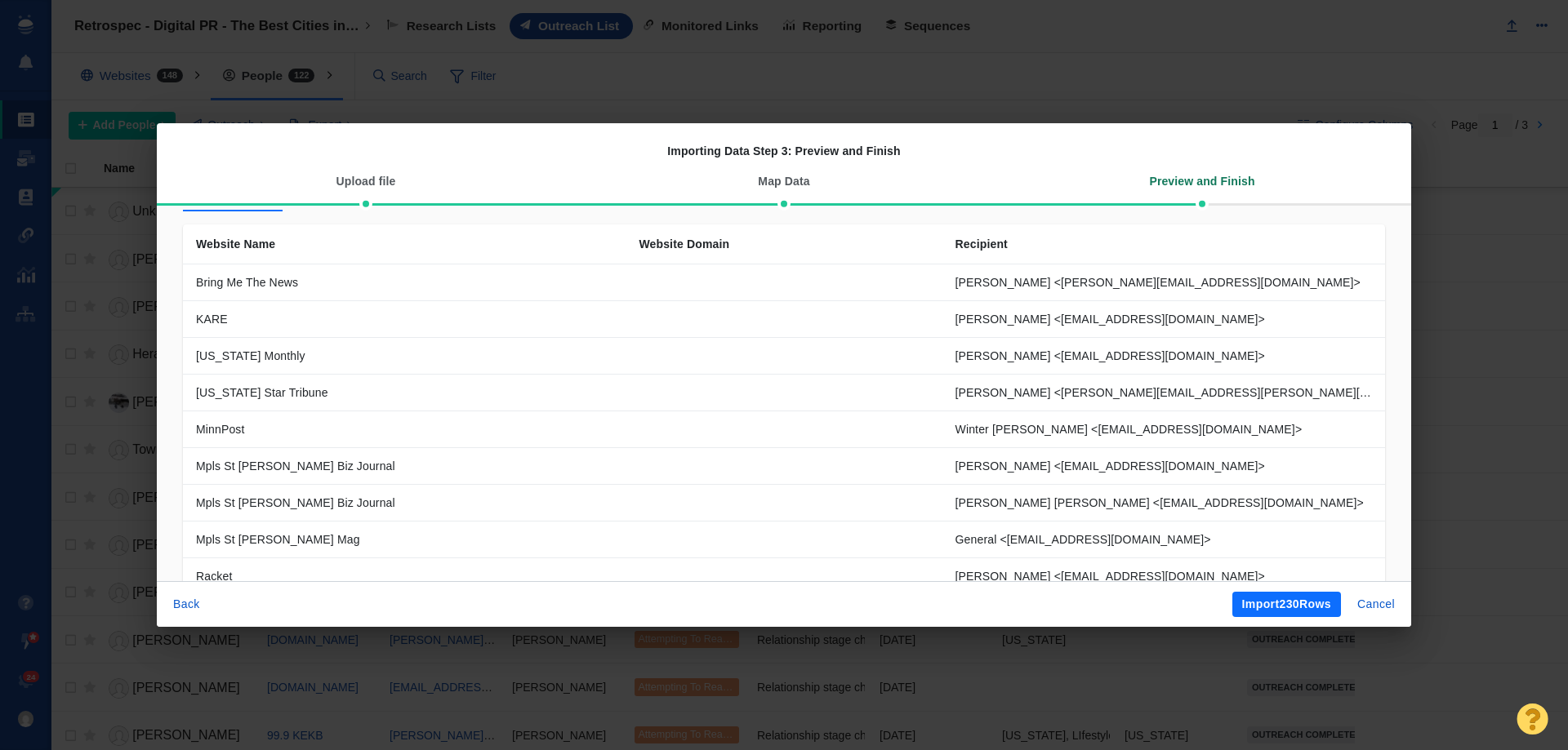
scroll to position [163, 0]
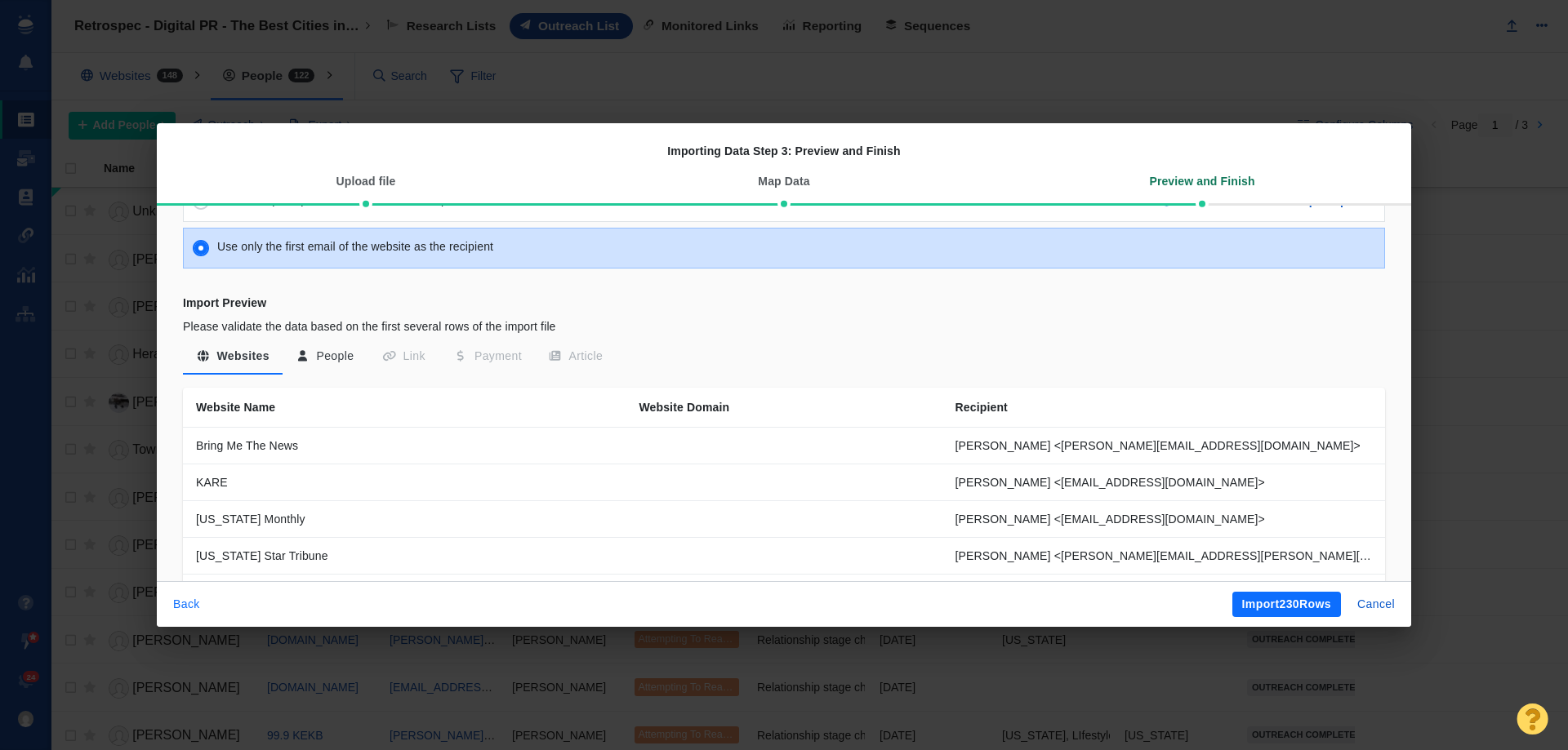
click at [189, 597] on button "Back" at bounding box center [187, 604] width 46 height 26
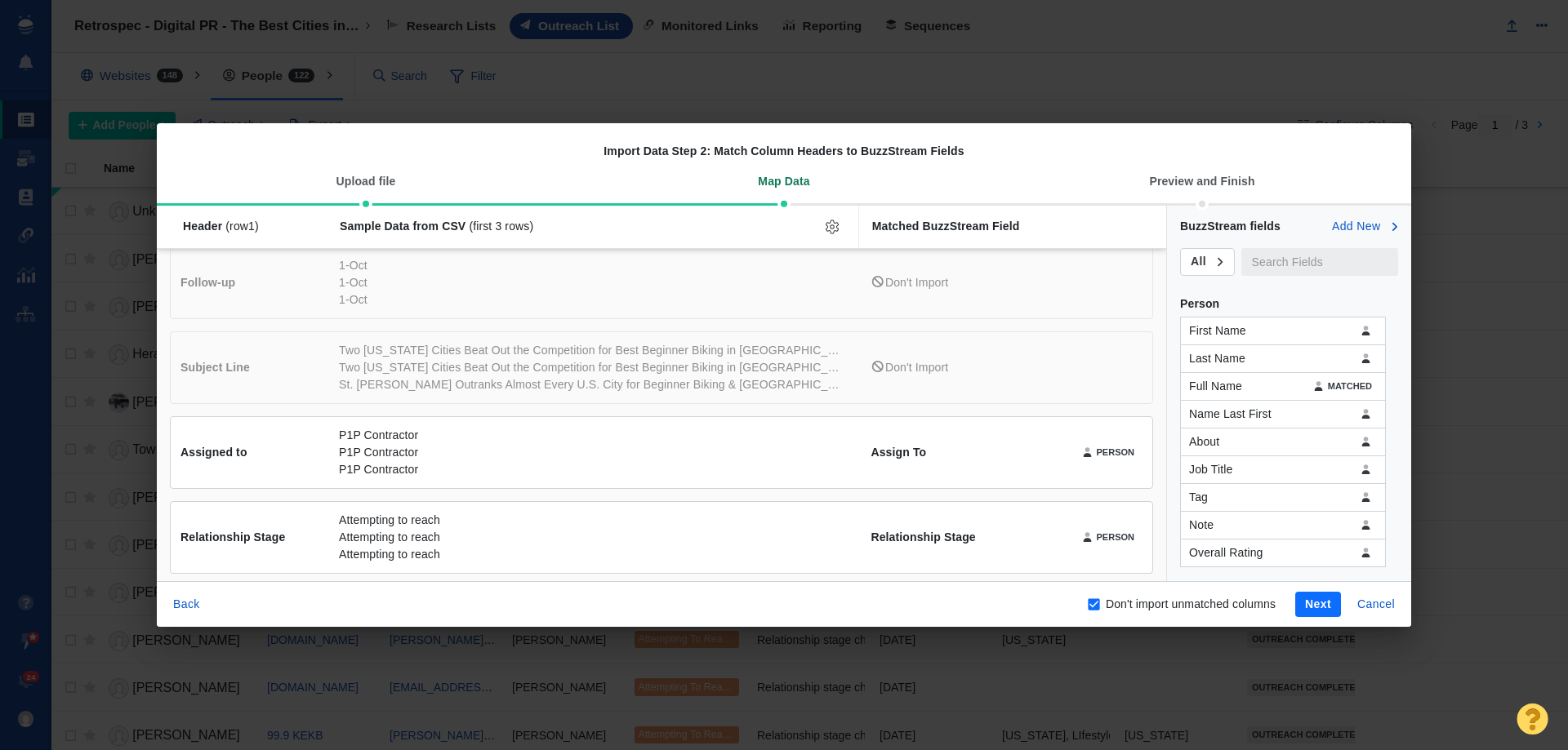
scroll to position [615, 0]
click at [1312, 600] on button "Next" at bounding box center [1318, 604] width 46 height 26
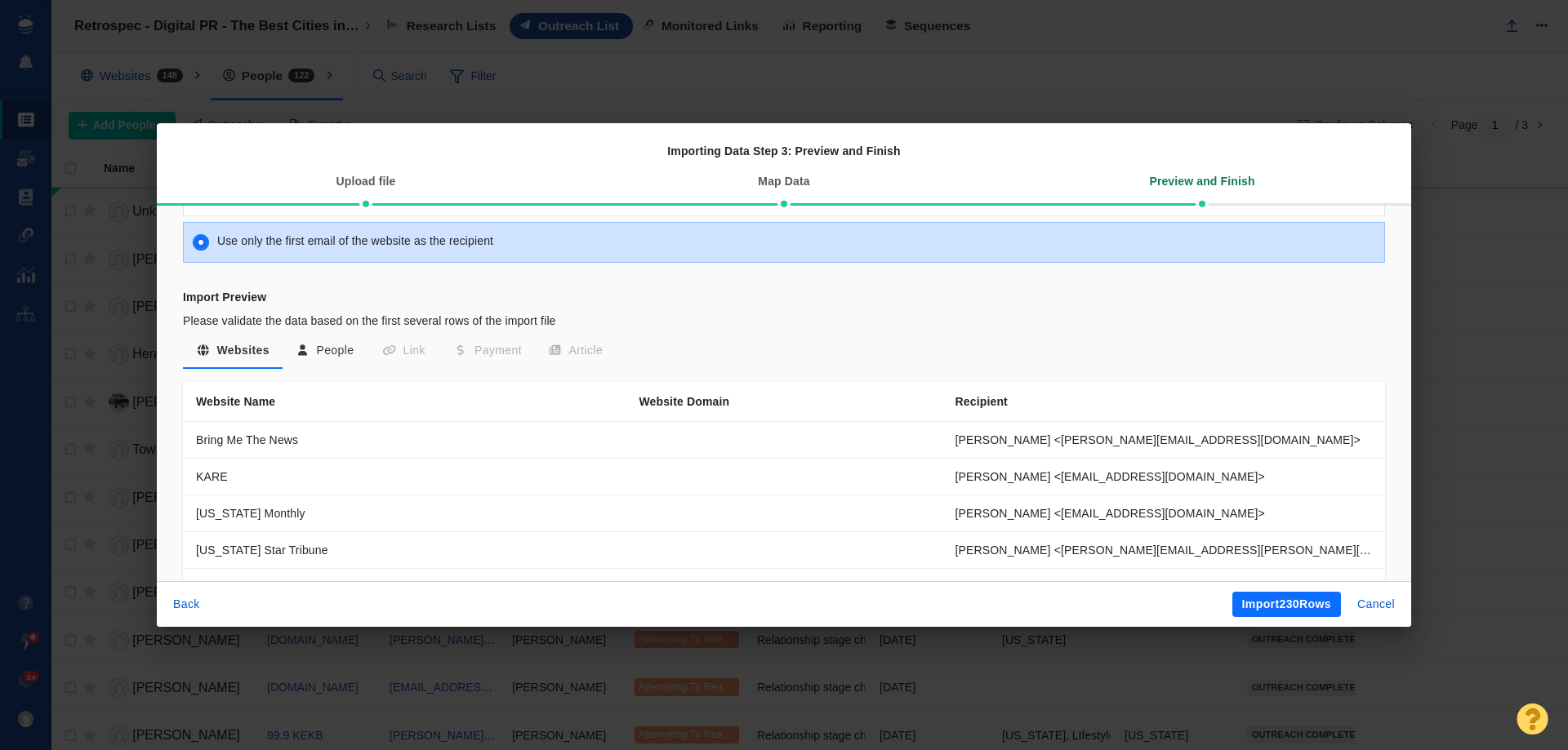
scroll to position [163, 0]
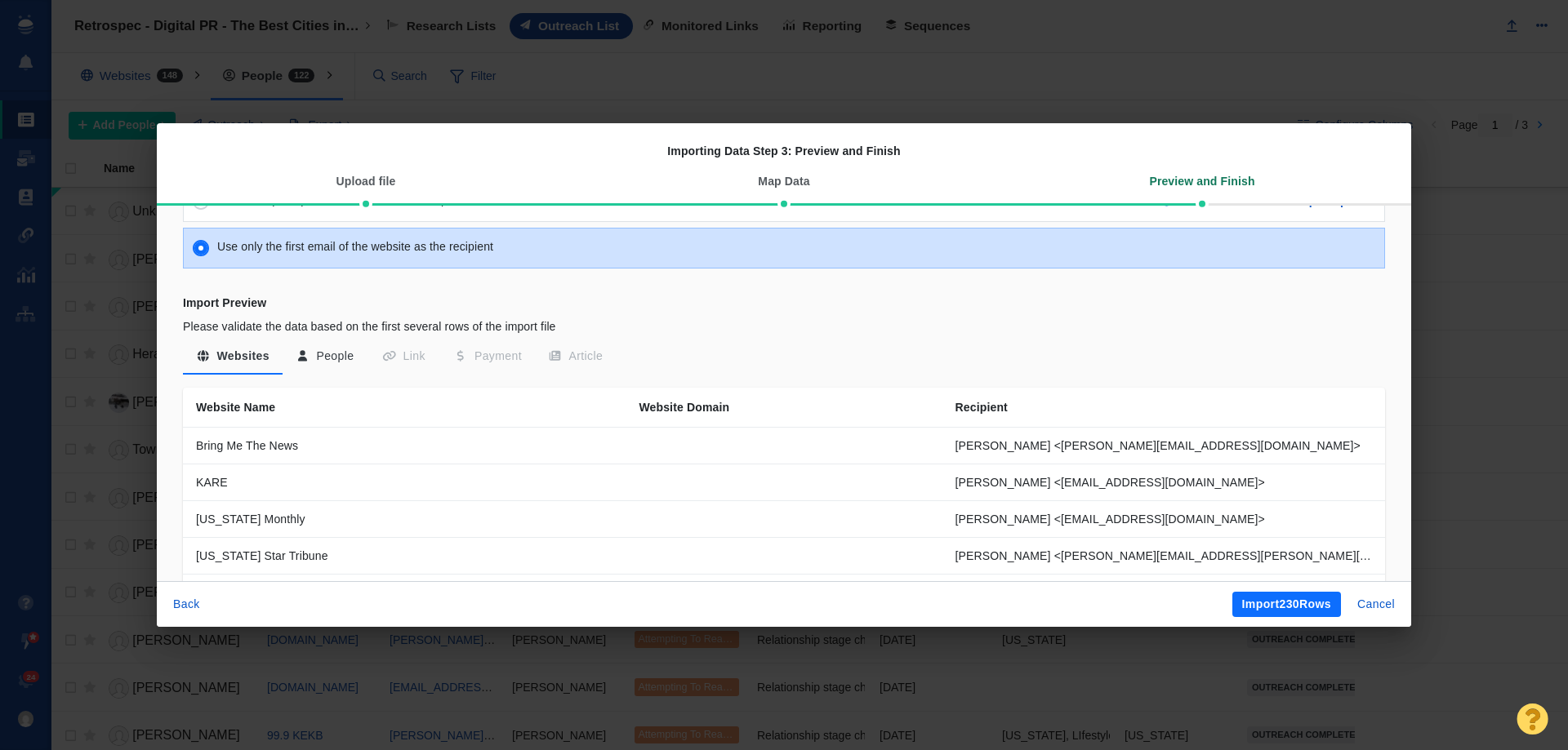
click at [331, 348] on button "People" at bounding box center [325, 356] width 85 height 29
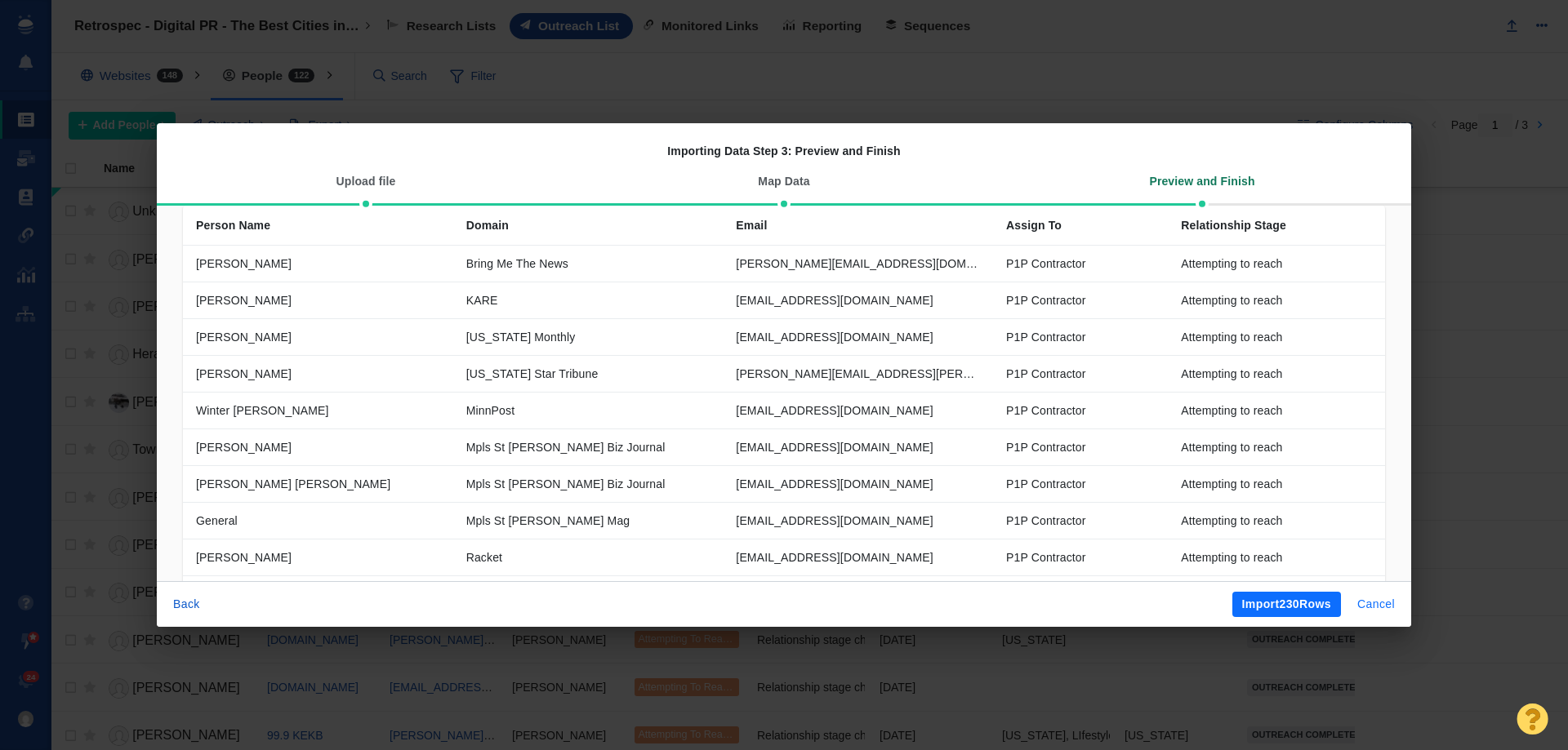
scroll to position [304, 0]
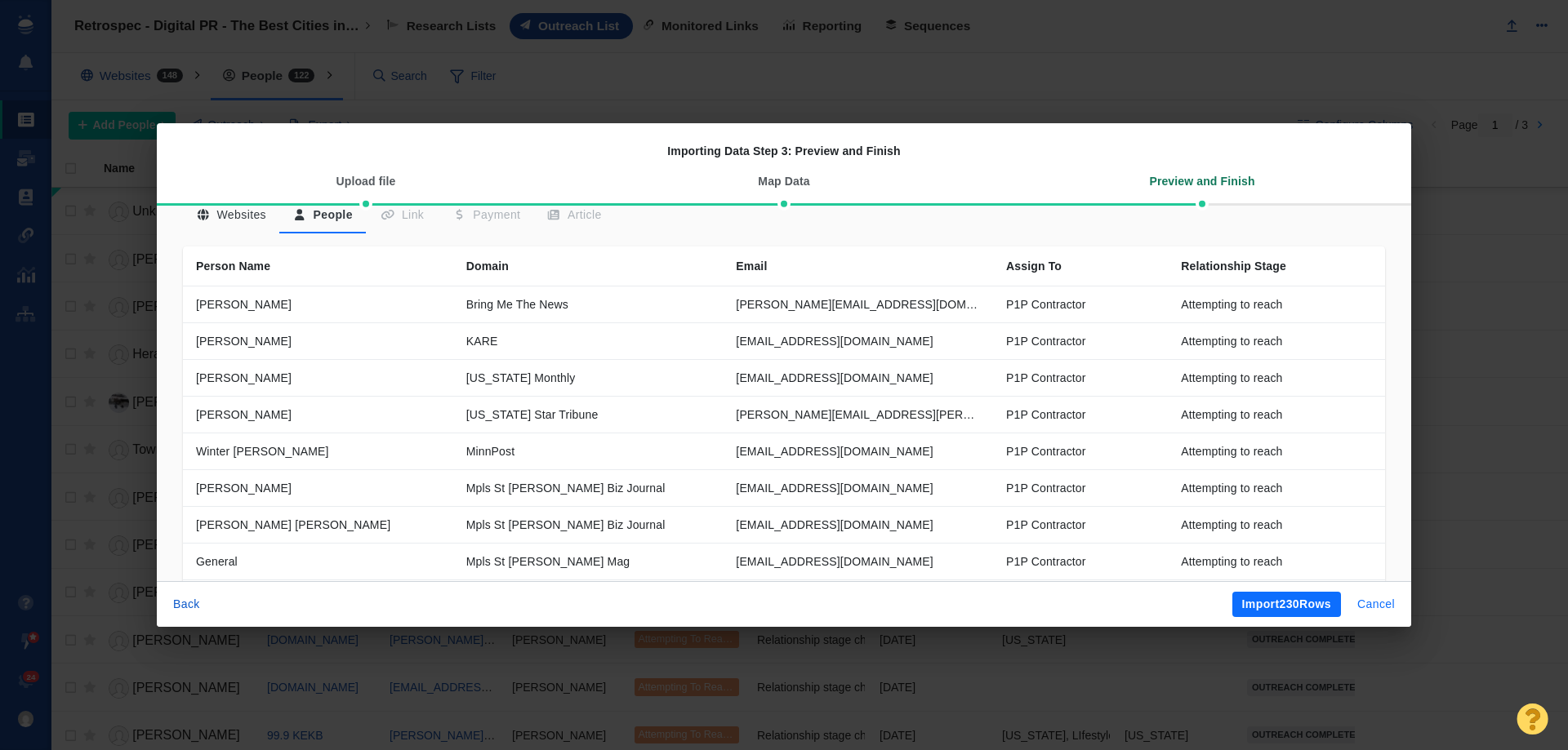
click at [1390, 600] on button "Cancel" at bounding box center [1376, 604] width 57 height 26
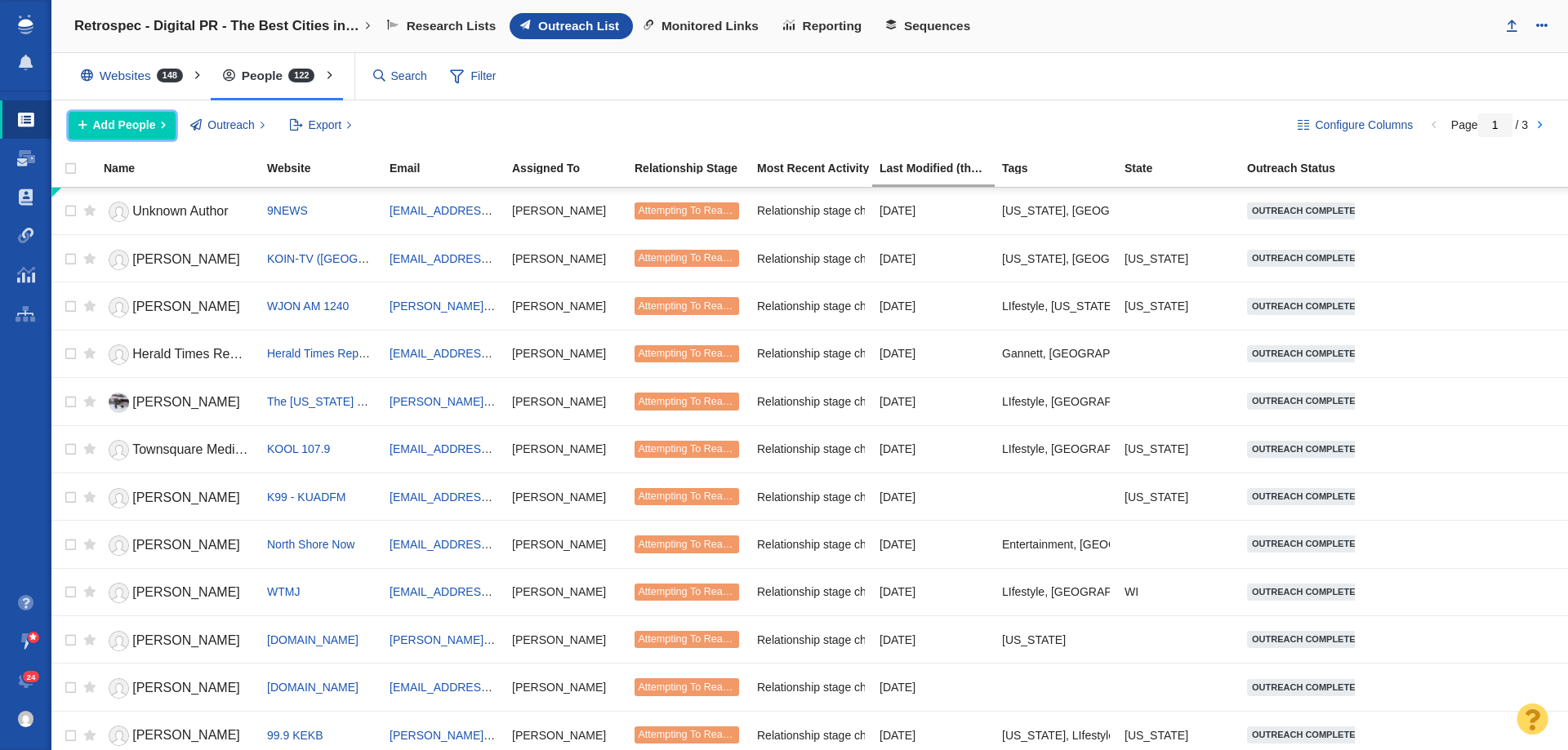
click at [133, 129] on span "Add People" at bounding box center [125, 125] width 63 height 17
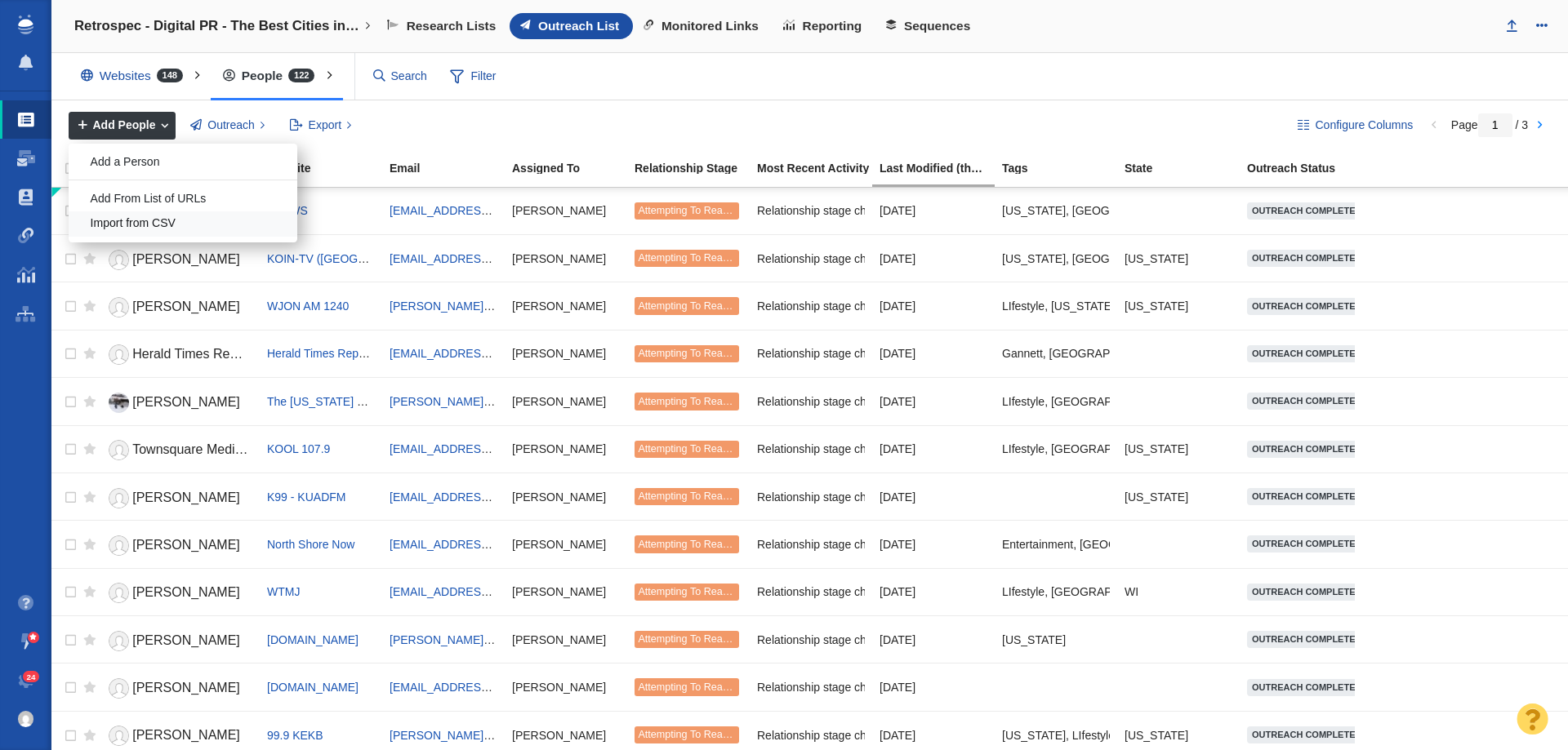
click at [188, 220] on div "Import from CSV" at bounding box center [183, 224] width 229 height 26
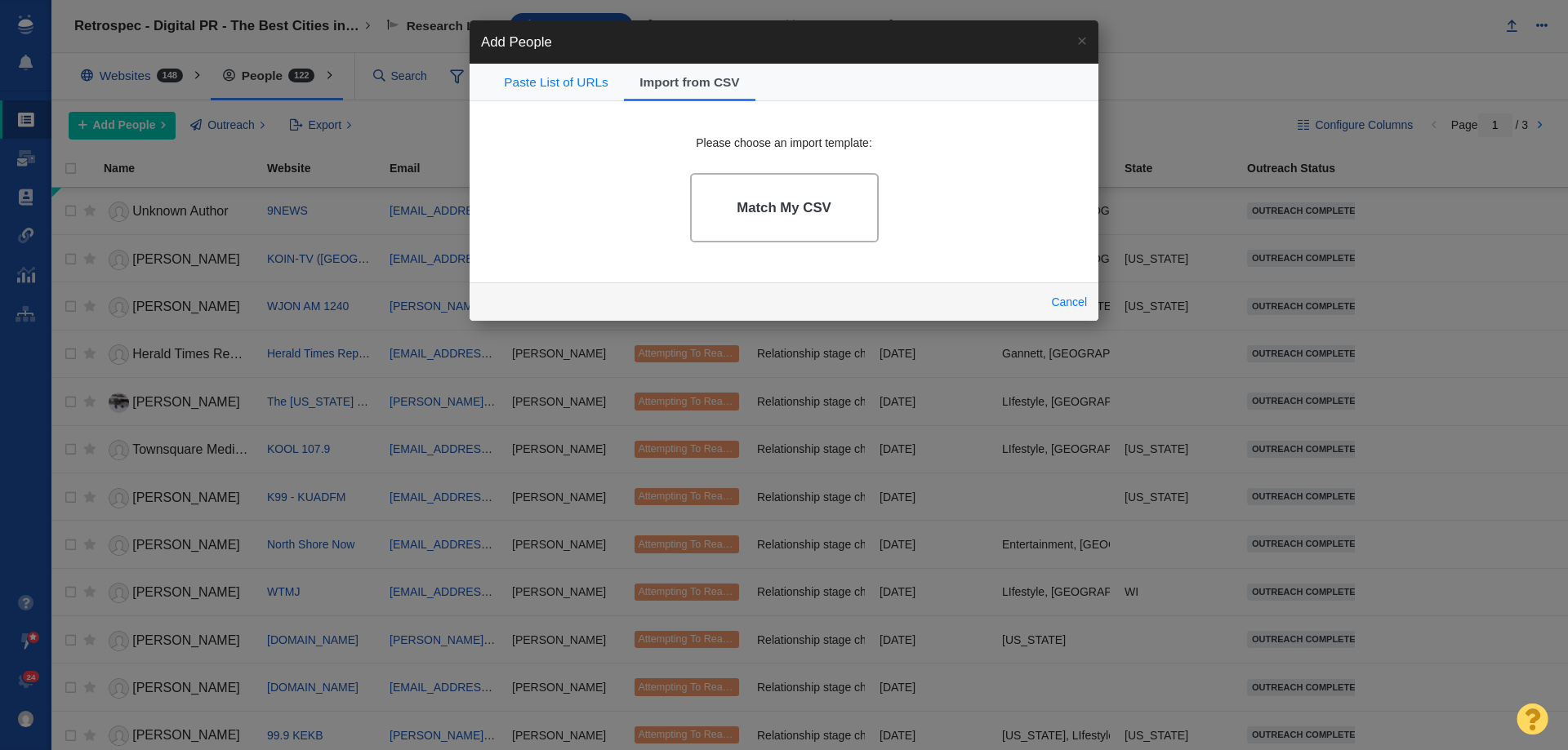
click at [775, 217] on link "Match My CSV" at bounding box center [784, 208] width 188 height 70
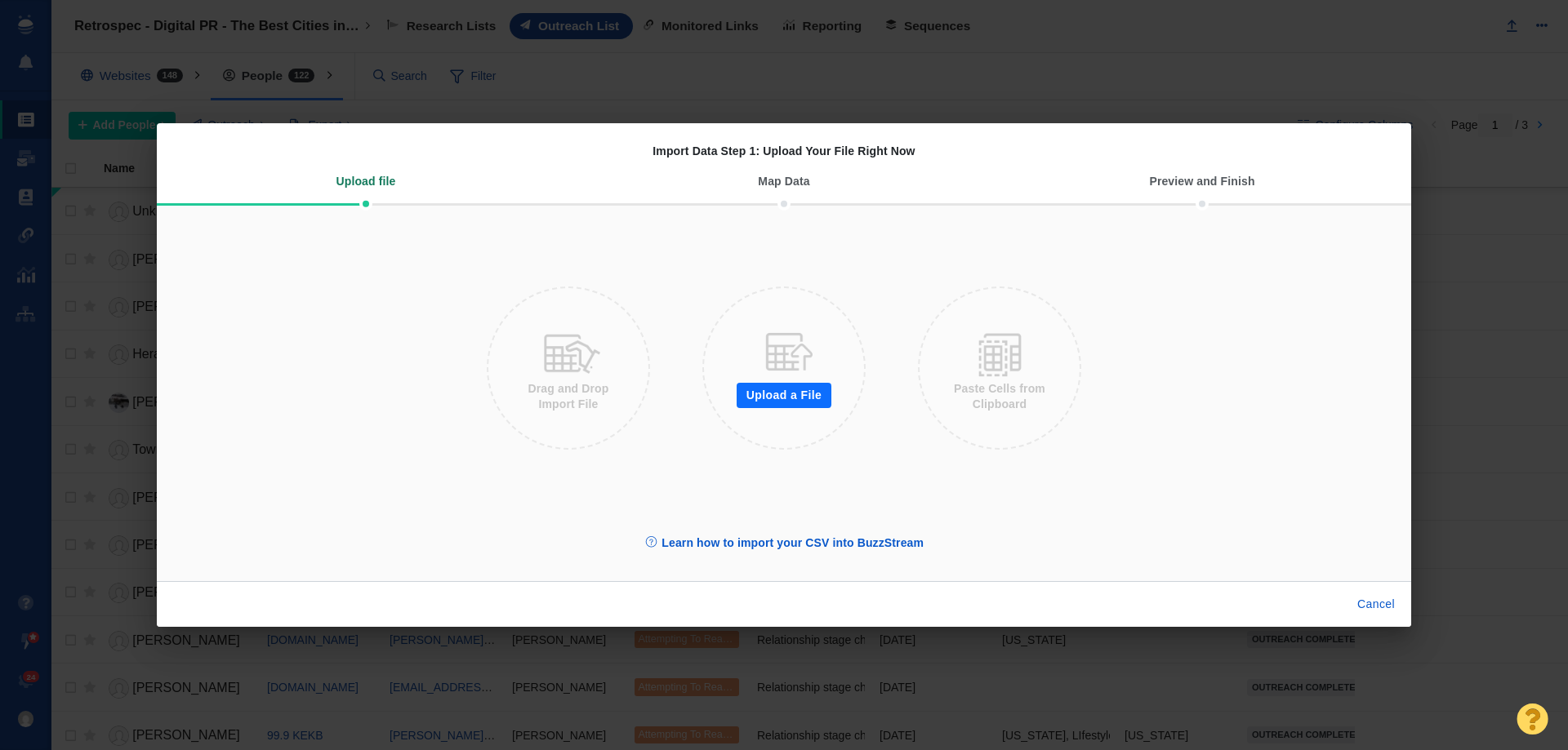
click at [770, 396] on button "Upload a File" at bounding box center [784, 396] width 95 height 26
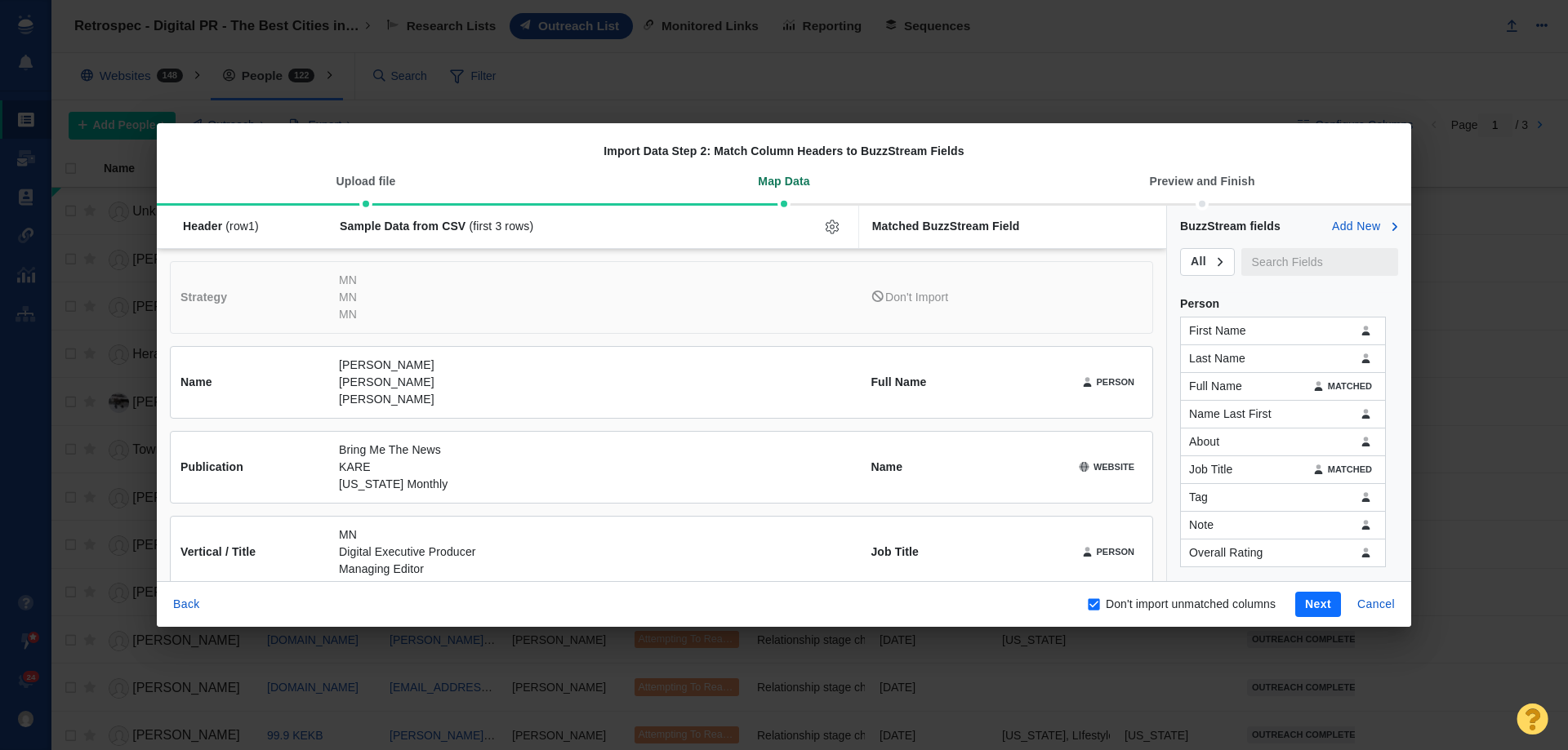
click at [1058, 172] on div "Preview and Finish" at bounding box center [1203, 182] width 418 height 43
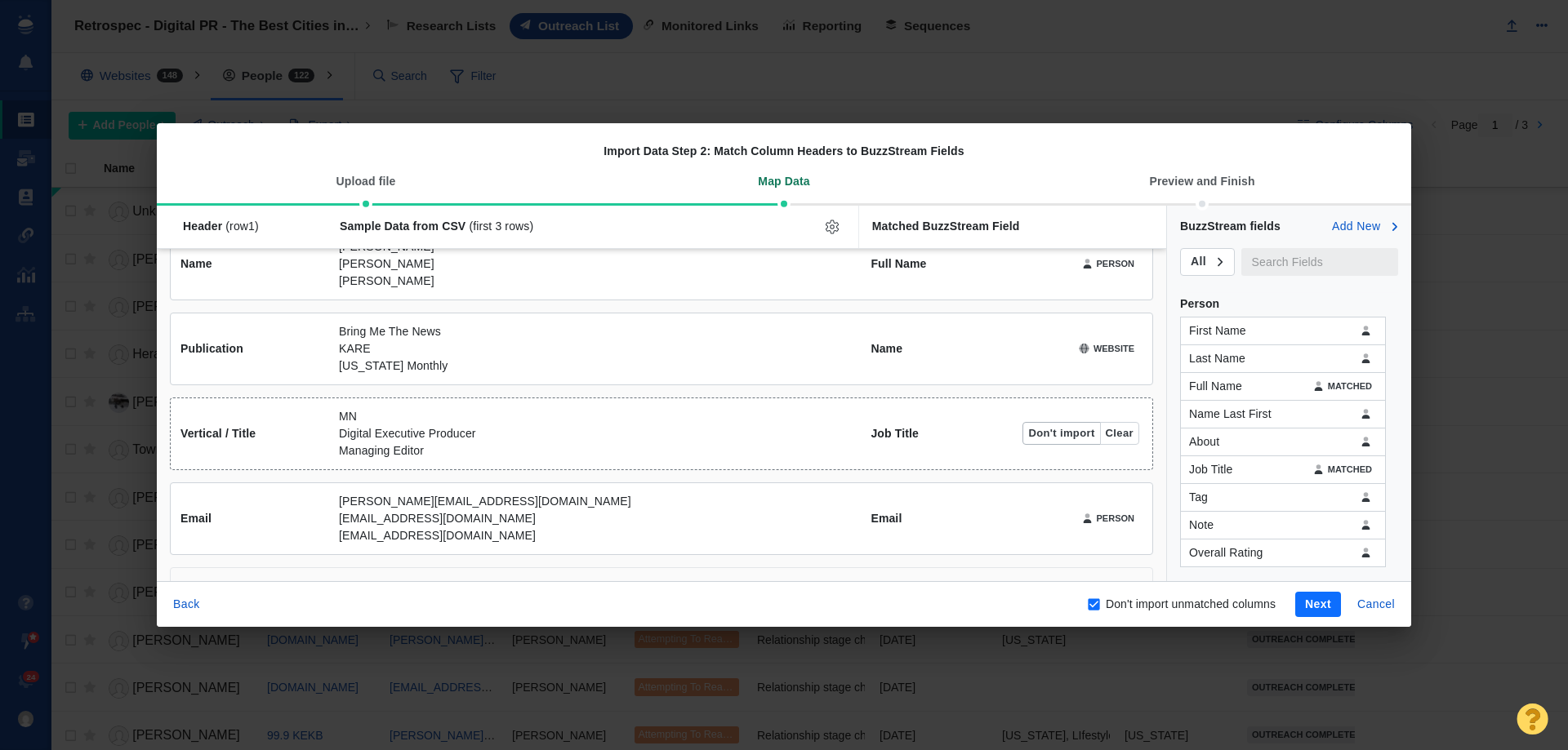
scroll to position [43, 0]
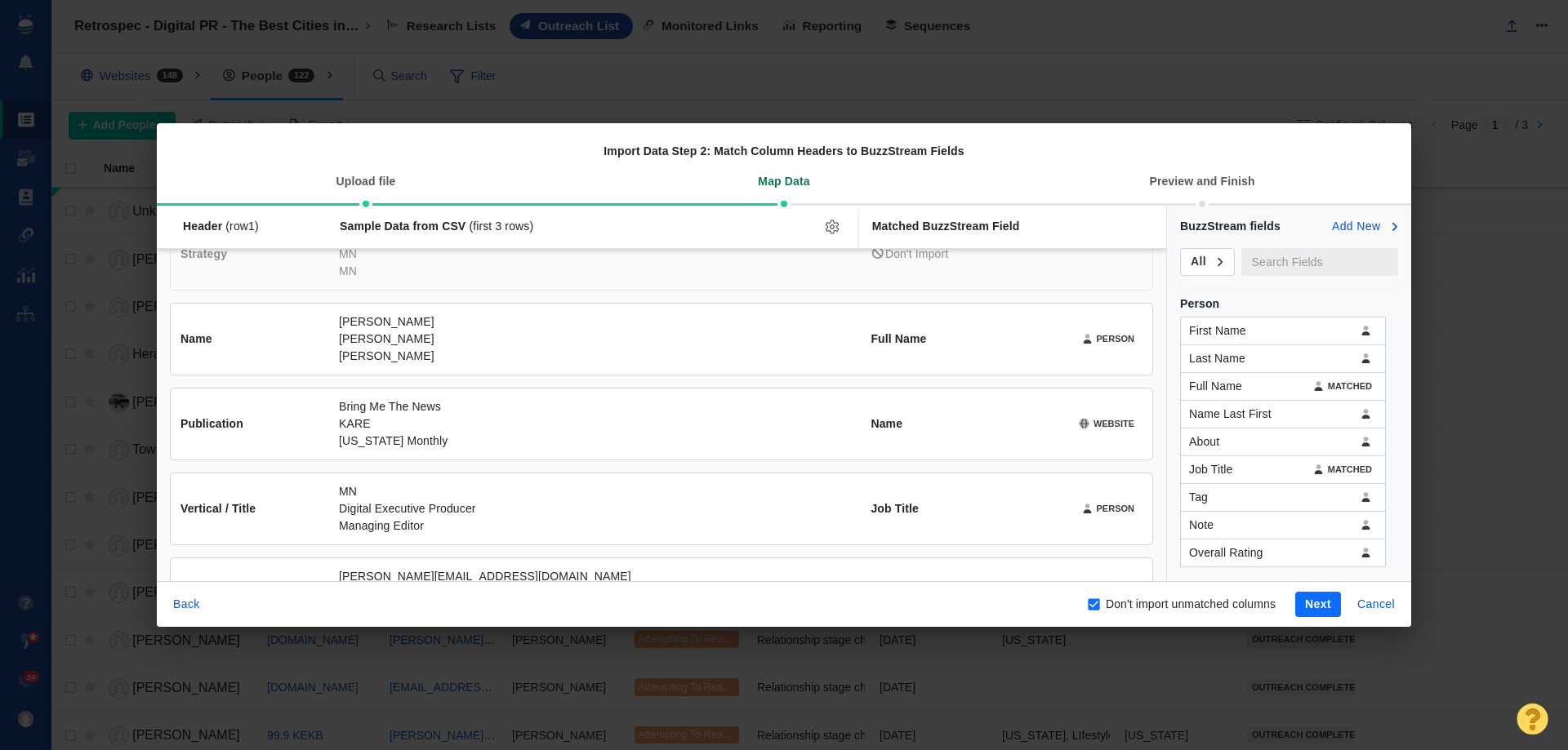
click at [1321, 592] on button "Next" at bounding box center [1318, 604] width 46 height 26
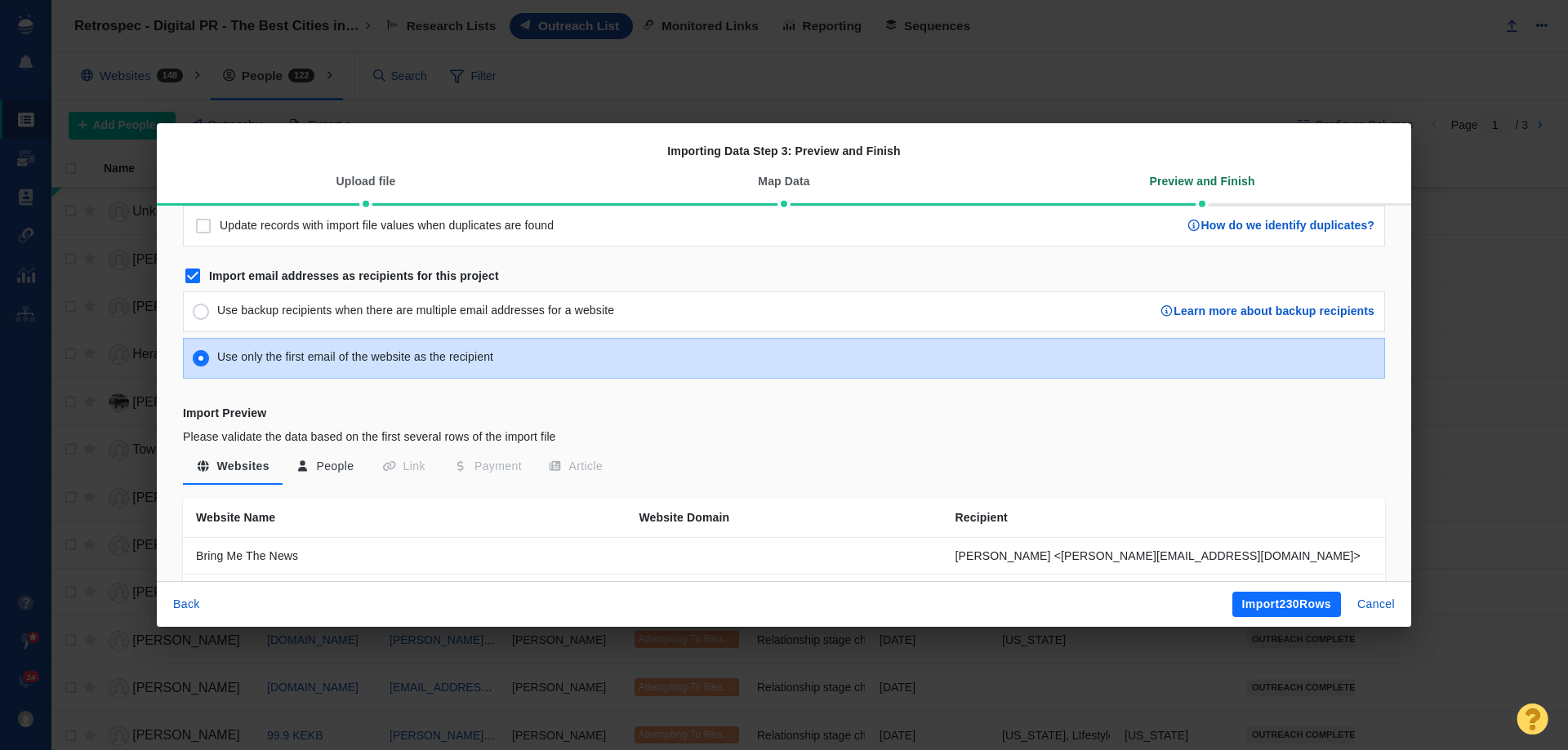
scroll to position [81, 0]
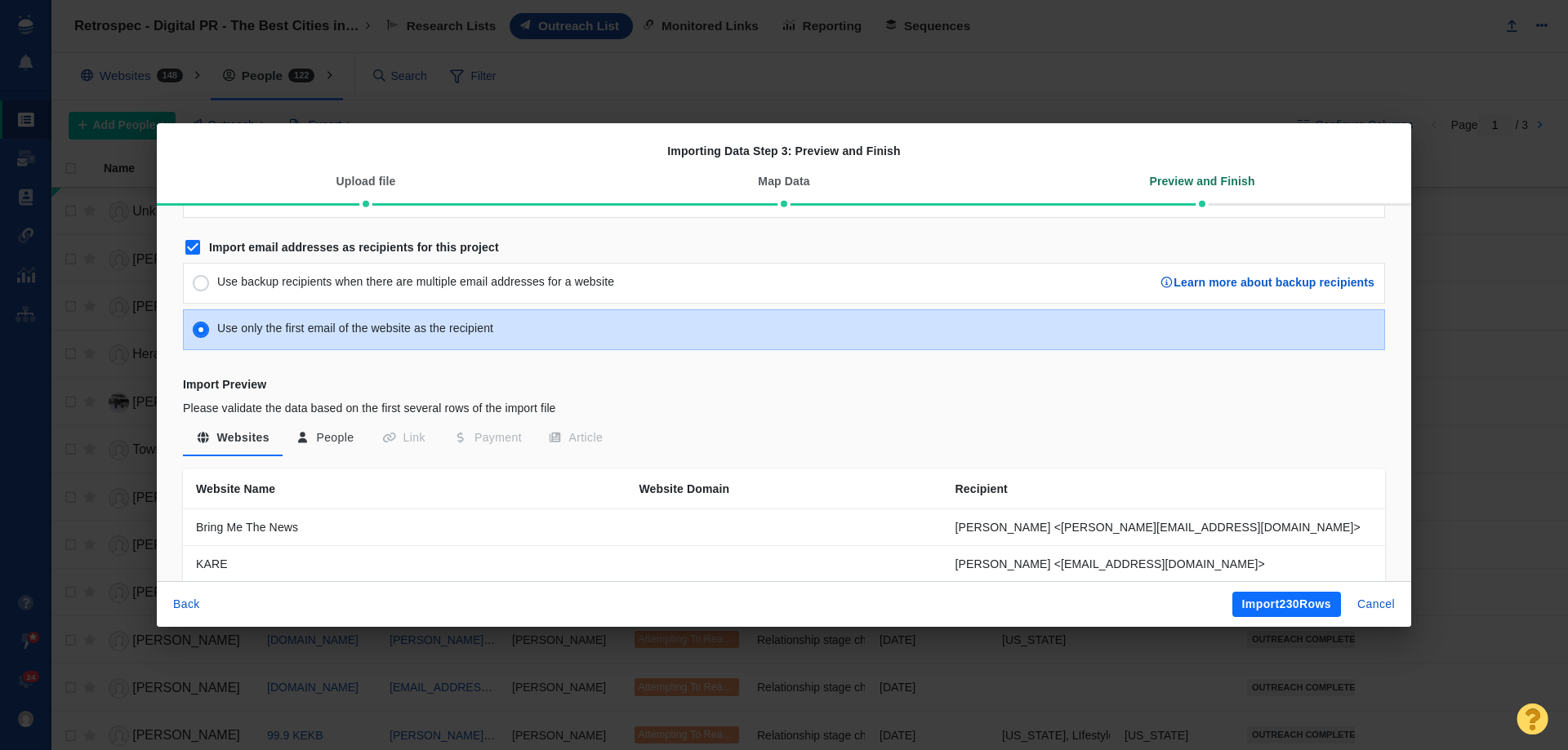
click at [349, 441] on button "People" at bounding box center [325, 438] width 85 height 29
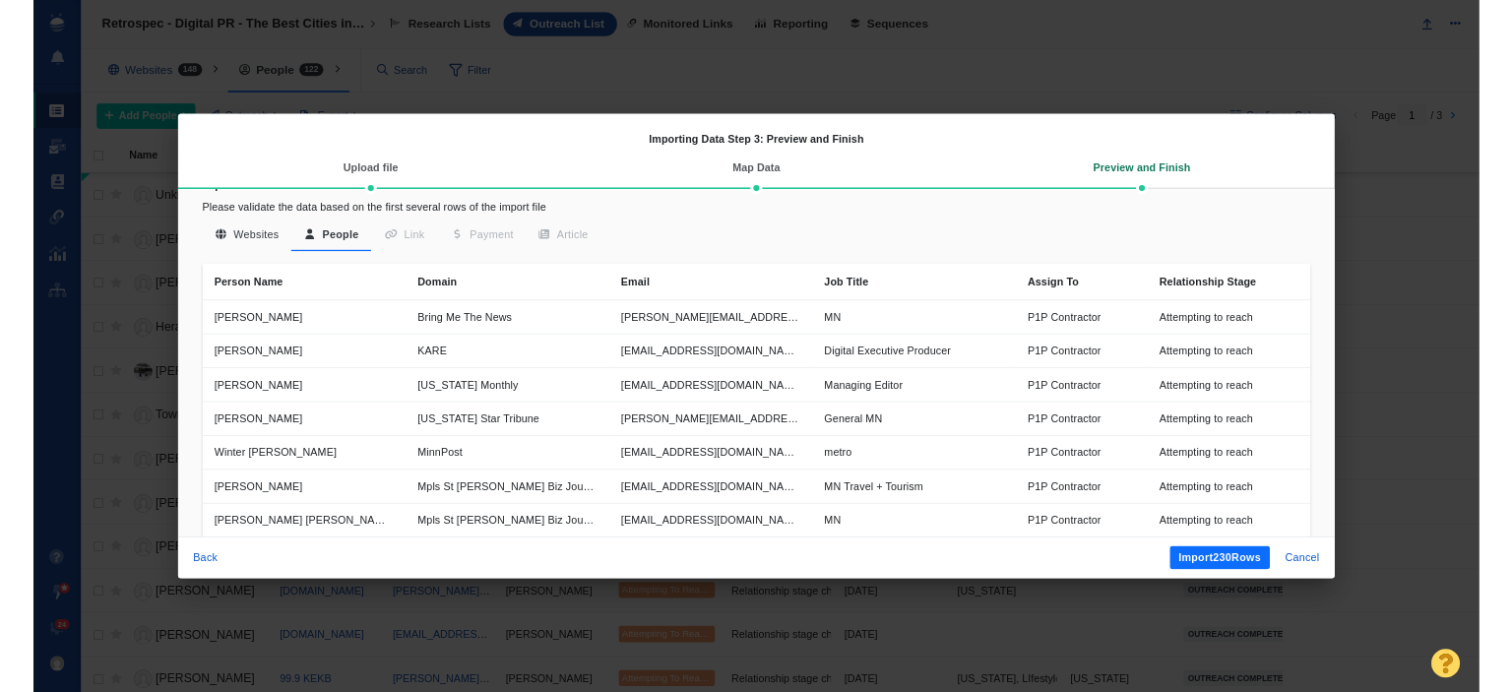
scroll to position [394, 0]
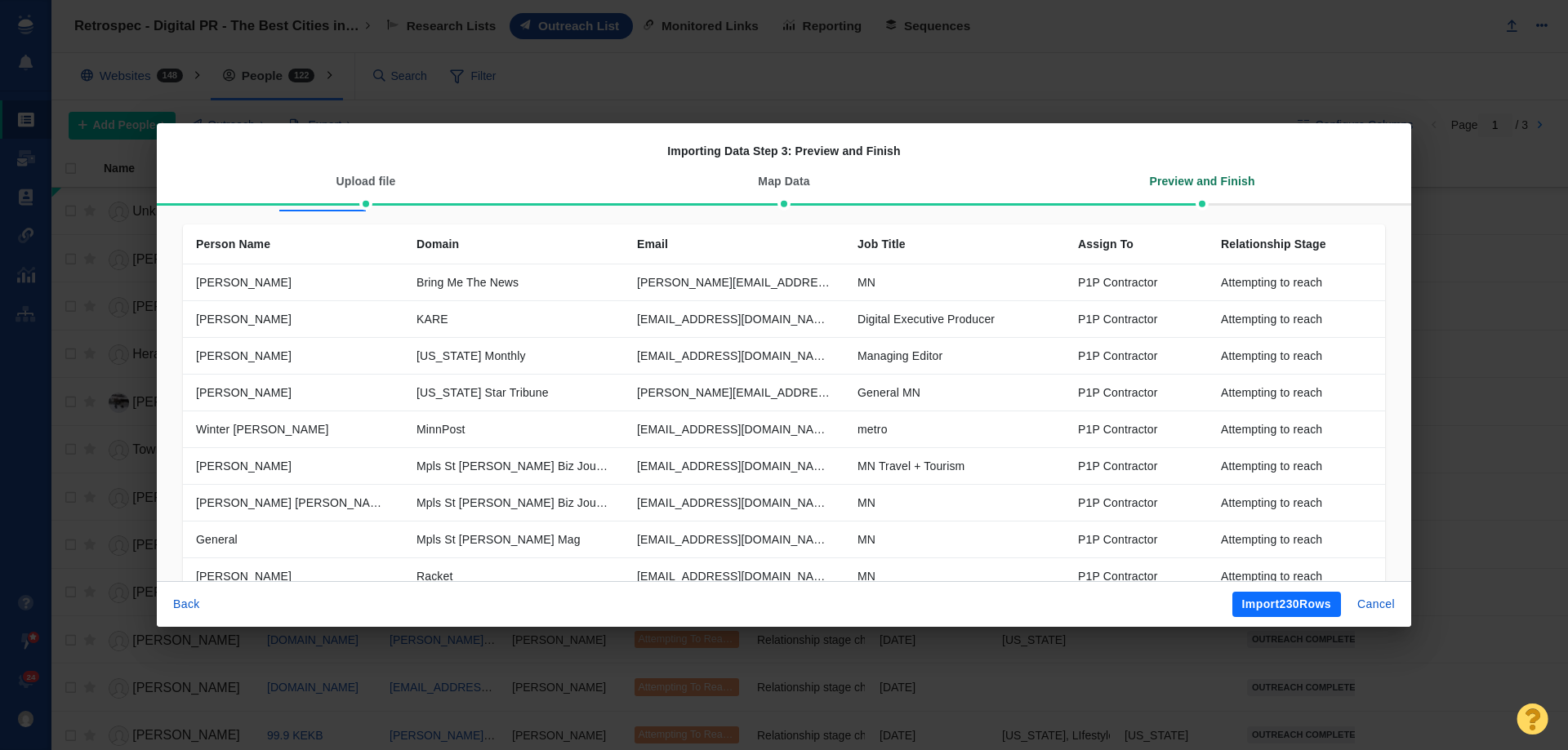
click at [1266, 605] on button "Import 230 Rows" at bounding box center [1287, 604] width 109 height 26
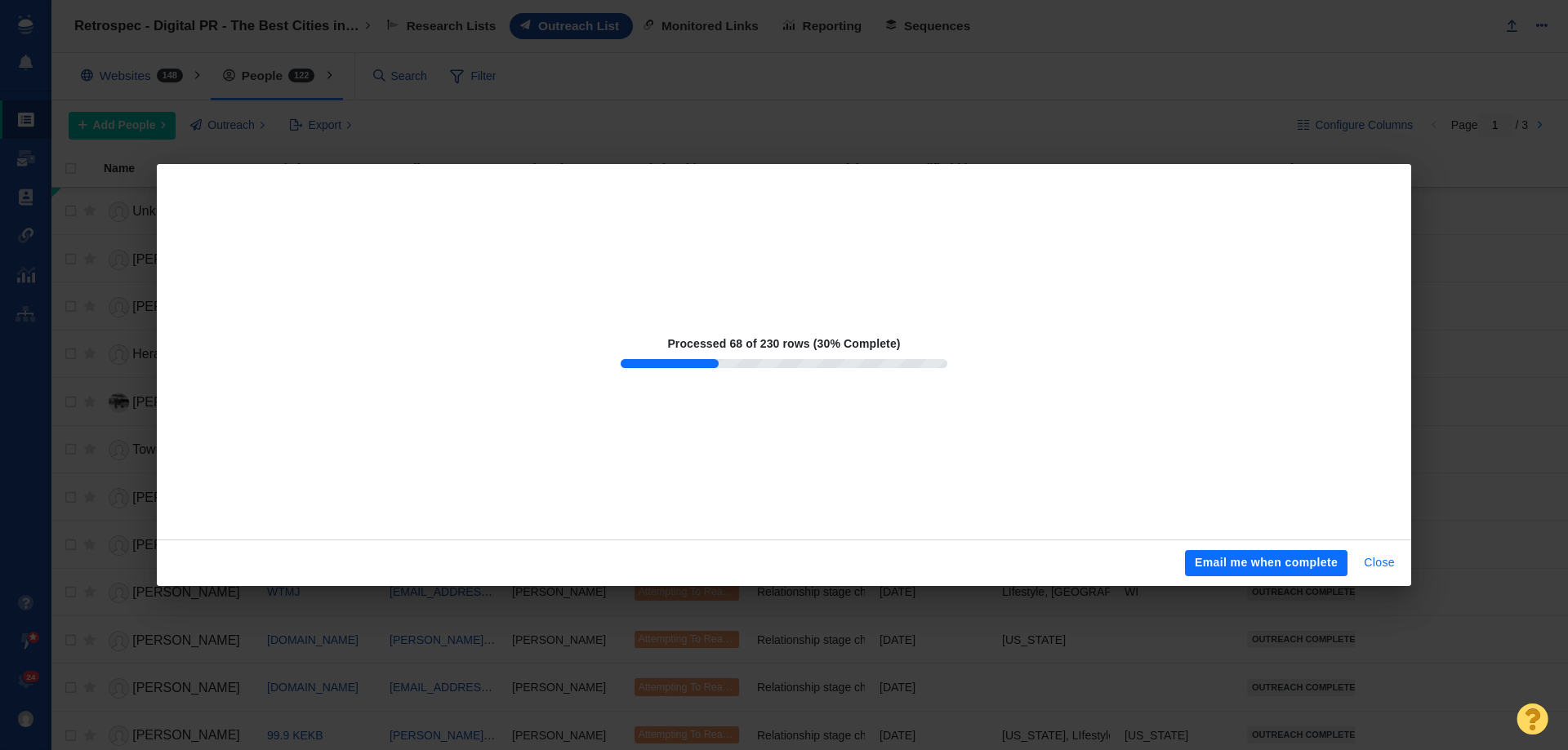
click at [1379, 557] on button "Close" at bounding box center [1380, 562] width 51 height 26
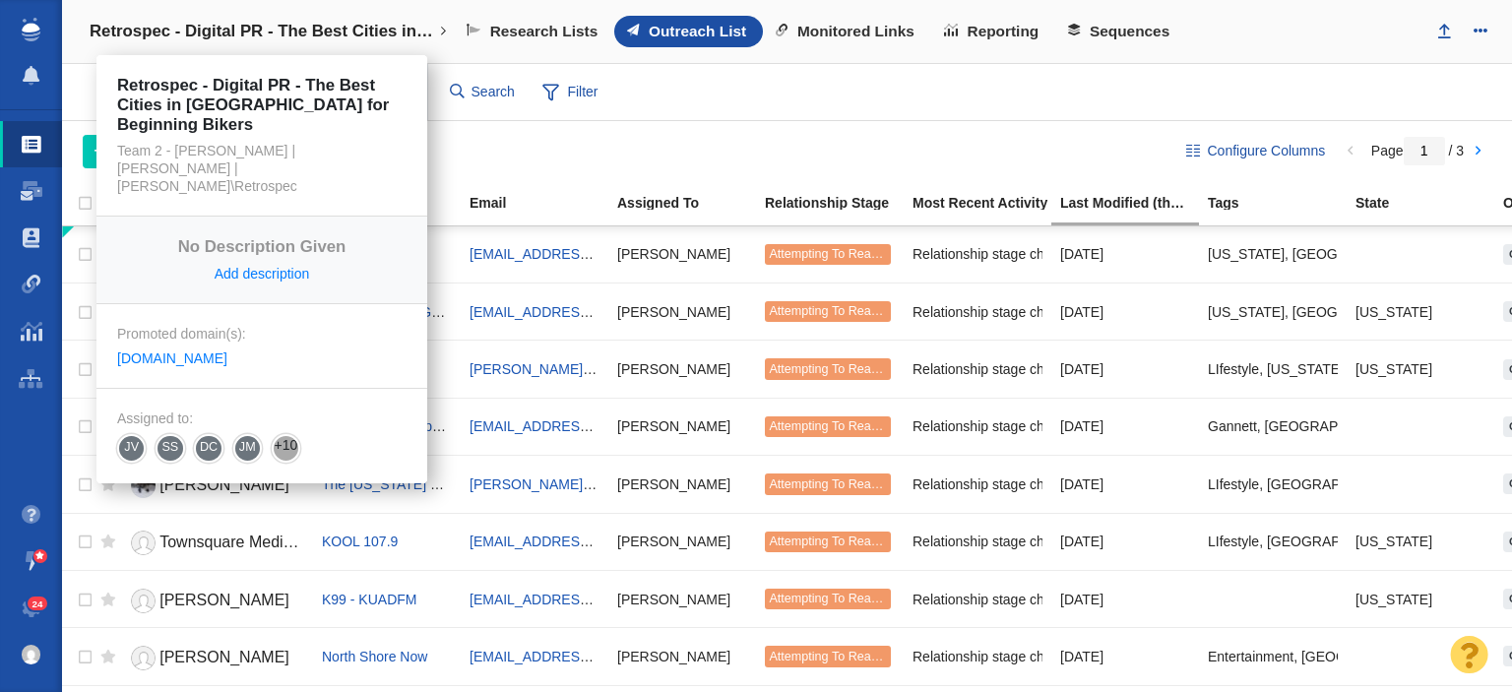
click at [366, 37] on h4 "Retrospec - Digital PR - The Best Cities in [GEOGRAPHIC_DATA] for Beginning Bik…" at bounding box center [262, 32] width 344 height 20
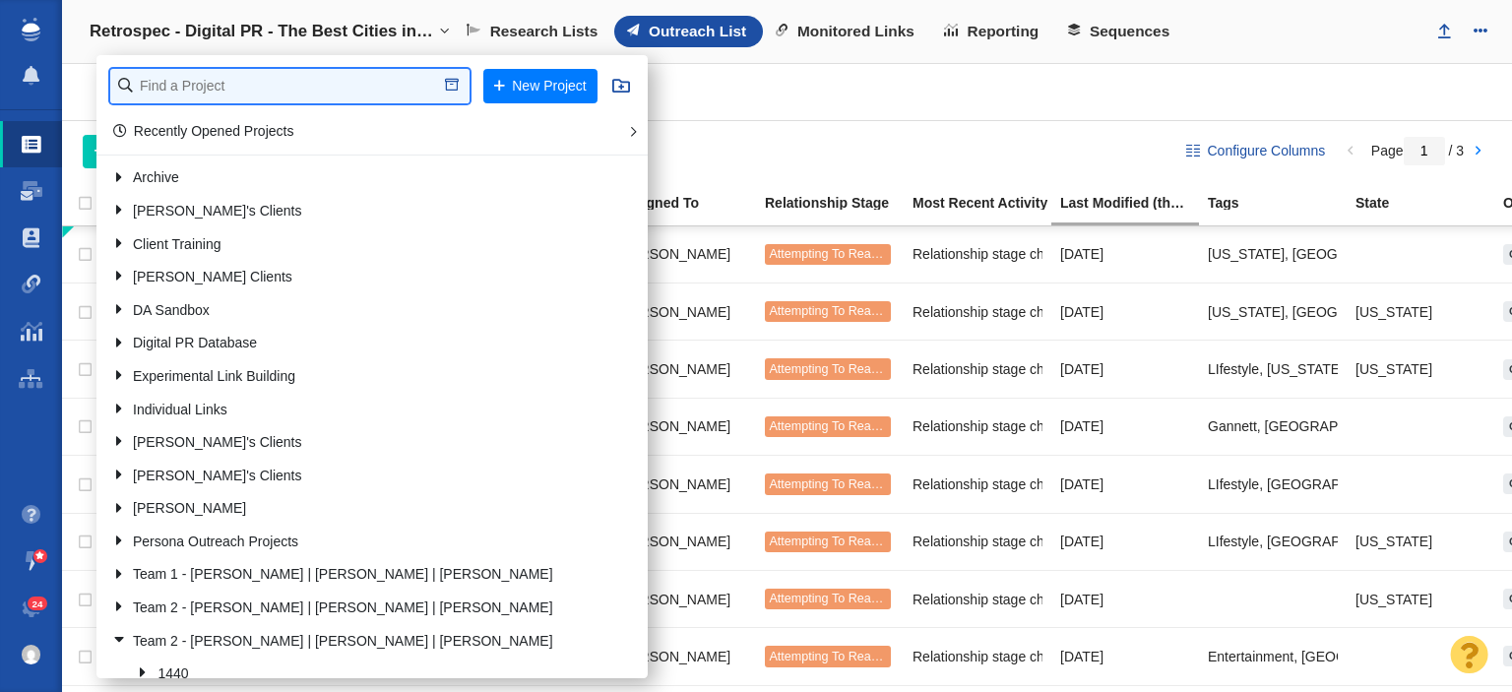
click at [260, 73] on input "text" at bounding box center [289, 86] width 359 height 34
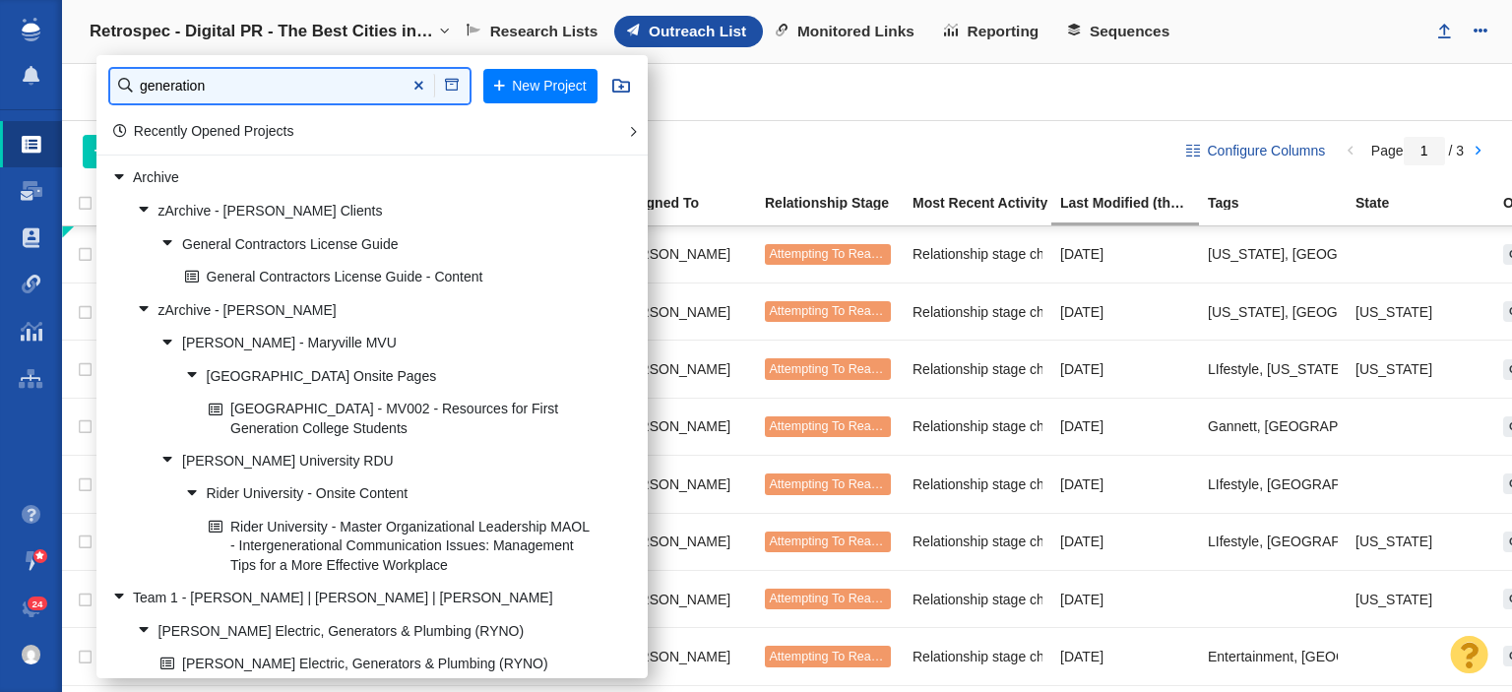
type input "generation"
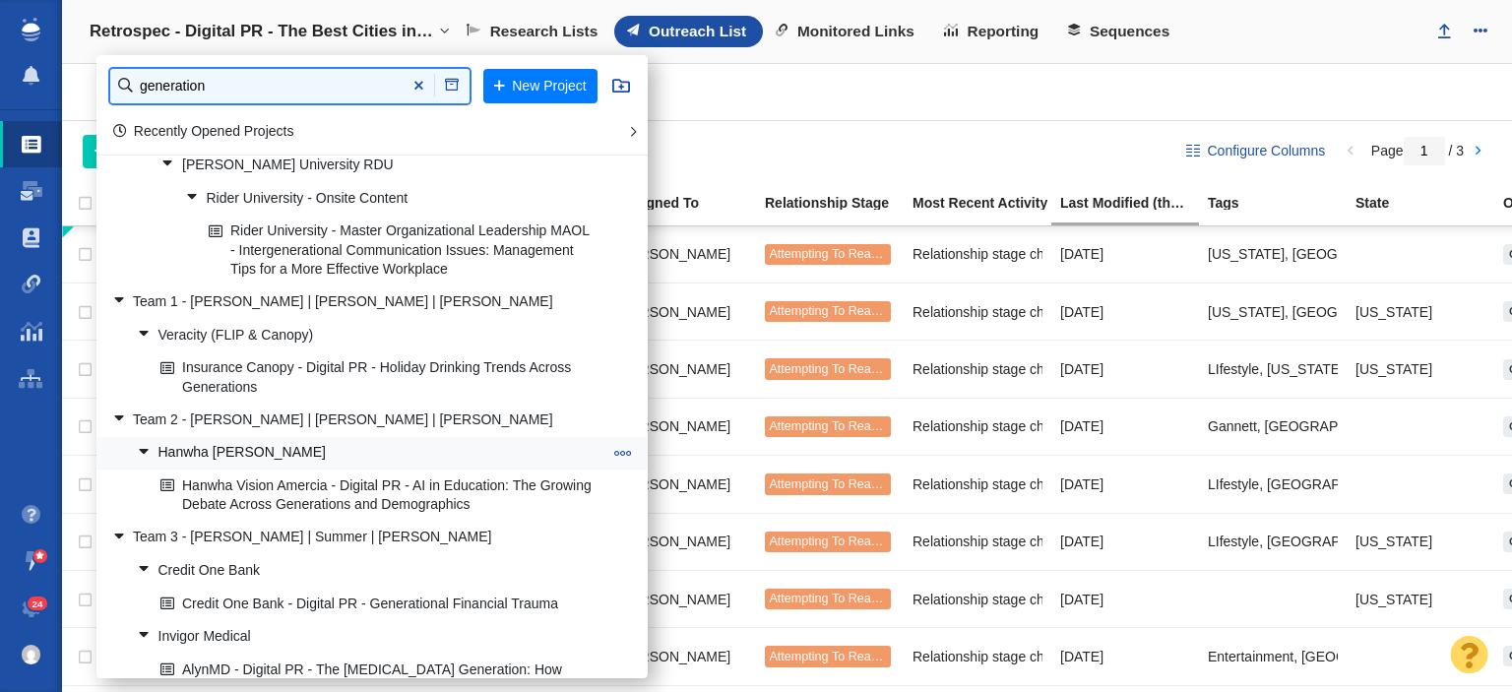
scroll to position [228, 0]
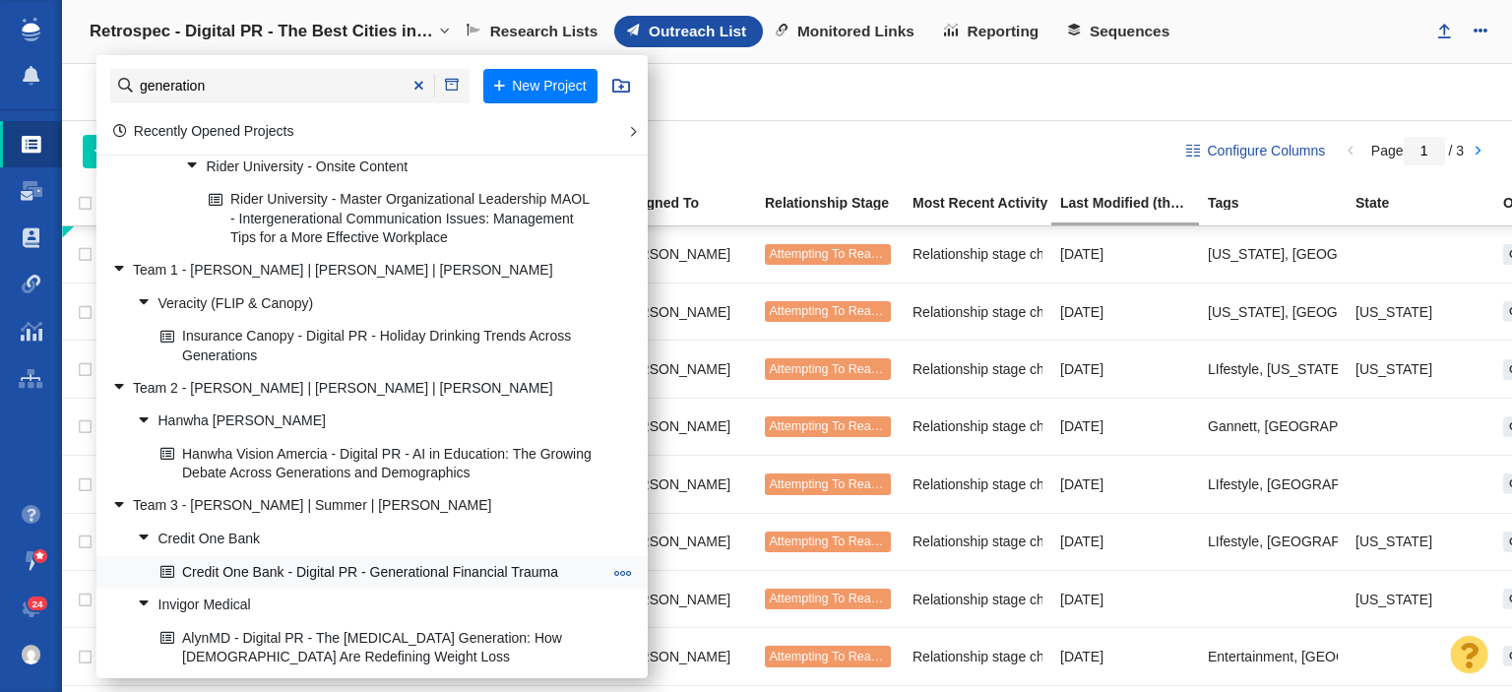
click at [289, 565] on link "Credit One Bank - Digital PR - Generational Financial Trauma" at bounding box center [381, 572] width 452 height 31
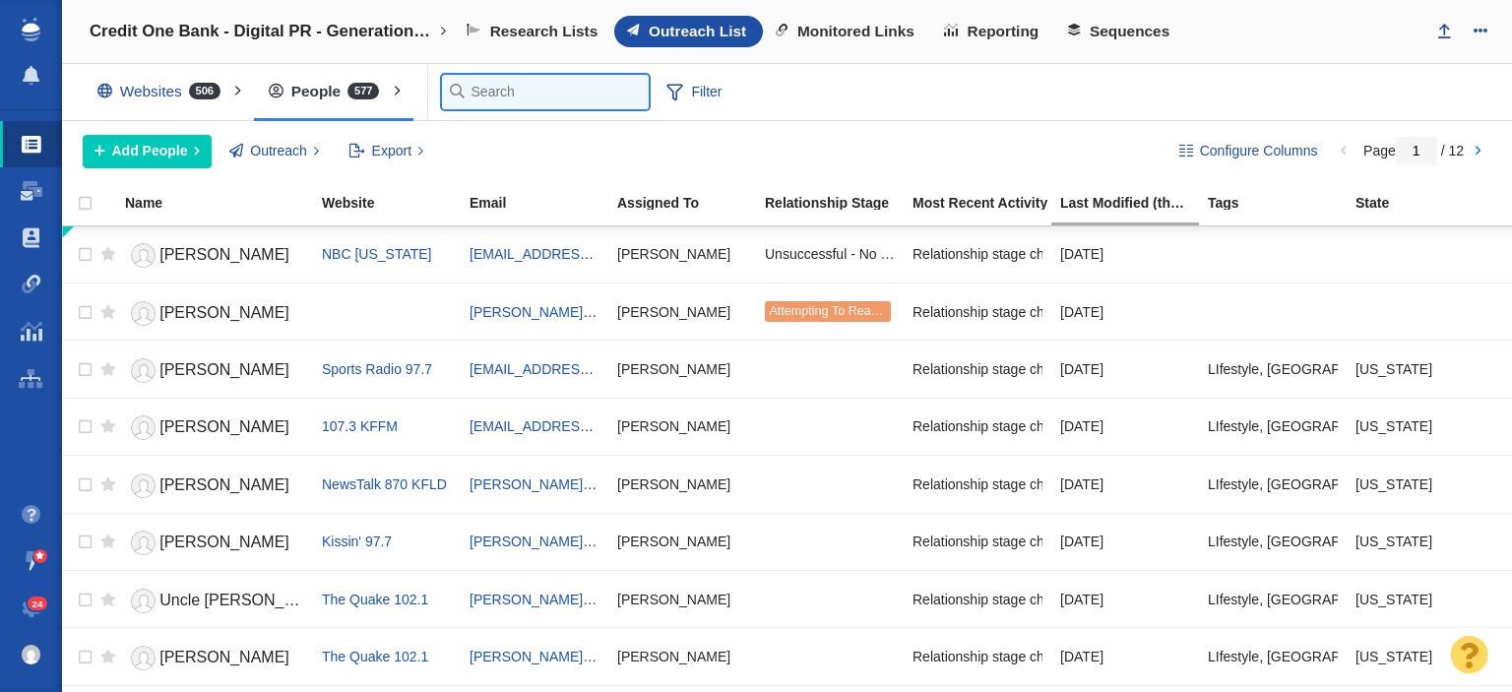
click at [486, 92] on input "text" at bounding box center [545, 92] width 207 height 34
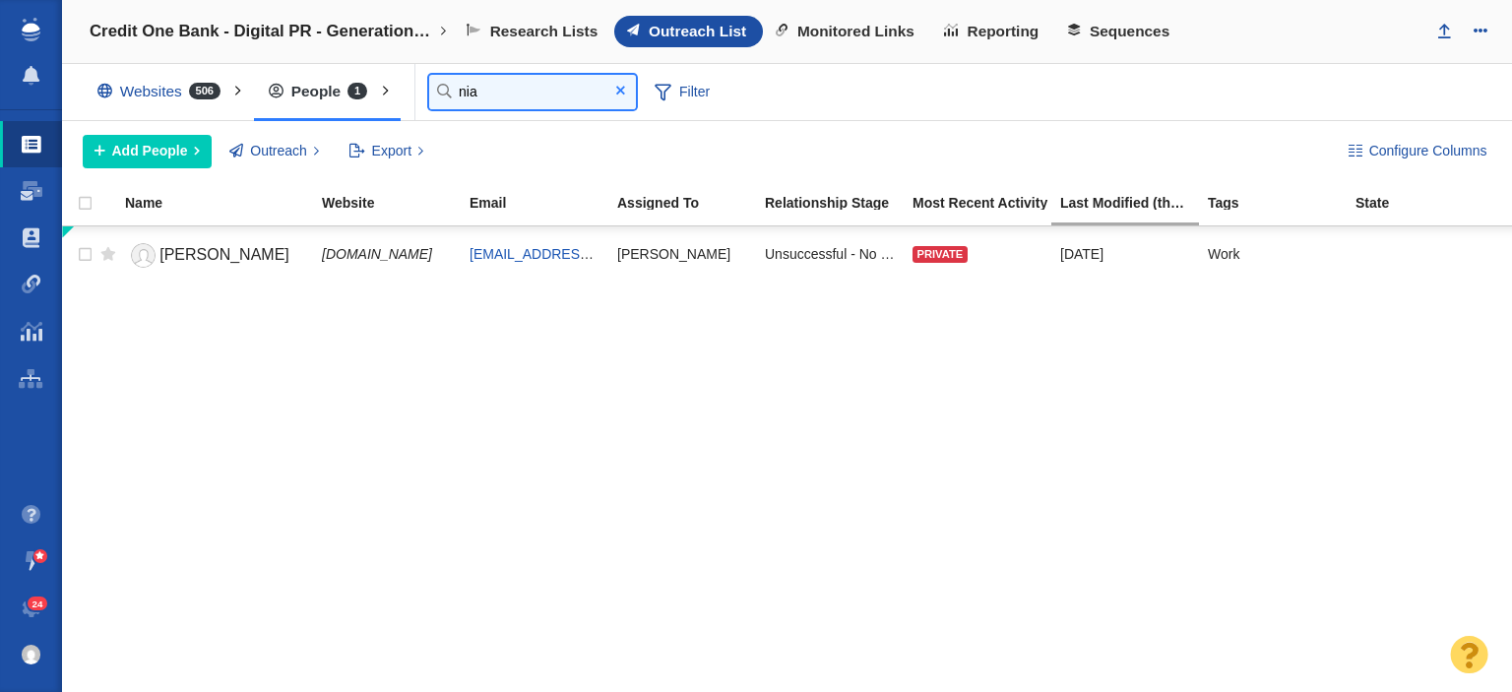
type input "nia"
click at [619, 94] on span at bounding box center [620, 91] width 9 height 14
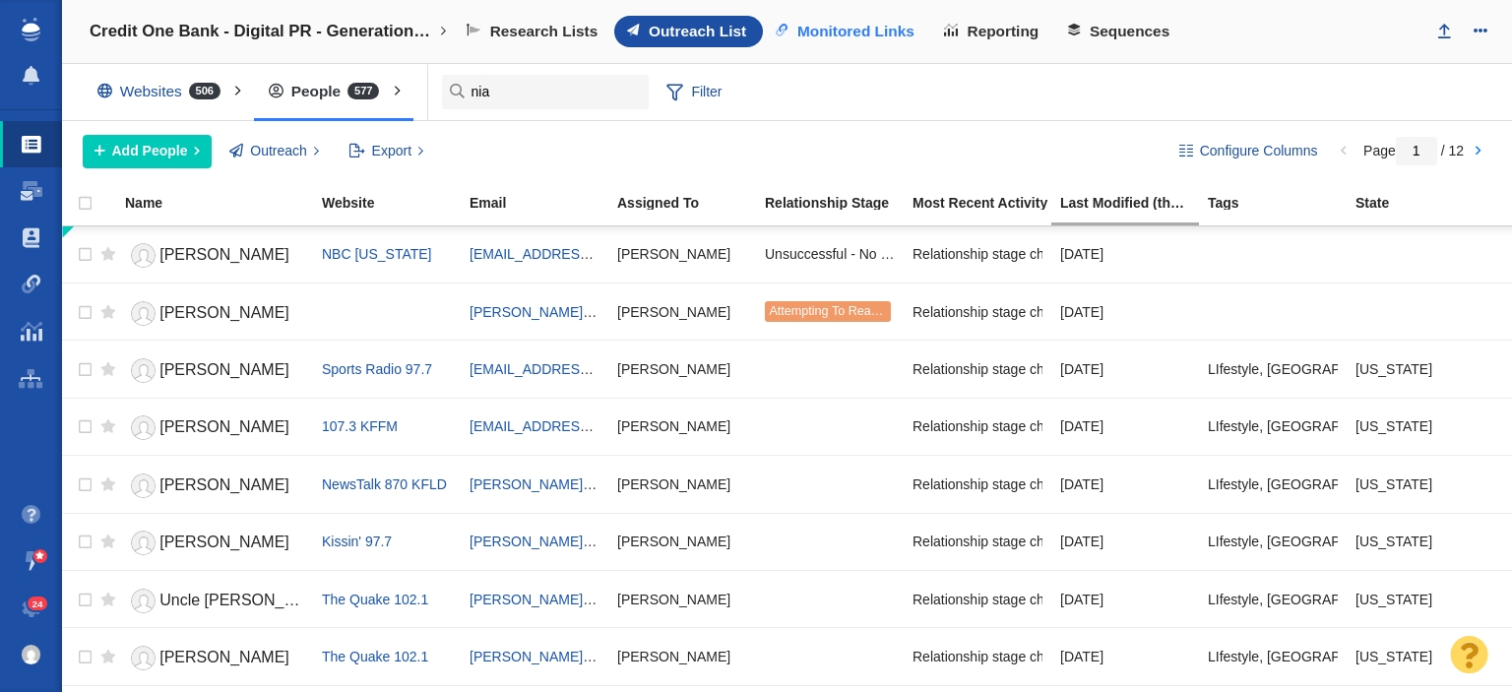
click at [819, 33] on span "Monitored Links" at bounding box center [855, 32] width 117 height 18
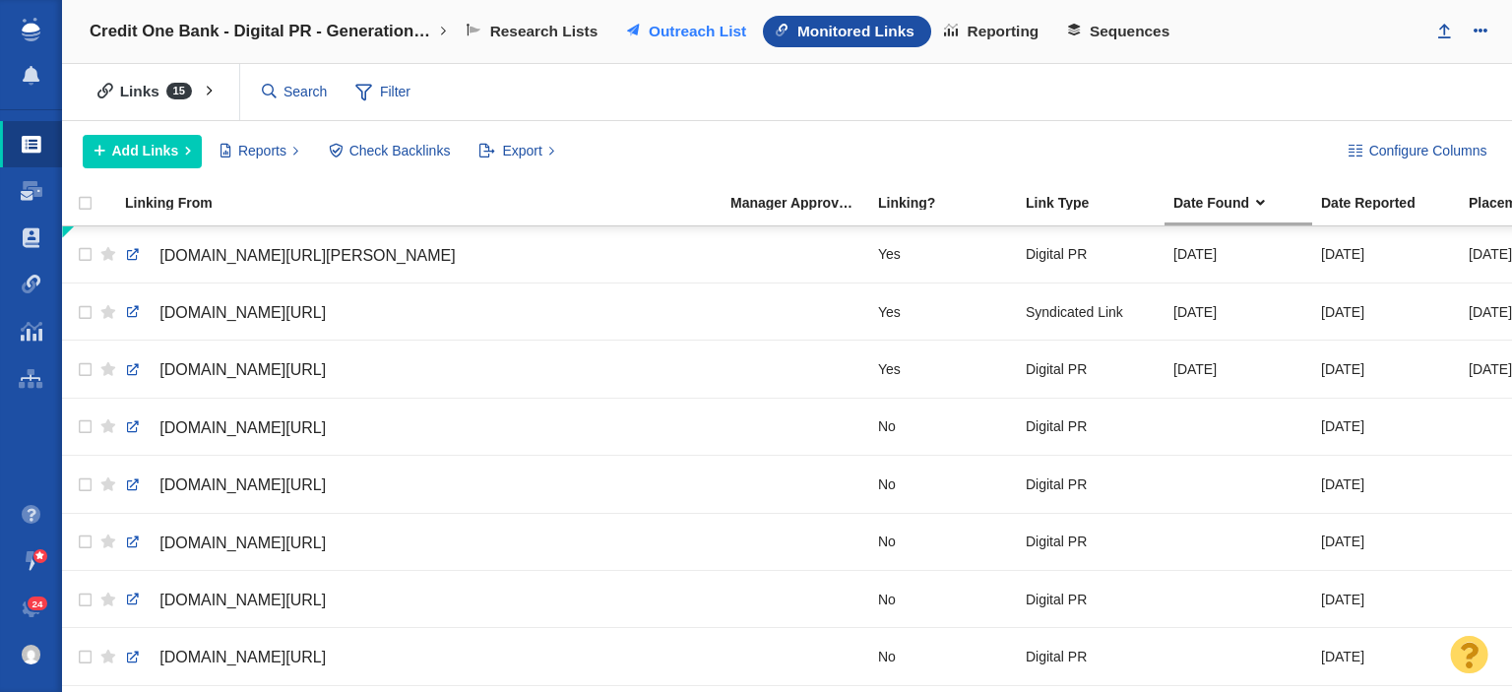
click at [678, 31] on span "Outreach List" at bounding box center [697, 32] width 97 height 18
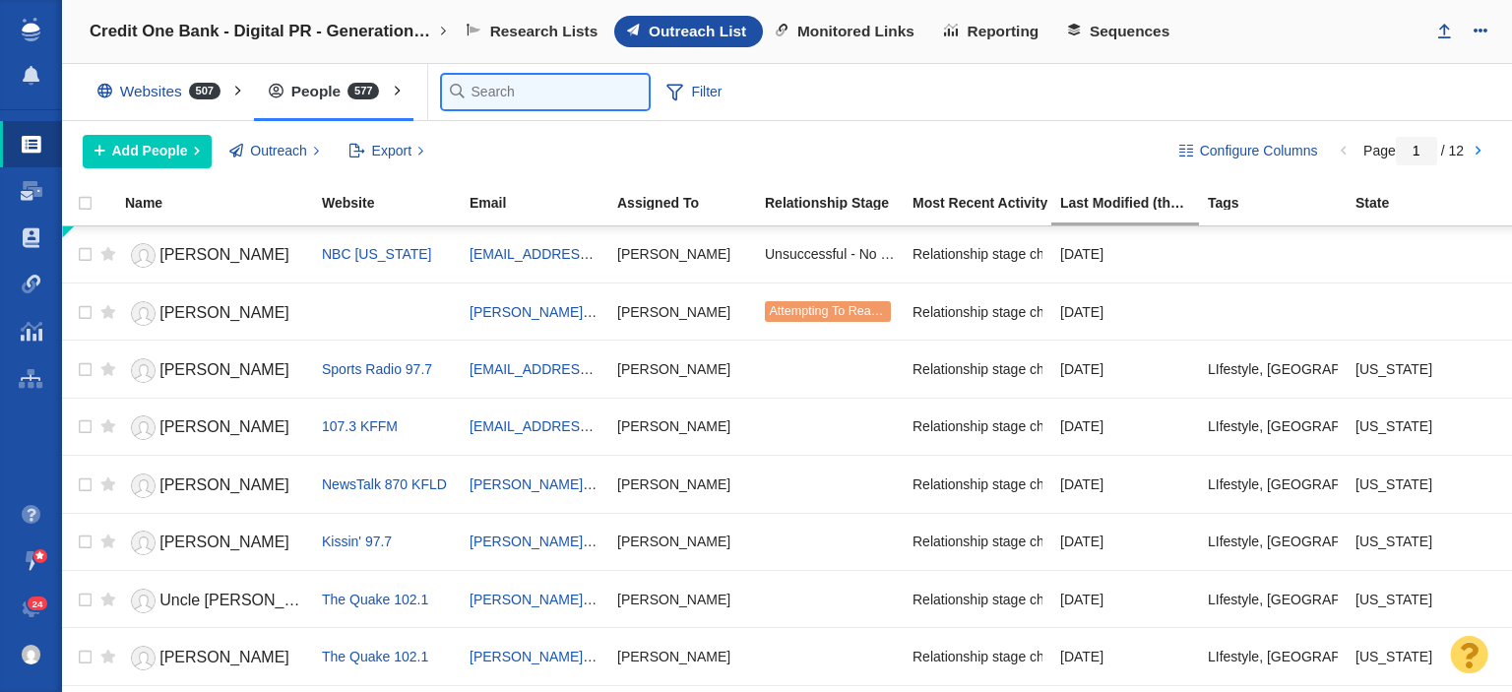
click at [488, 82] on input "text" at bounding box center [545, 92] width 207 height 34
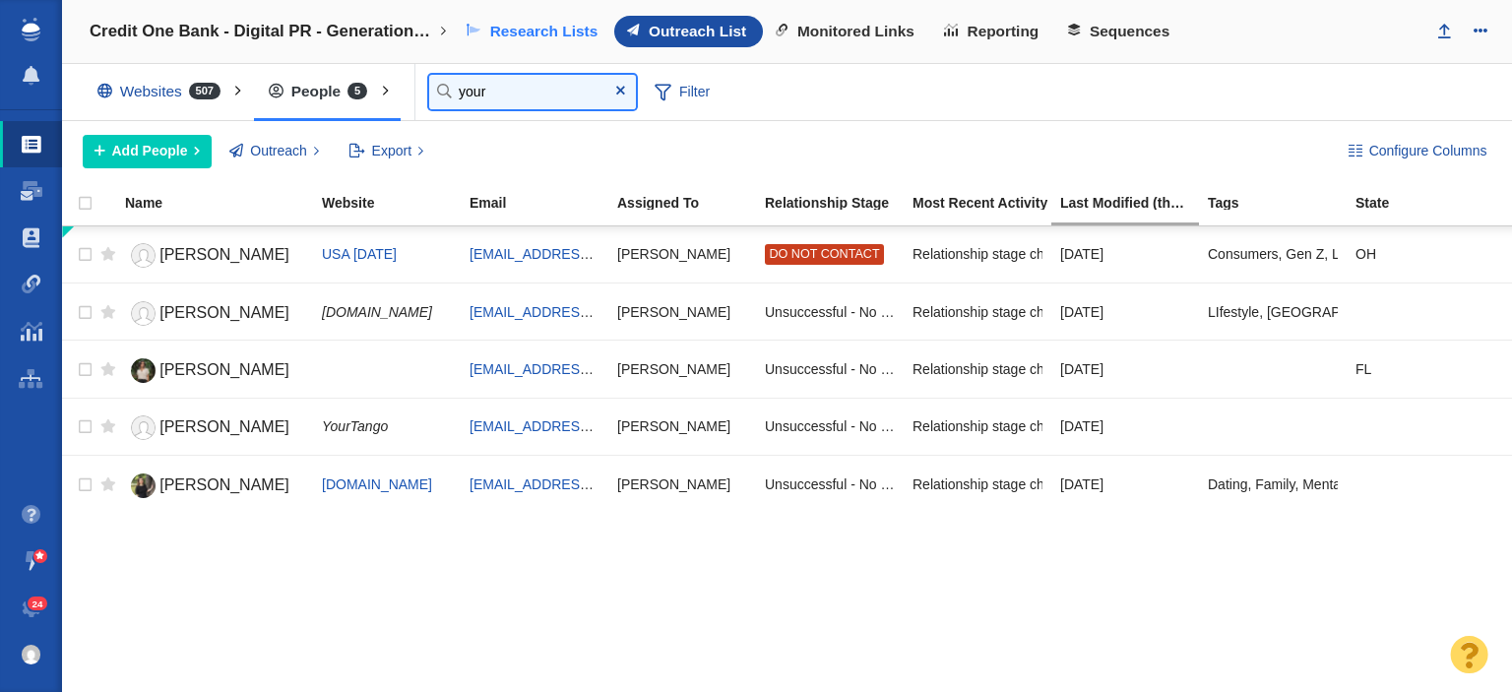
type input "your"
click at [508, 38] on span "Research Lists" at bounding box center [544, 32] width 108 height 18
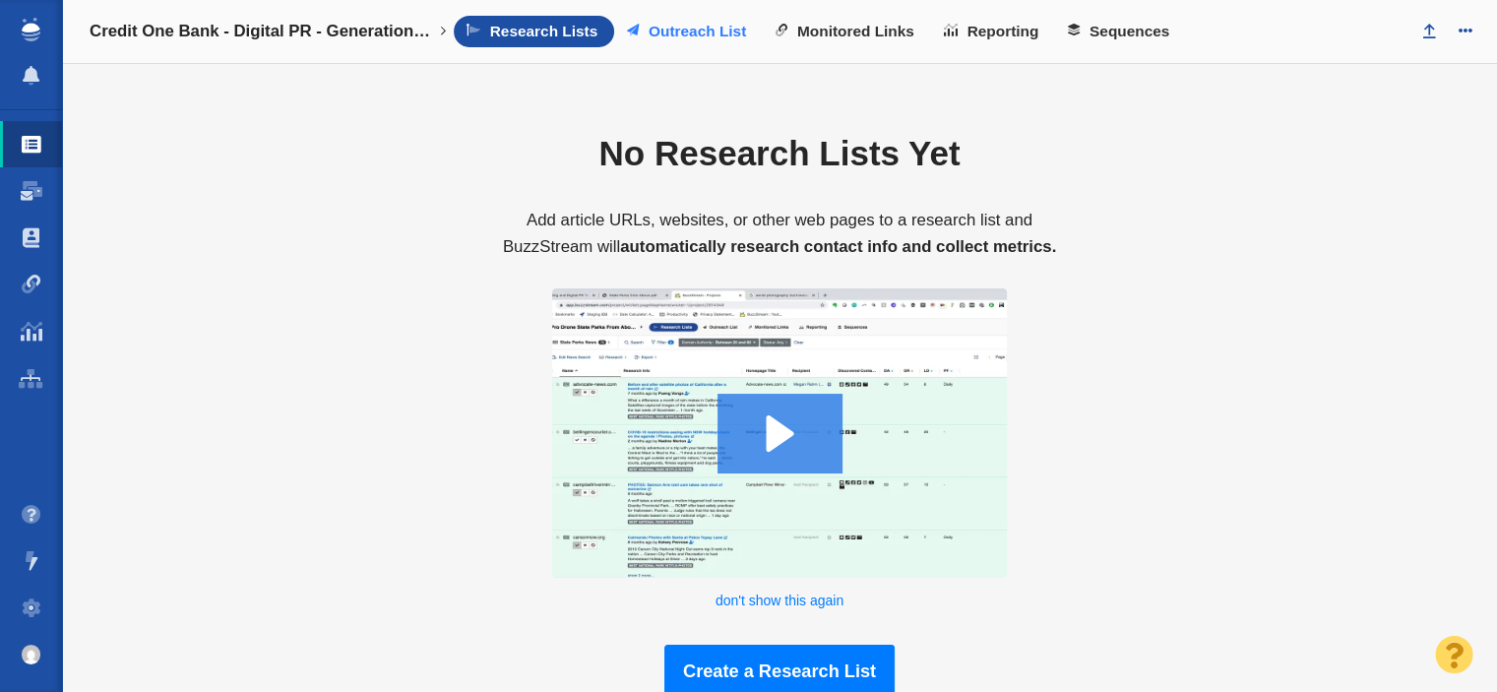
click at [681, 38] on span "Outreach List" at bounding box center [697, 32] width 97 height 18
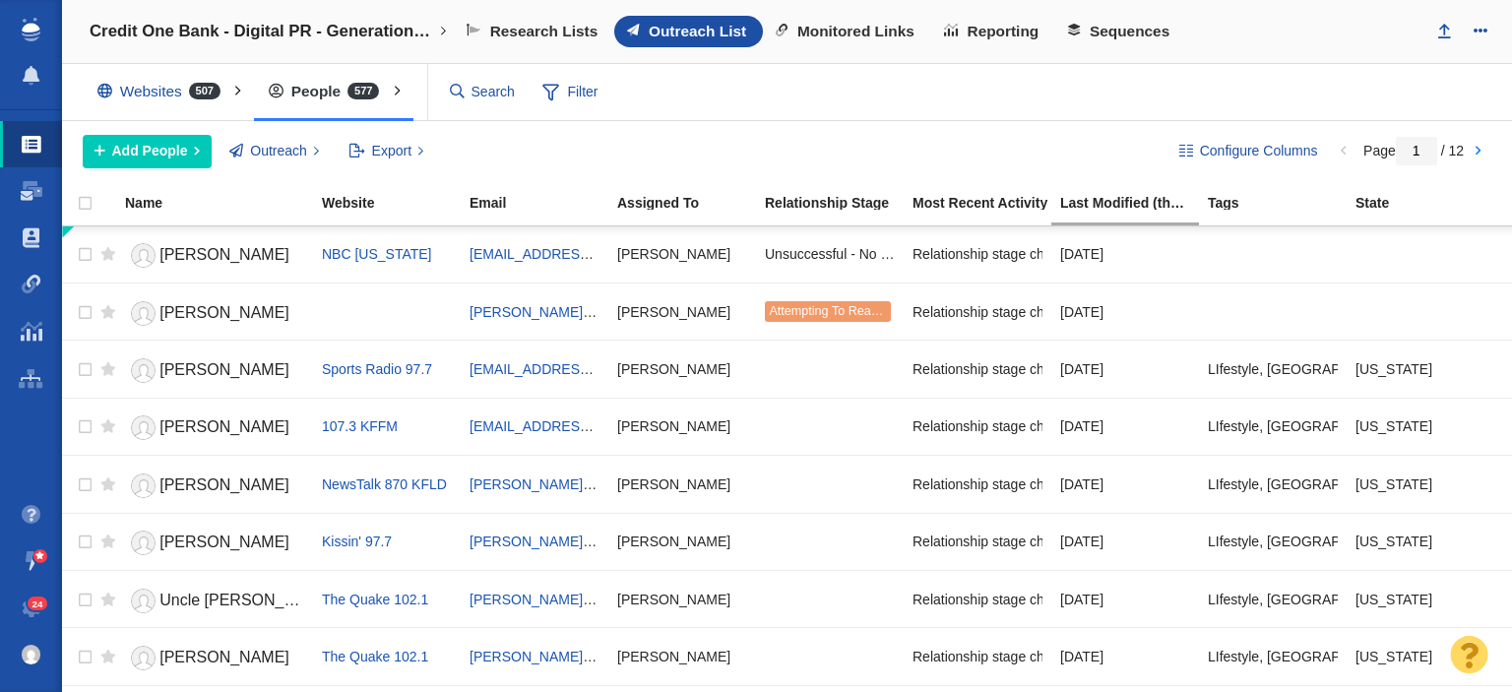
click at [184, 82] on div "Websites 507" at bounding box center [163, 91] width 161 height 45
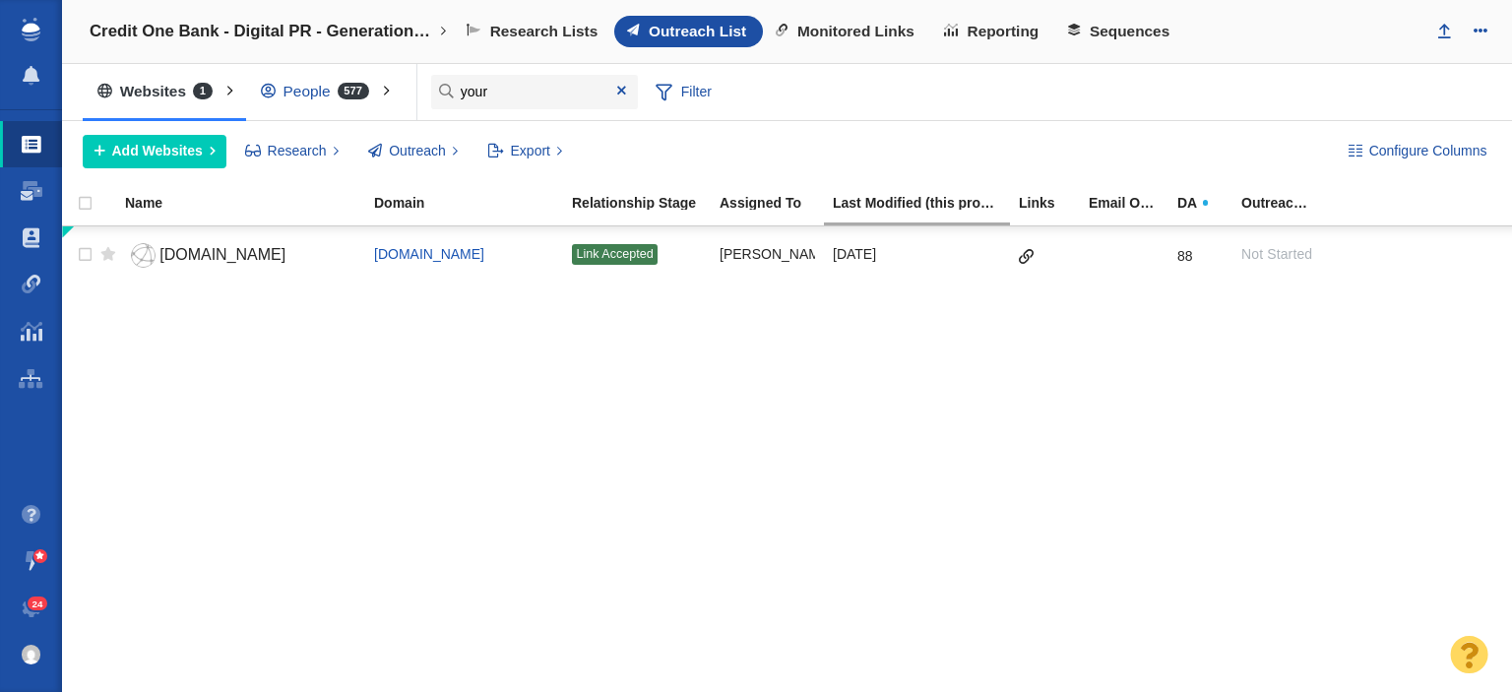
type input "your"
click at [328, 99] on div "People 577" at bounding box center [319, 91] width 147 height 45
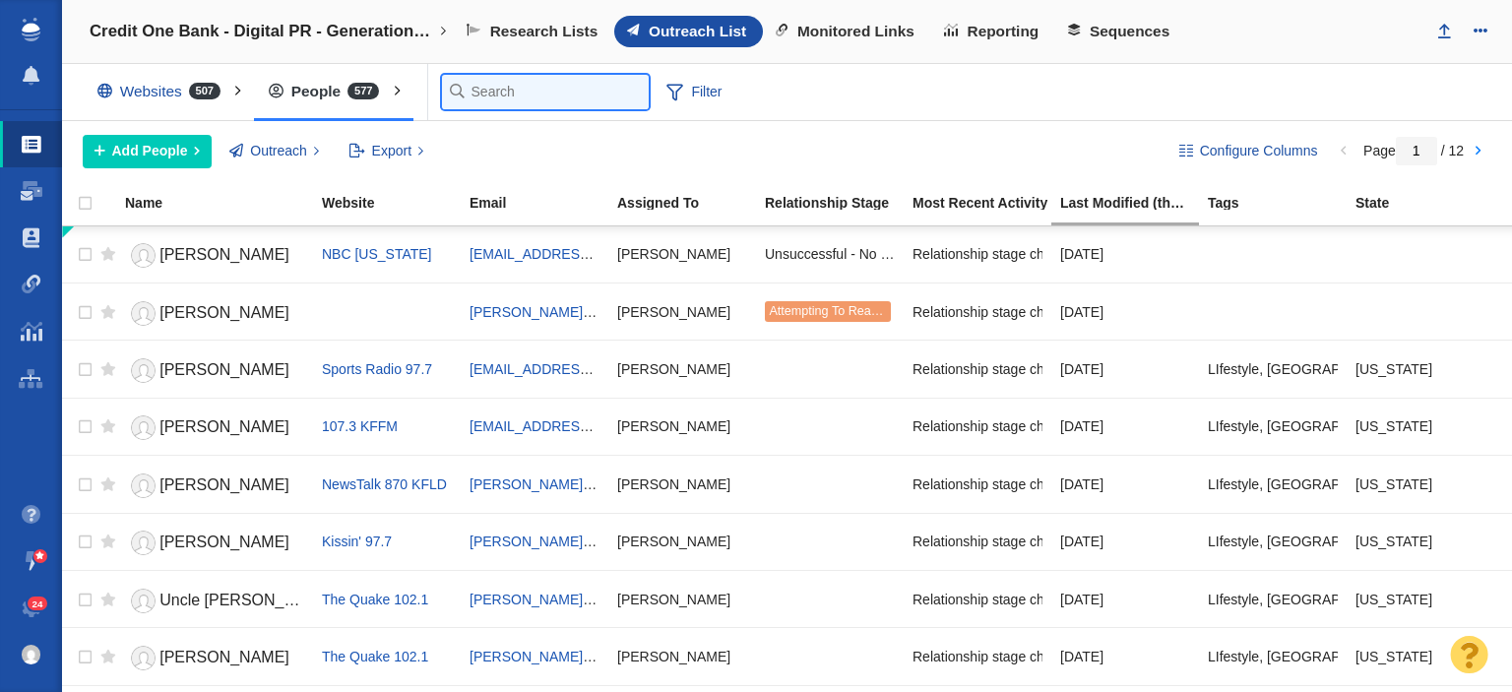
click at [504, 87] on input "text" at bounding box center [545, 92] width 207 height 34
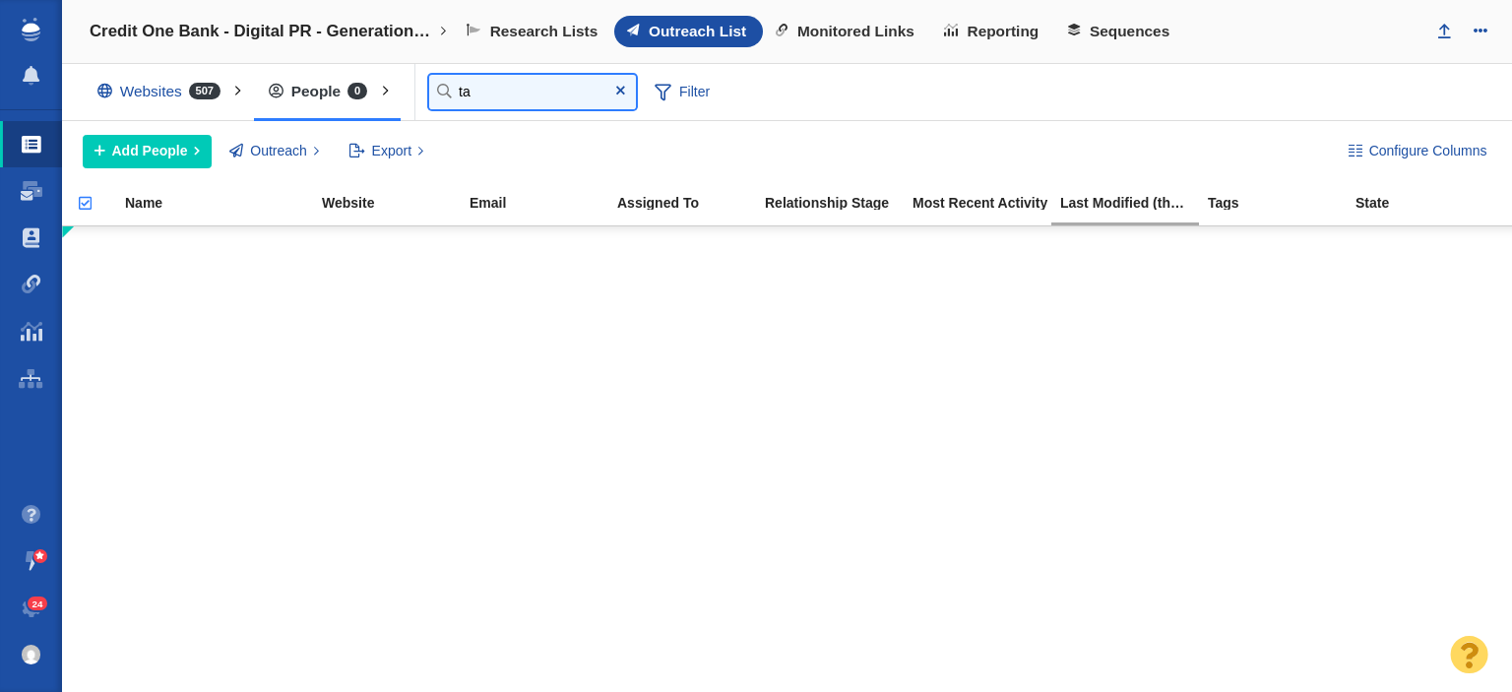
type input "t"
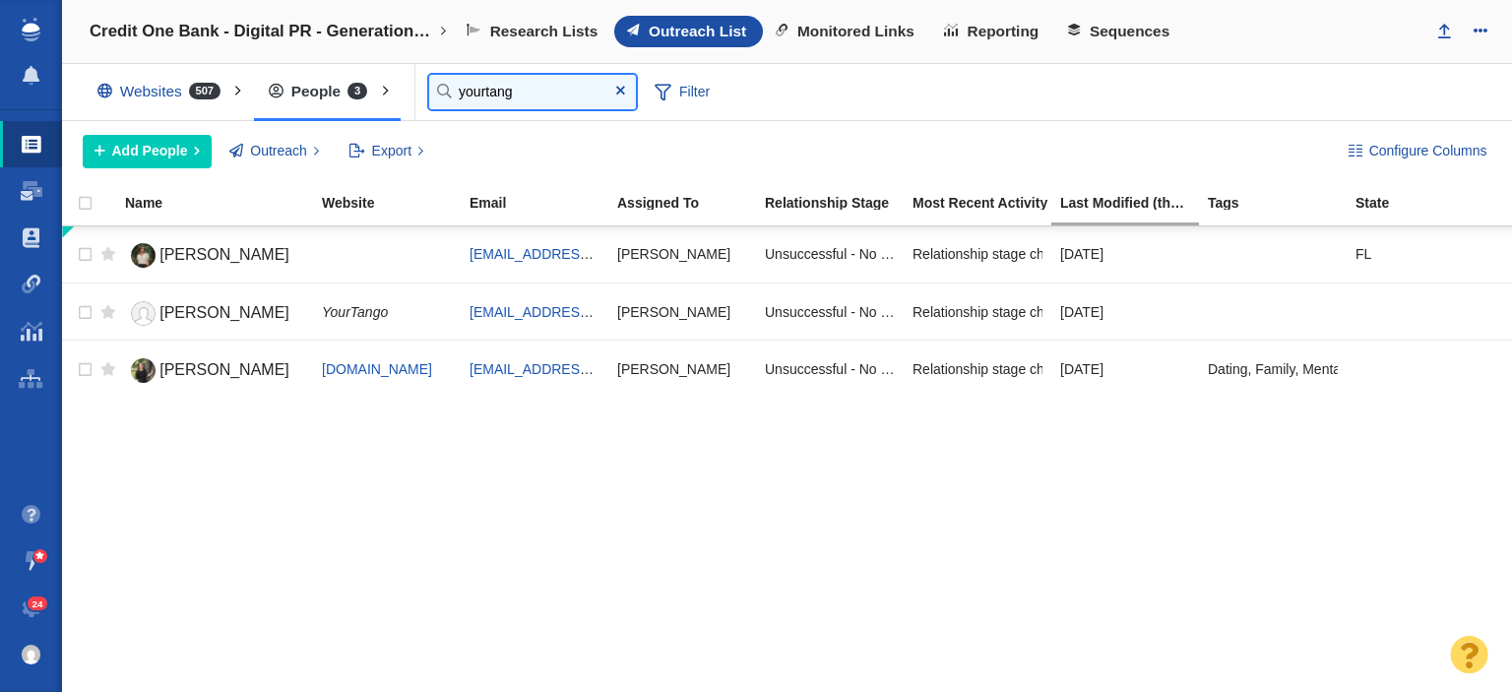
type input "yourtang"
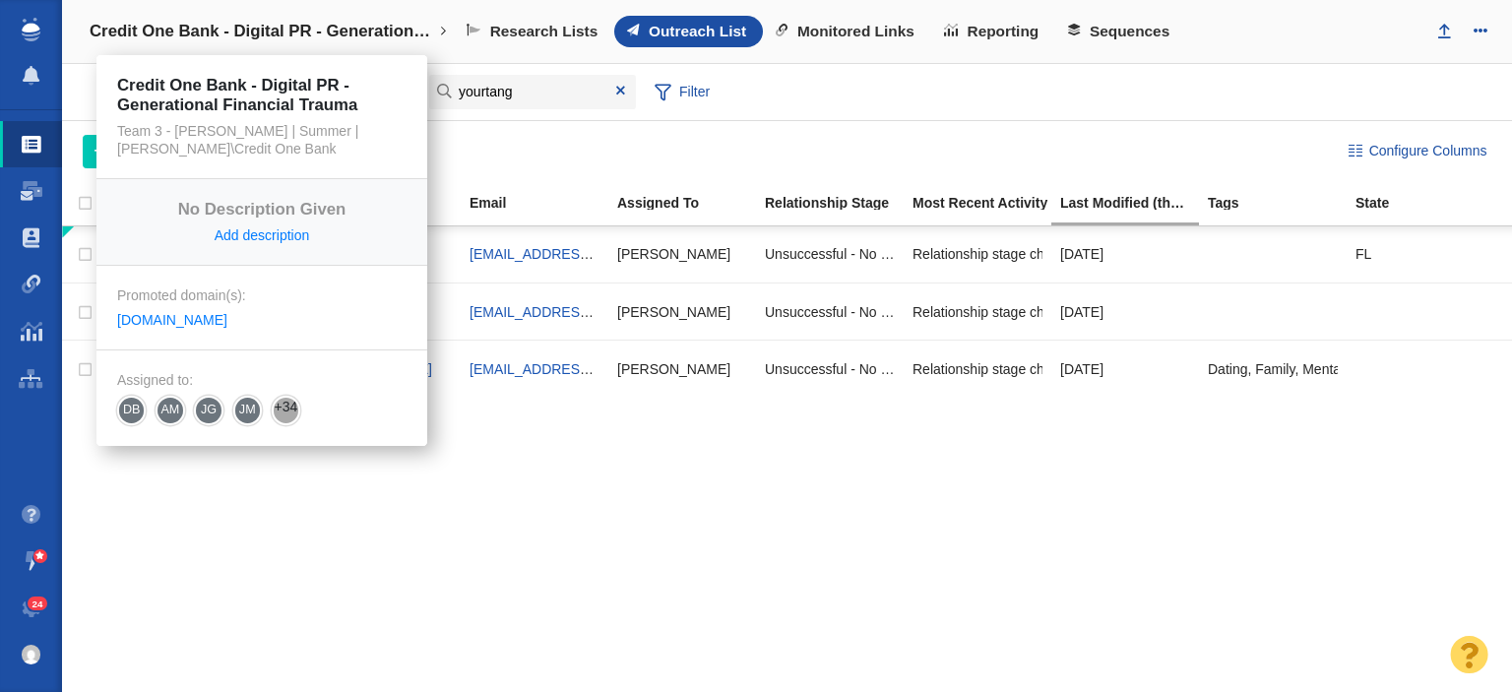
click at [351, 14] on link "Credit One Bank - Digital PR - Generational Financial Trauma" at bounding box center [268, 31] width 385 height 47
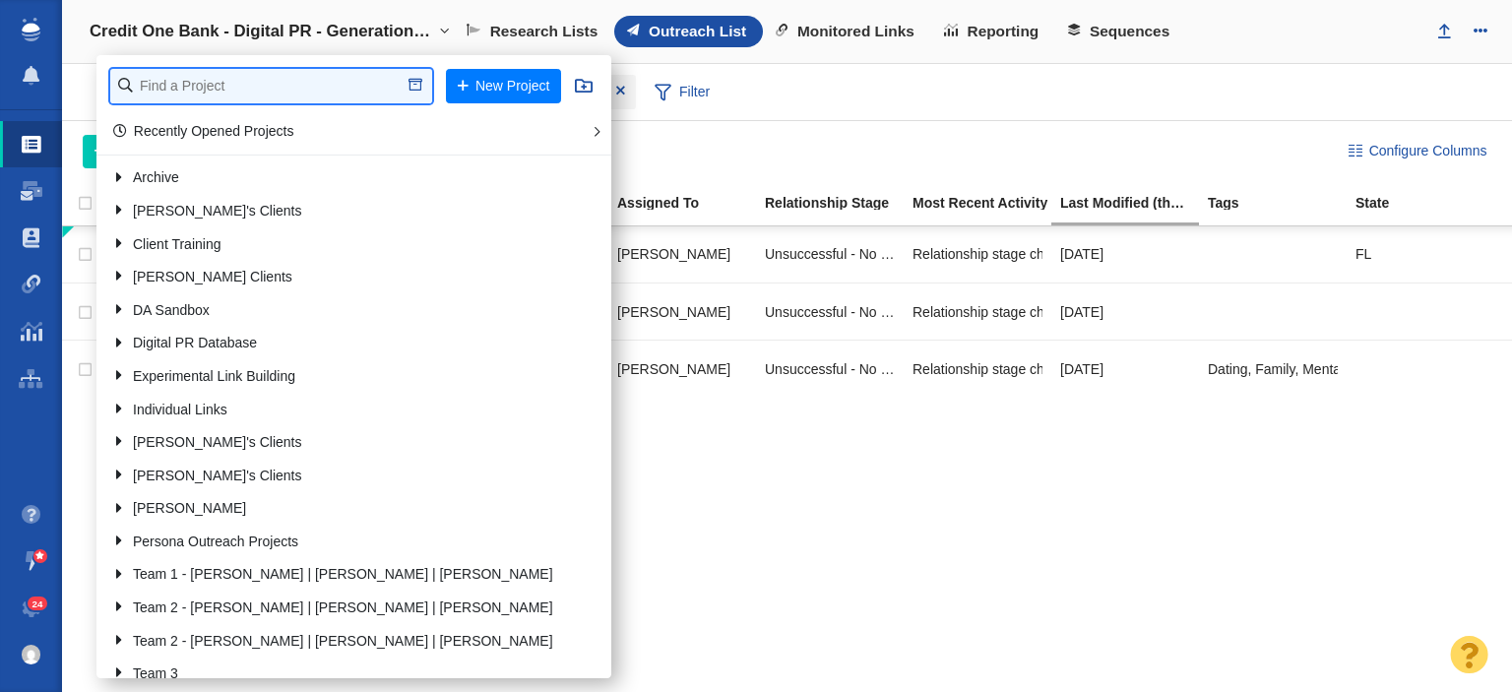
click at [301, 98] on input "text" at bounding box center [271, 86] width 322 height 34
type input "full f"
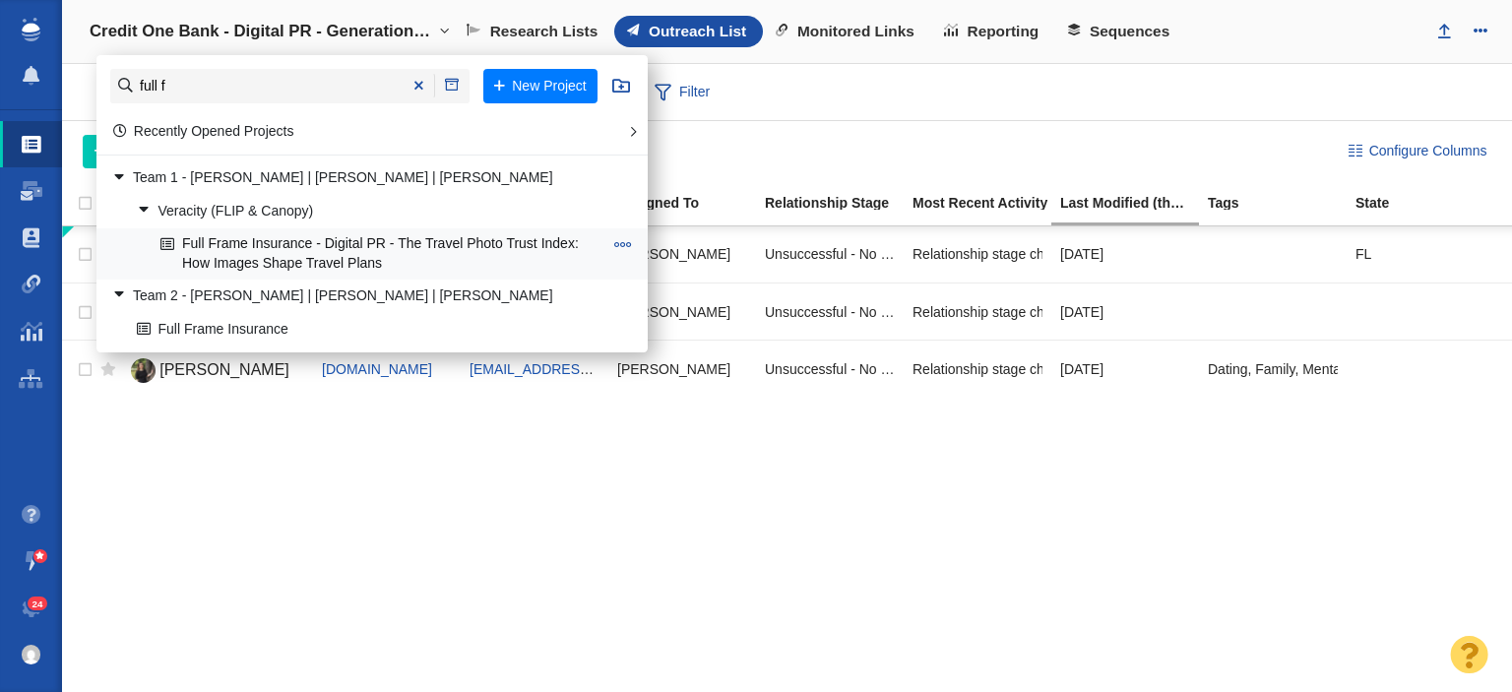
drag, startPoint x: 291, startPoint y: 241, endPoint x: 346, endPoint y: 5, distance: 242.5
click at [291, 240] on link "Full Frame Insurance - Digital PR - The Travel Photo Trust Index: How Images Sh…" at bounding box center [381, 253] width 452 height 49
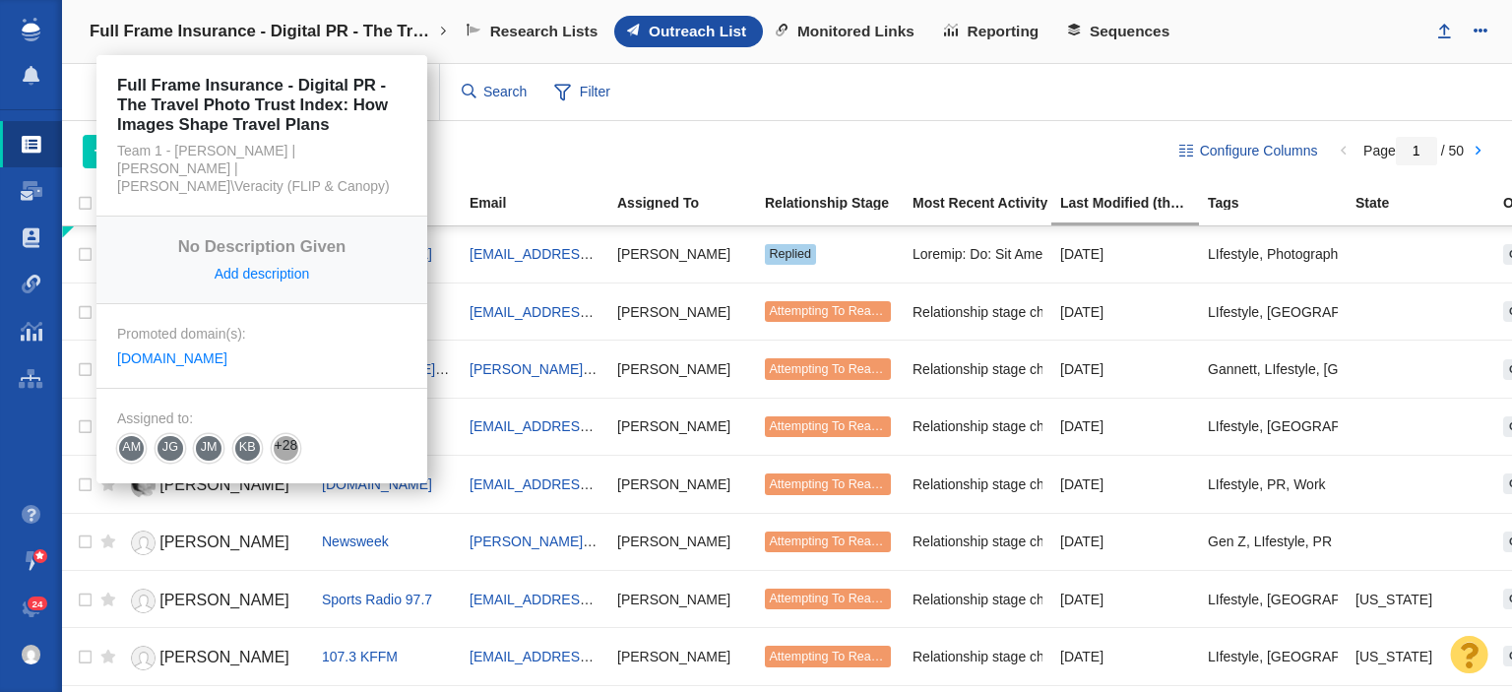
click at [220, 27] on h4 "Full Frame Insurance - Digital PR - The Travel Photo Trust Index: How Images Sh…" at bounding box center [262, 32] width 344 height 20
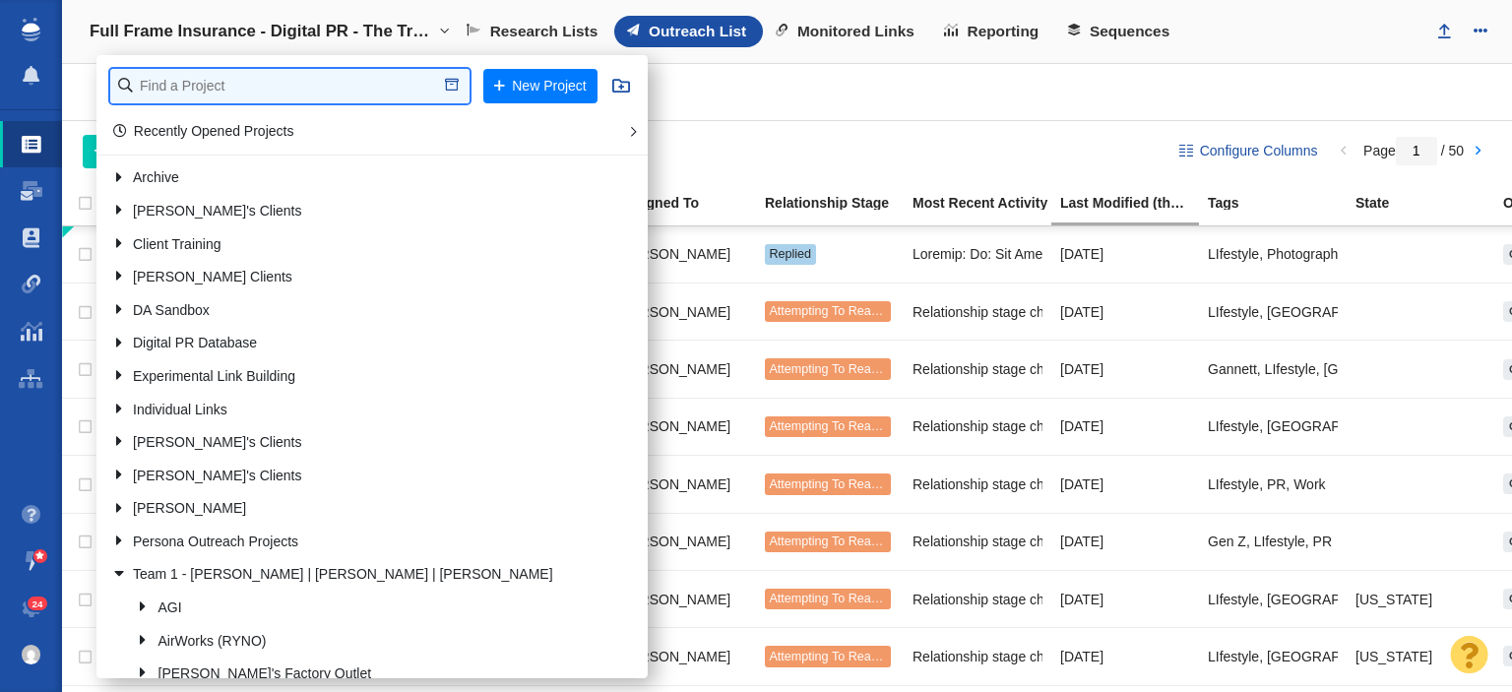
click at [217, 74] on input "text" at bounding box center [289, 86] width 359 height 34
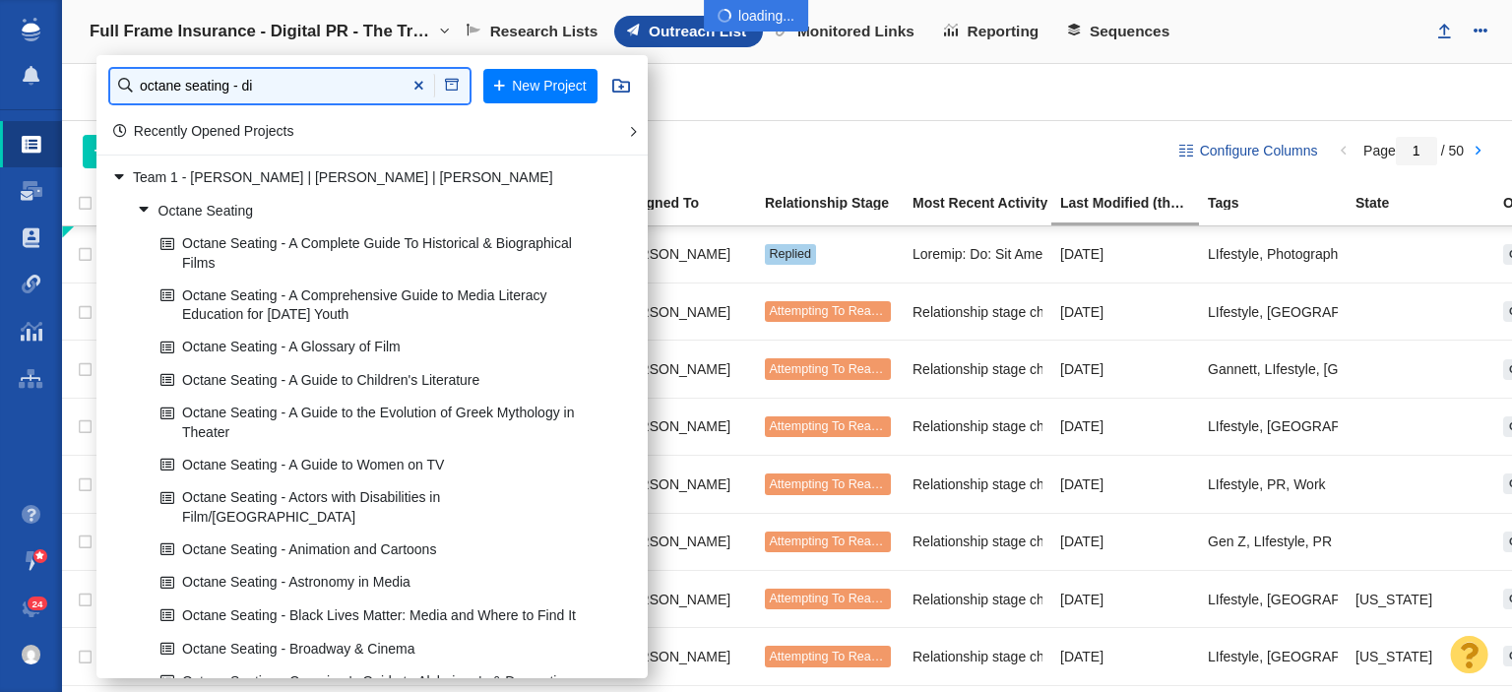
type input "octane seating - di"
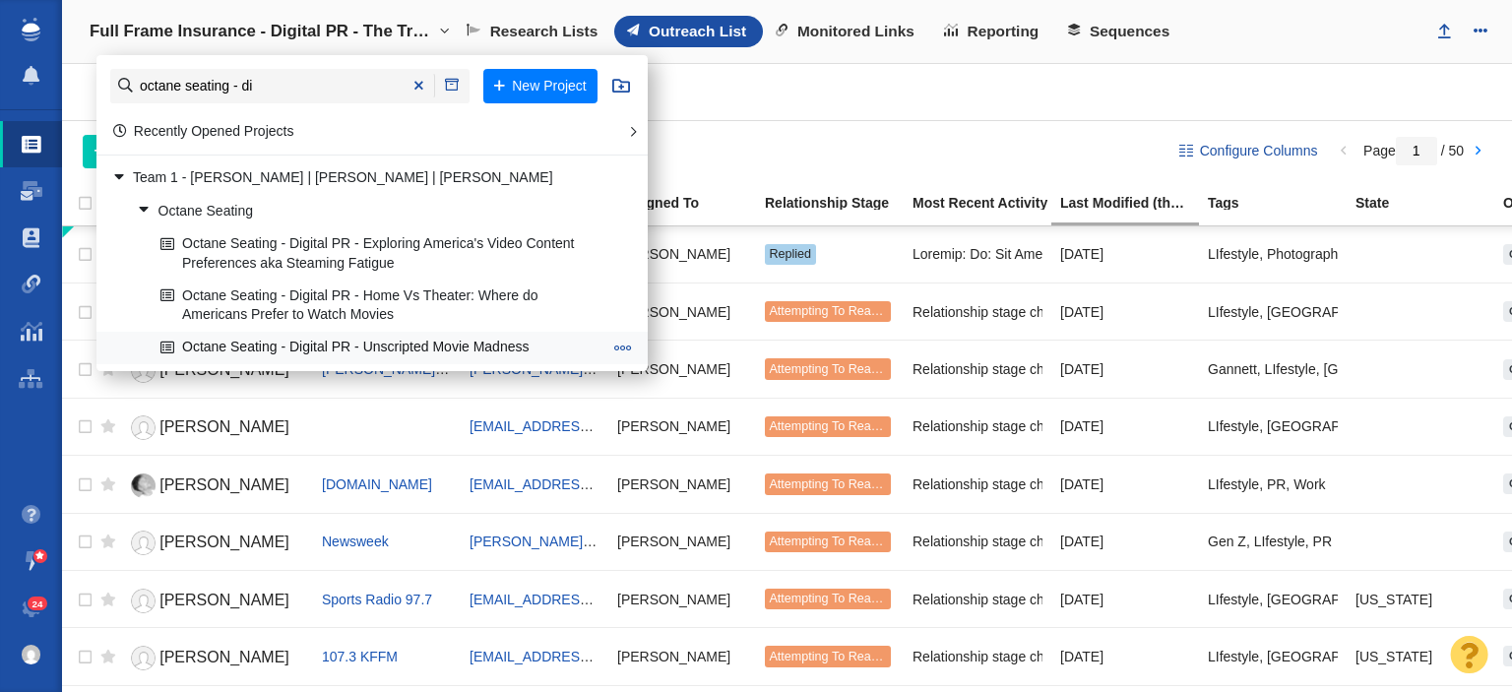
click at [298, 343] on link "Octane Seating - Digital PR - Unscripted Movie Madness" at bounding box center [381, 348] width 452 height 31
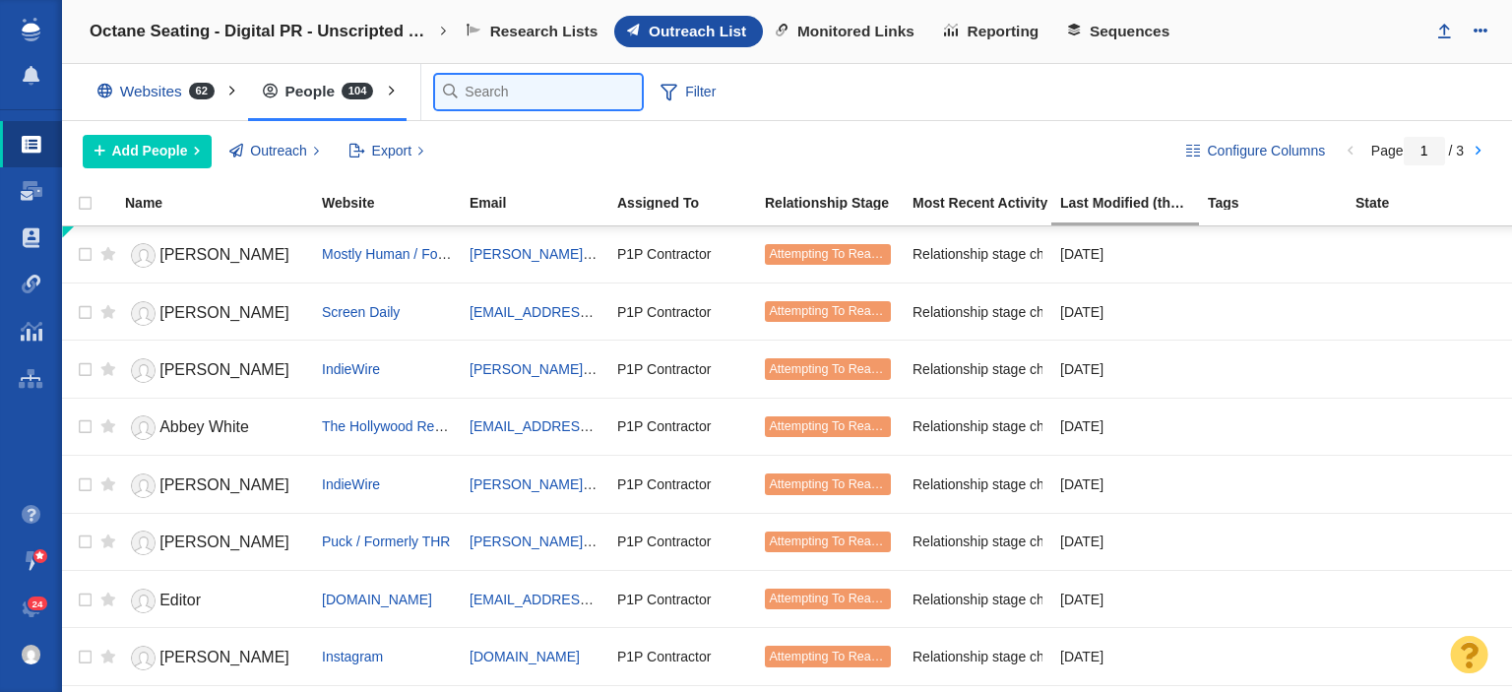
click at [461, 95] on input "text" at bounding box center [538, 92] width 207 height 34
type input "p"
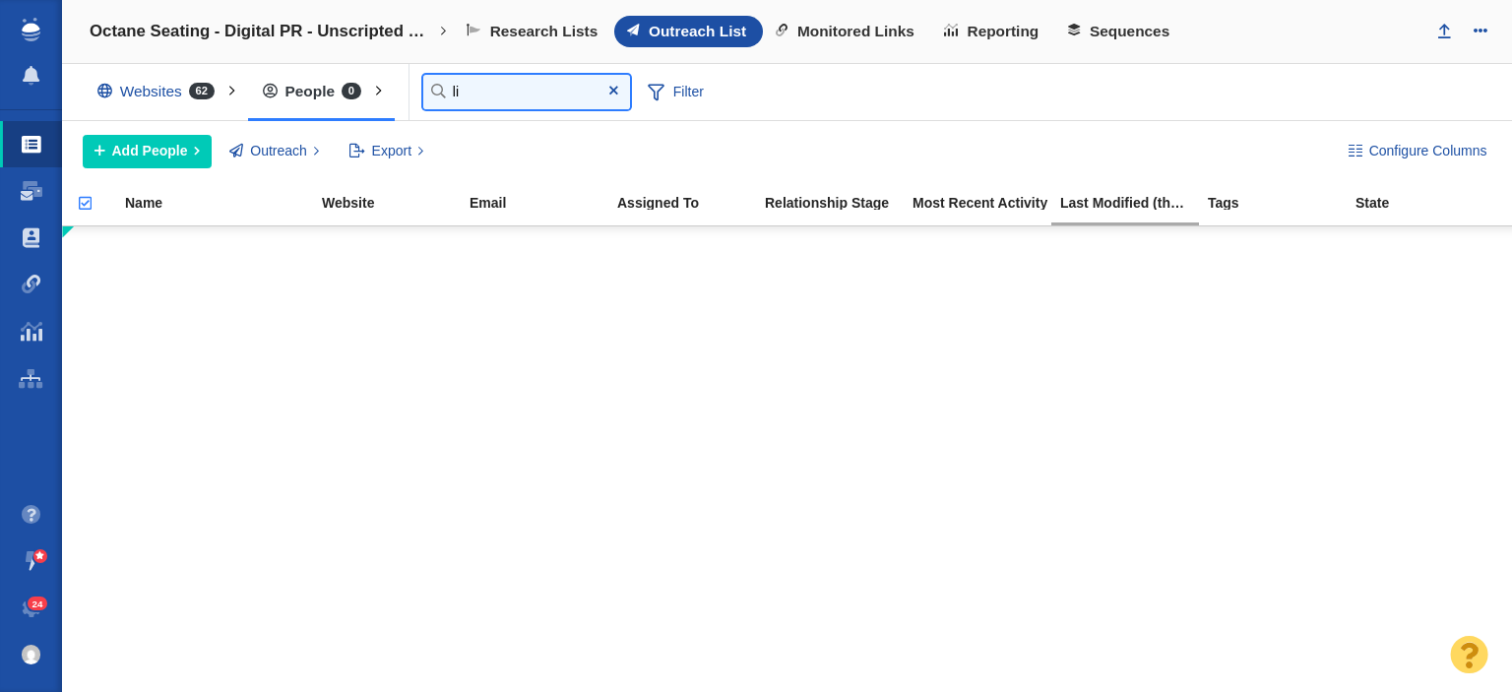
type input "l"
type input "pul"
type input "p"
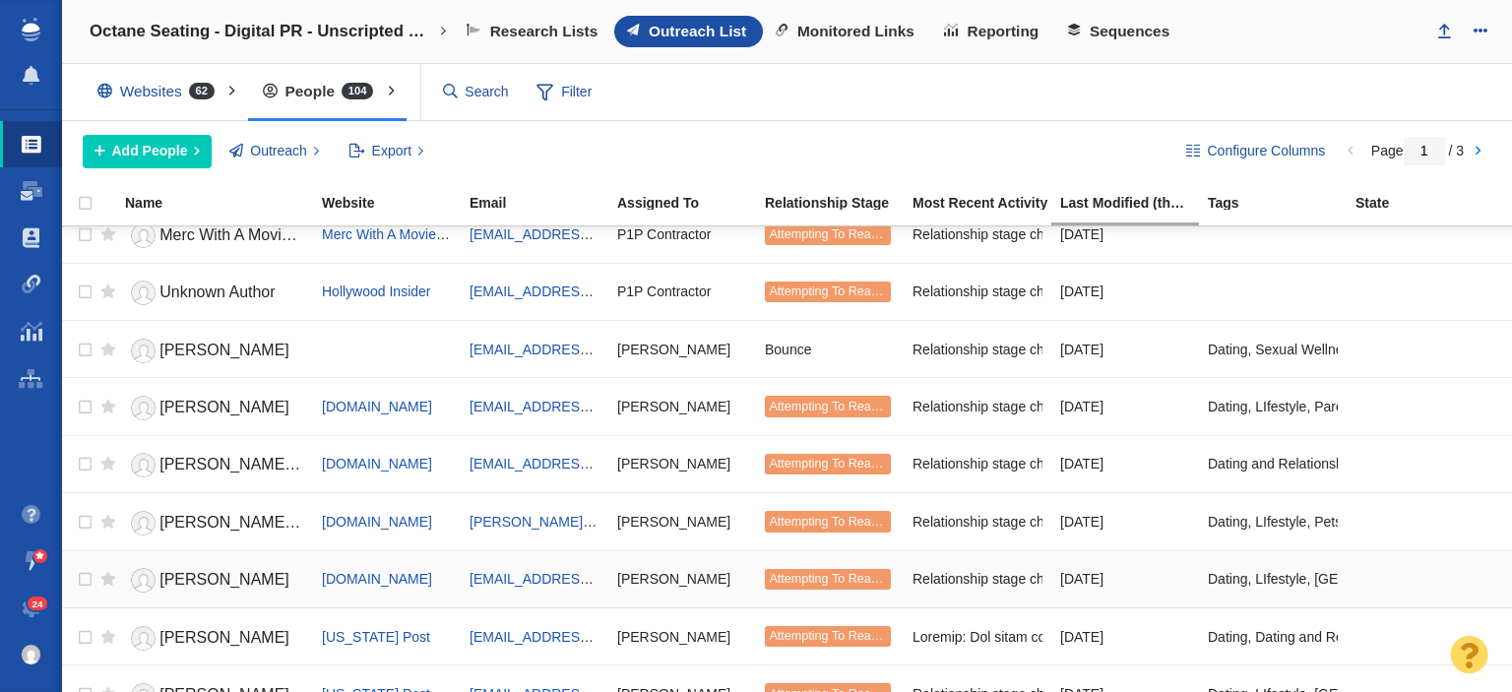
scroll to position [1279, 0]
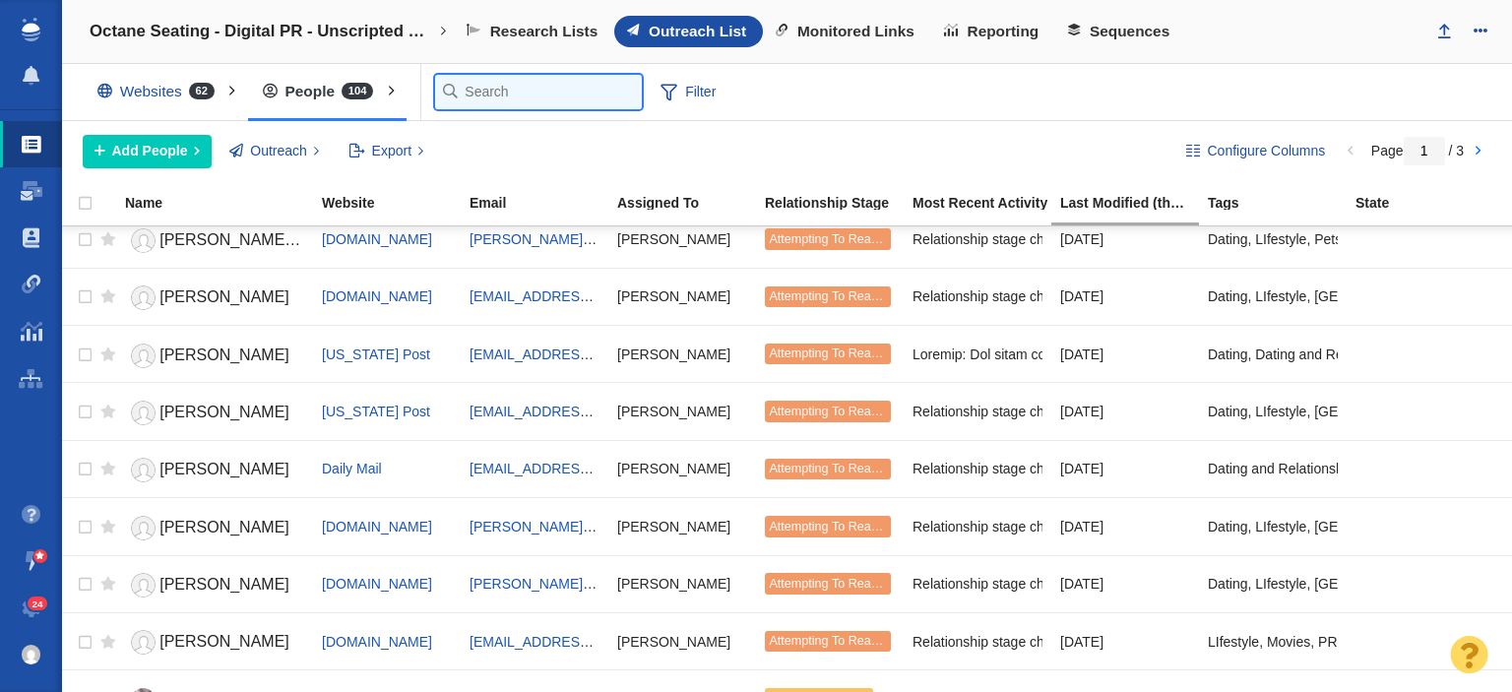
click at [455, 93] on input "text" at bounding box center [538, 92] width 207 height 34
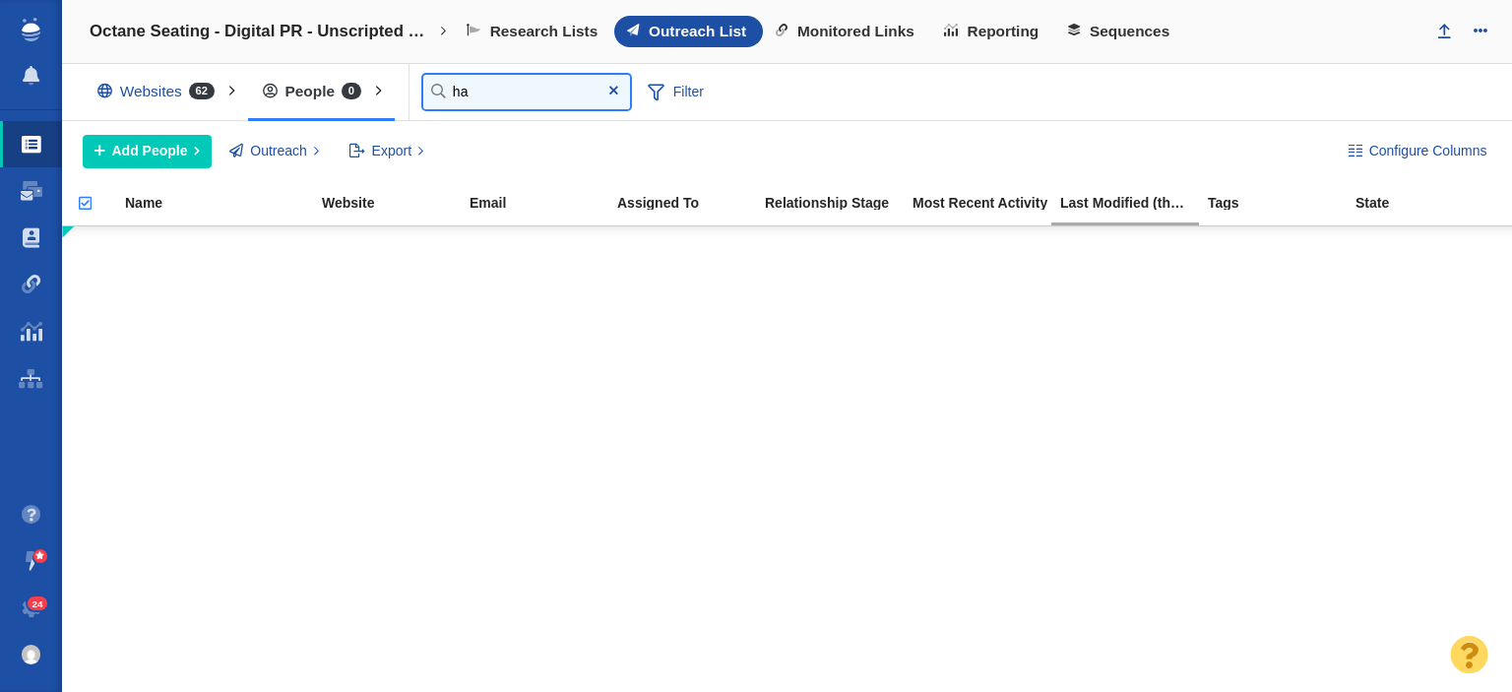
type input "h"
type input "c"
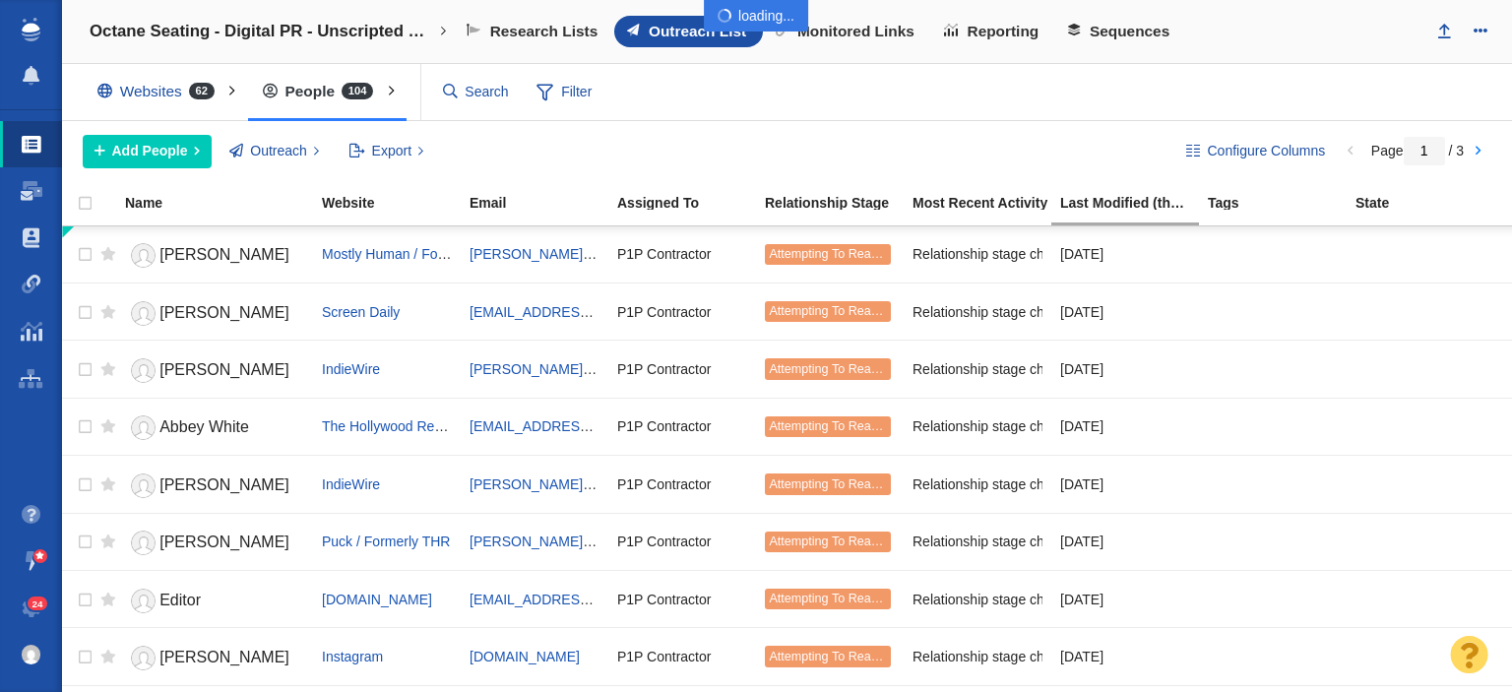
click at [125, 99] on div "Websites 62" at bounding box center [160, 91] width 155 height 45
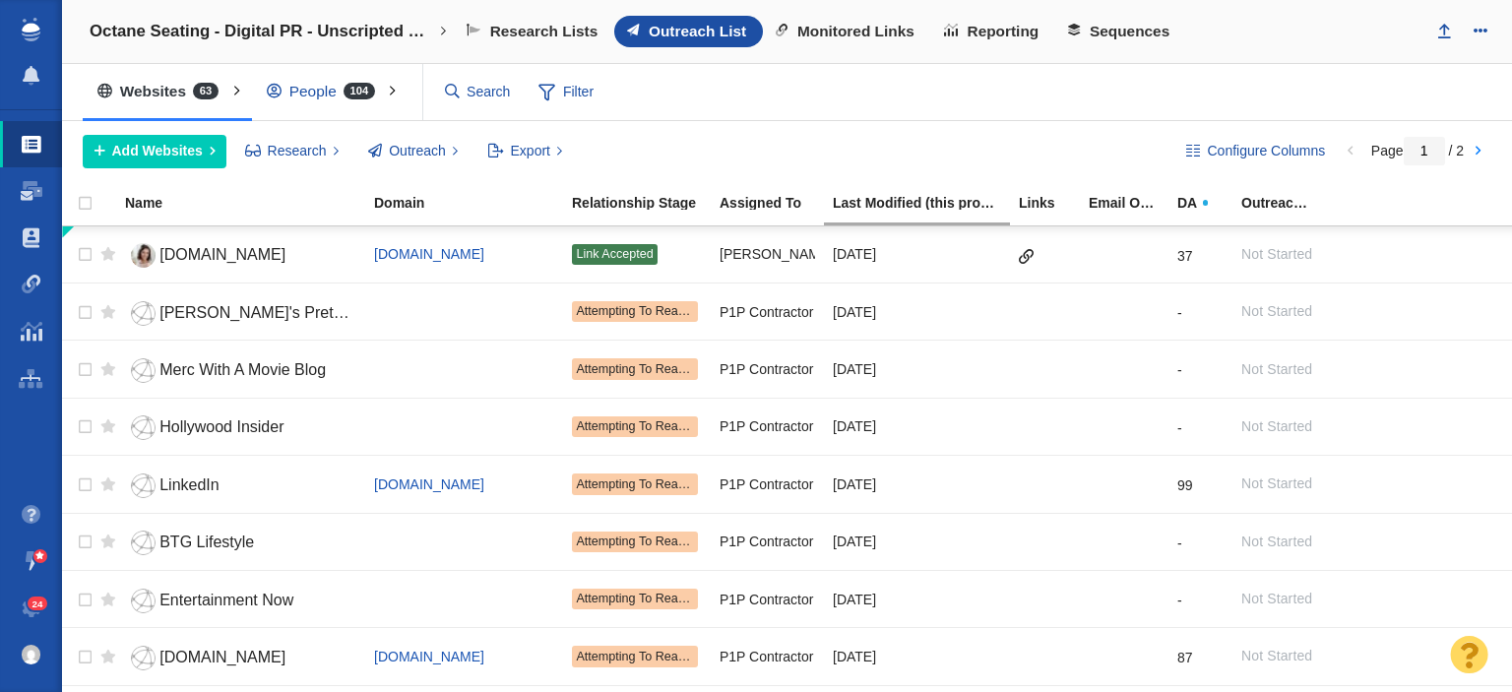
click at [316, 81] on div "People 104" at bounding box center [325, 91] width 147 height 45
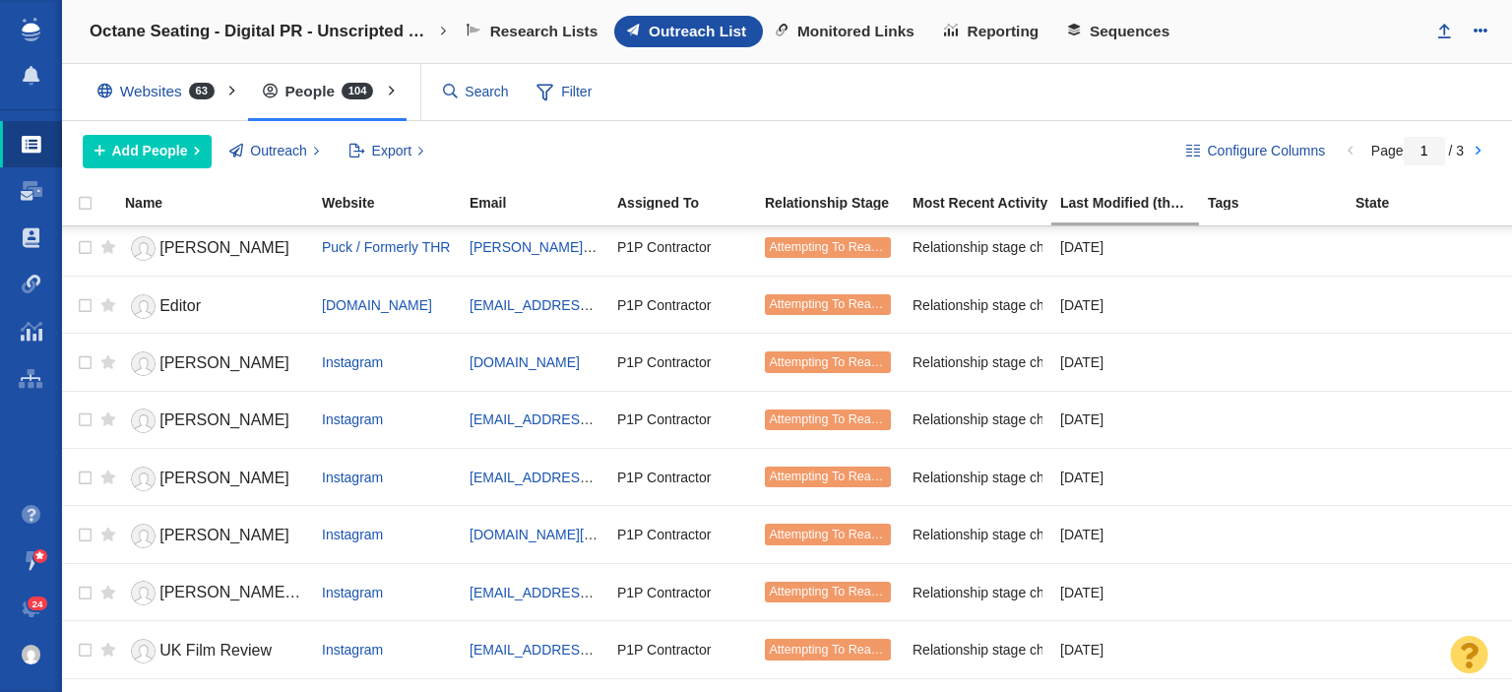
scroll to position [295, 0]
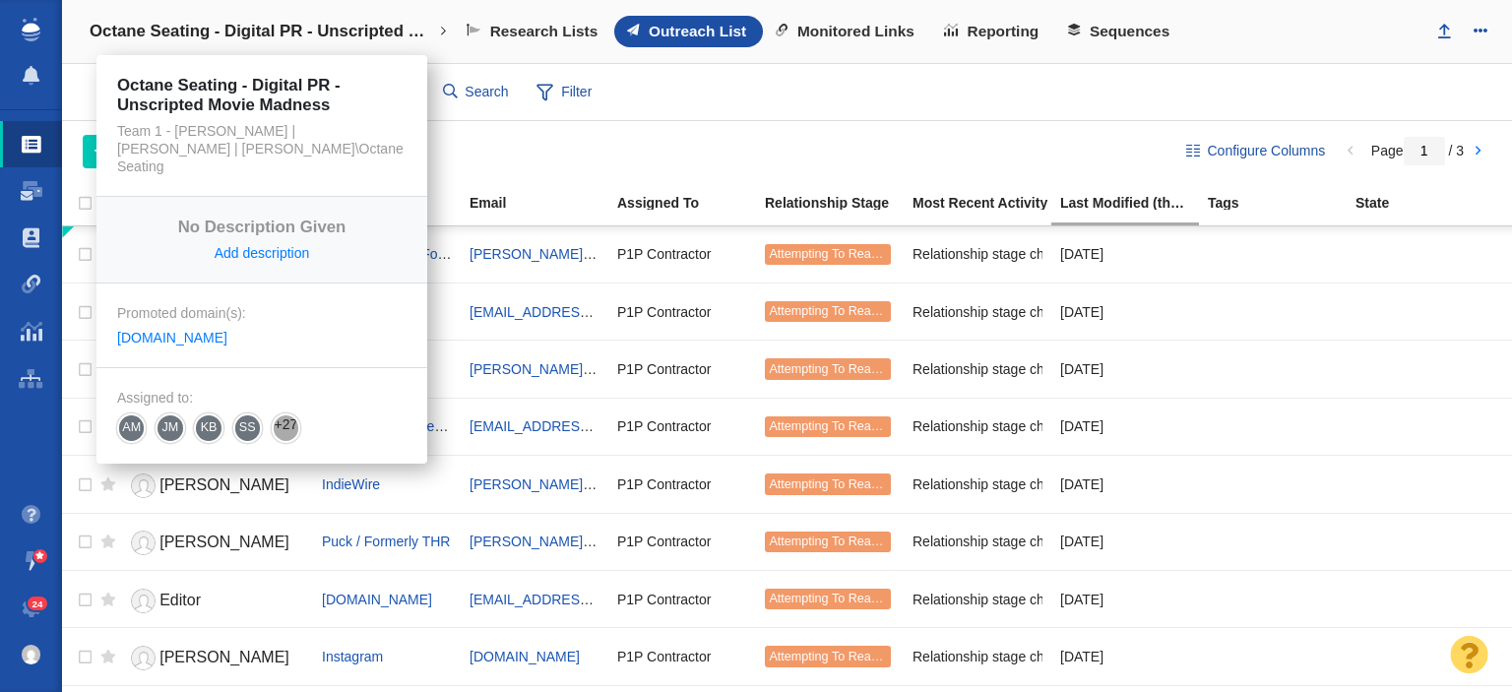
click at [327, 33] on h4 "Octane Seating - Digital PR - Unscripted Movie Madness" at bounding box center [262, 32] width 344 height 20
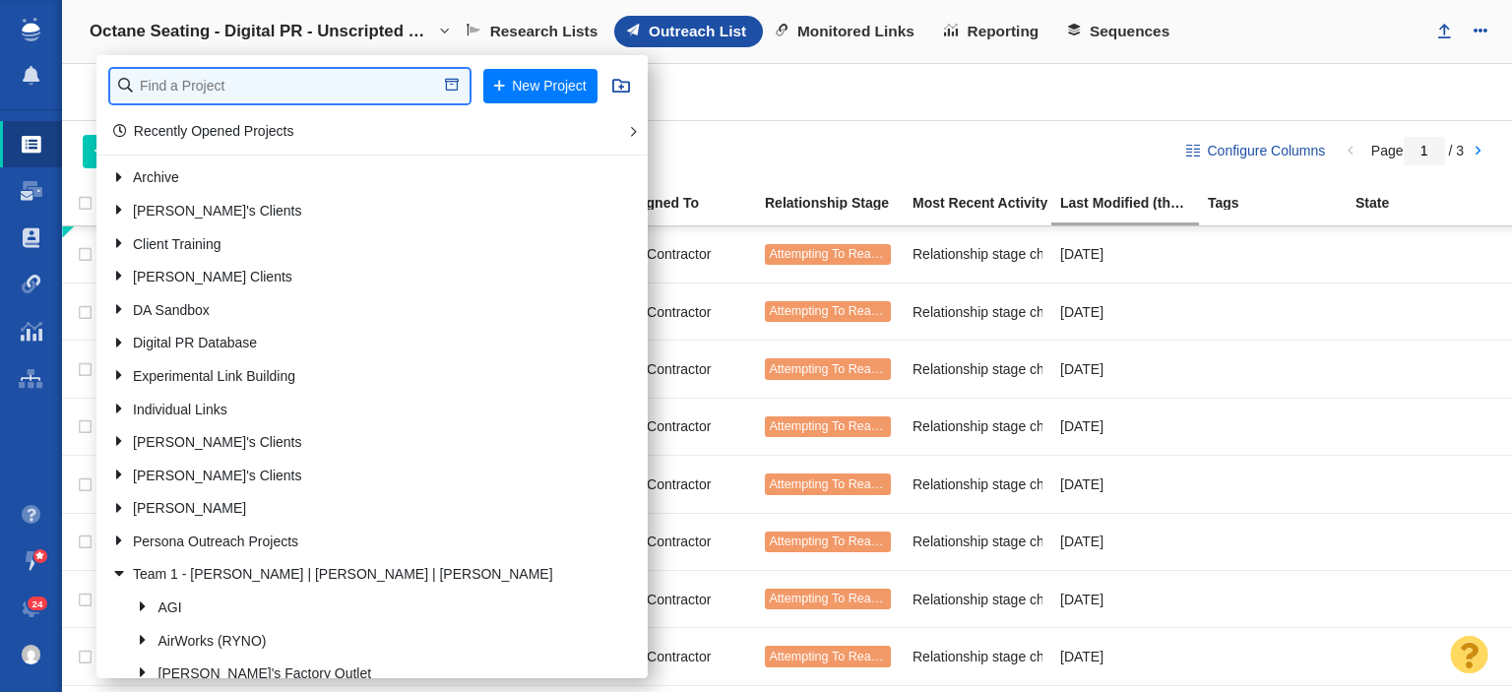
click at [331, 92] on input "text" at bounding box center [289, 86] width 359 height 34
type input "john steve"
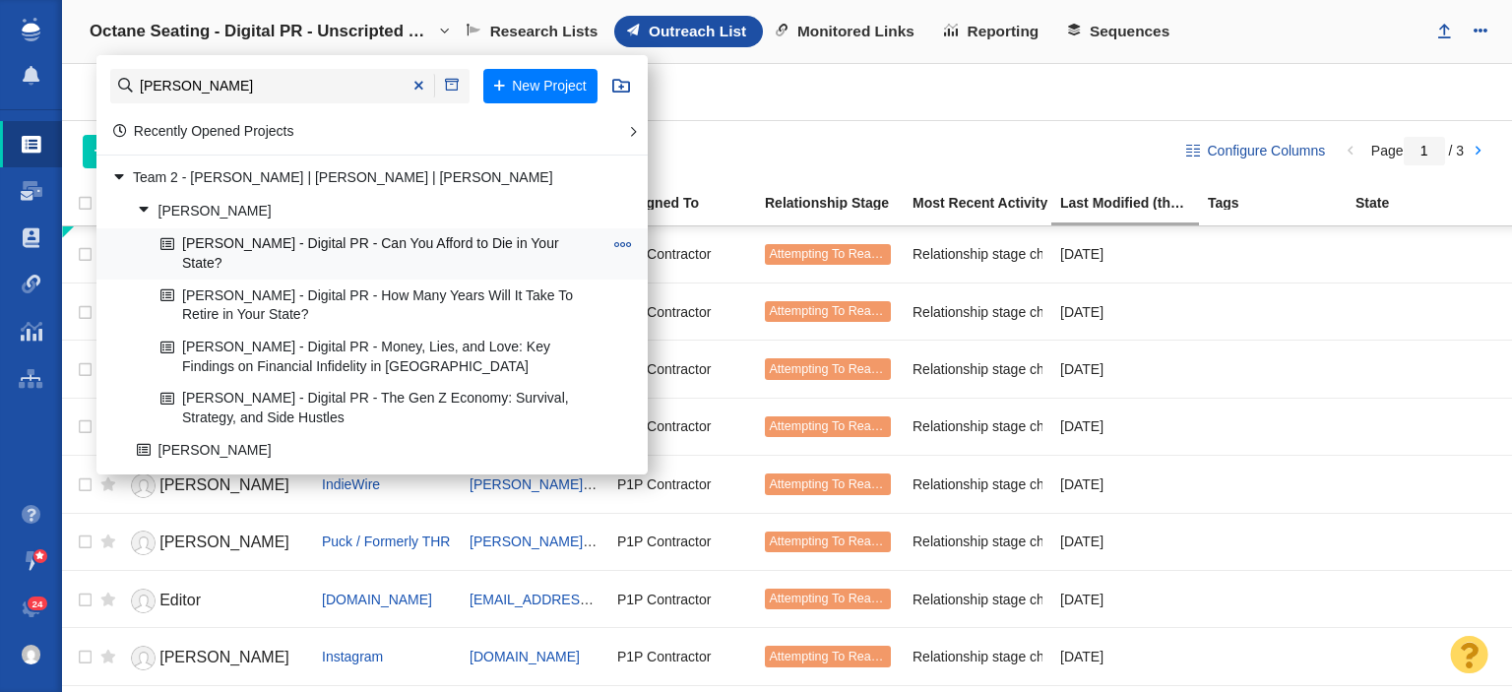
click at [461, 240] on link "[PERSON_NAME] - Digital PR - Can You Afford to Die in Your State?" at bounding box center [381, 253] width 452 height 49
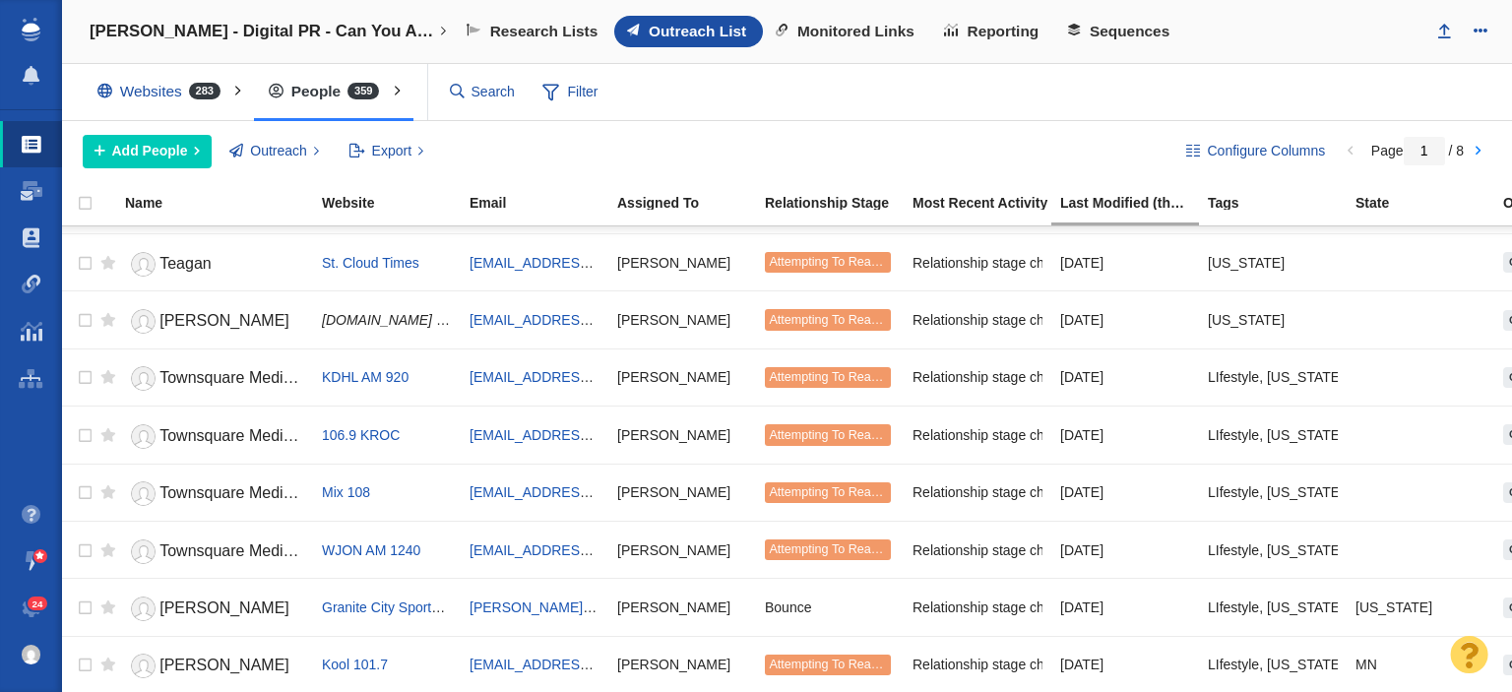
scroll to position [2016, 0]
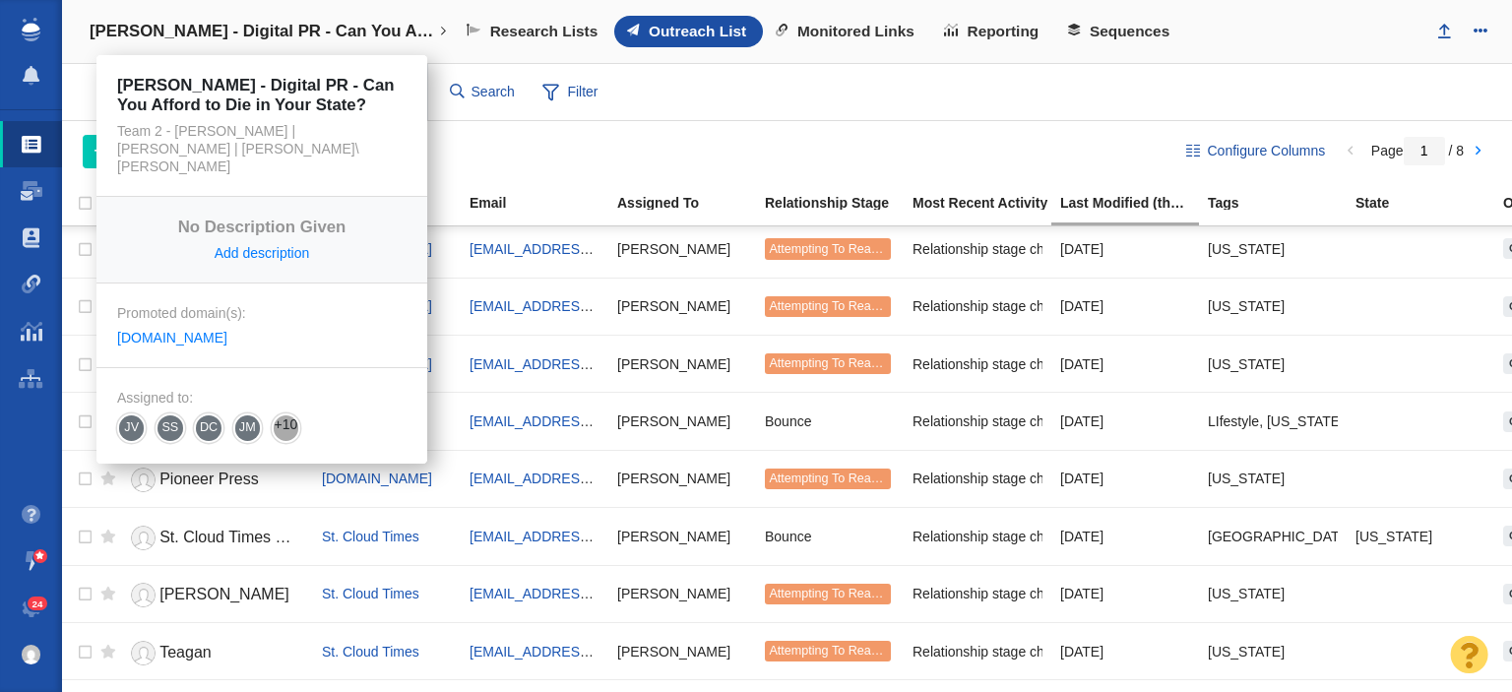
click at [350, 19] on link "[PERSON_NAME] - Digital PR - Can You Afford to Die in Your State?" at bounding box center [268, 31] width 385 height 47
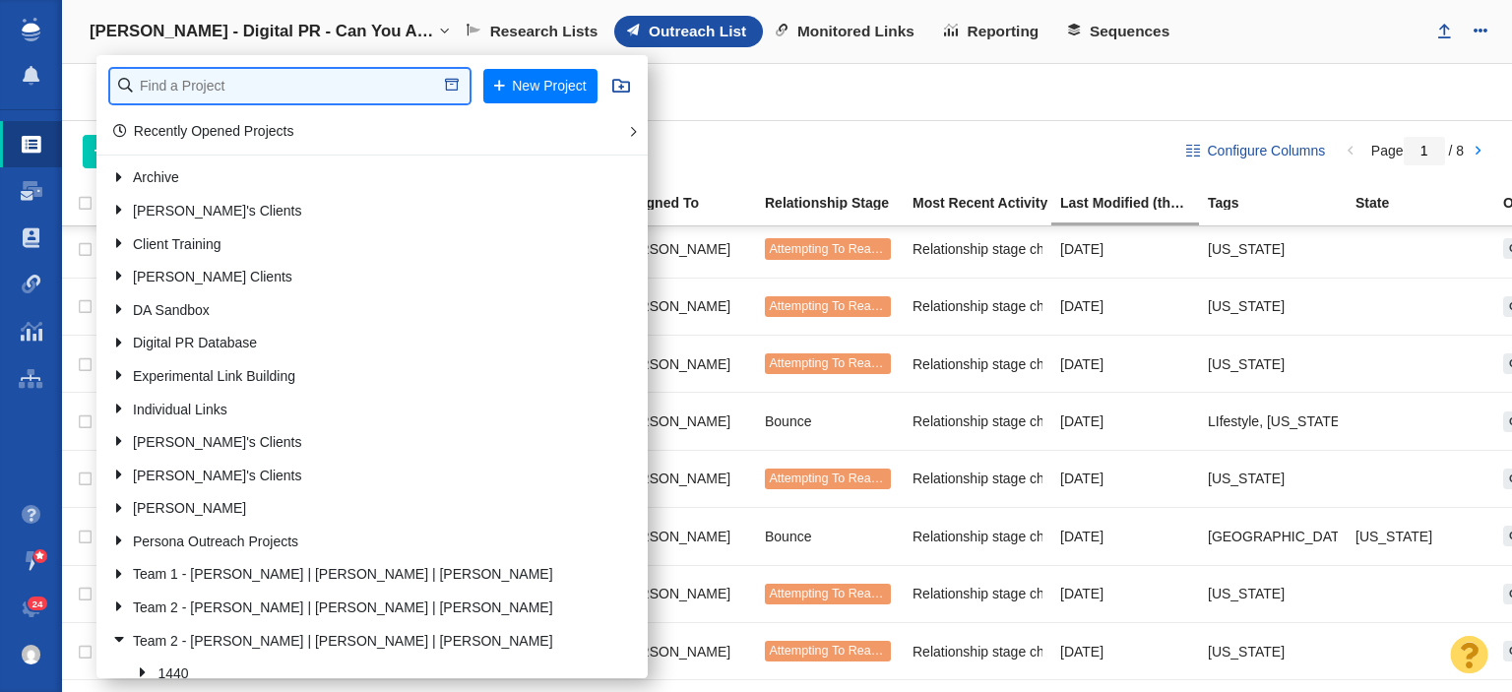
click at [227, 92] on input "text" at bounding box center [289, 86] width 359 height 34
type input "patriot"
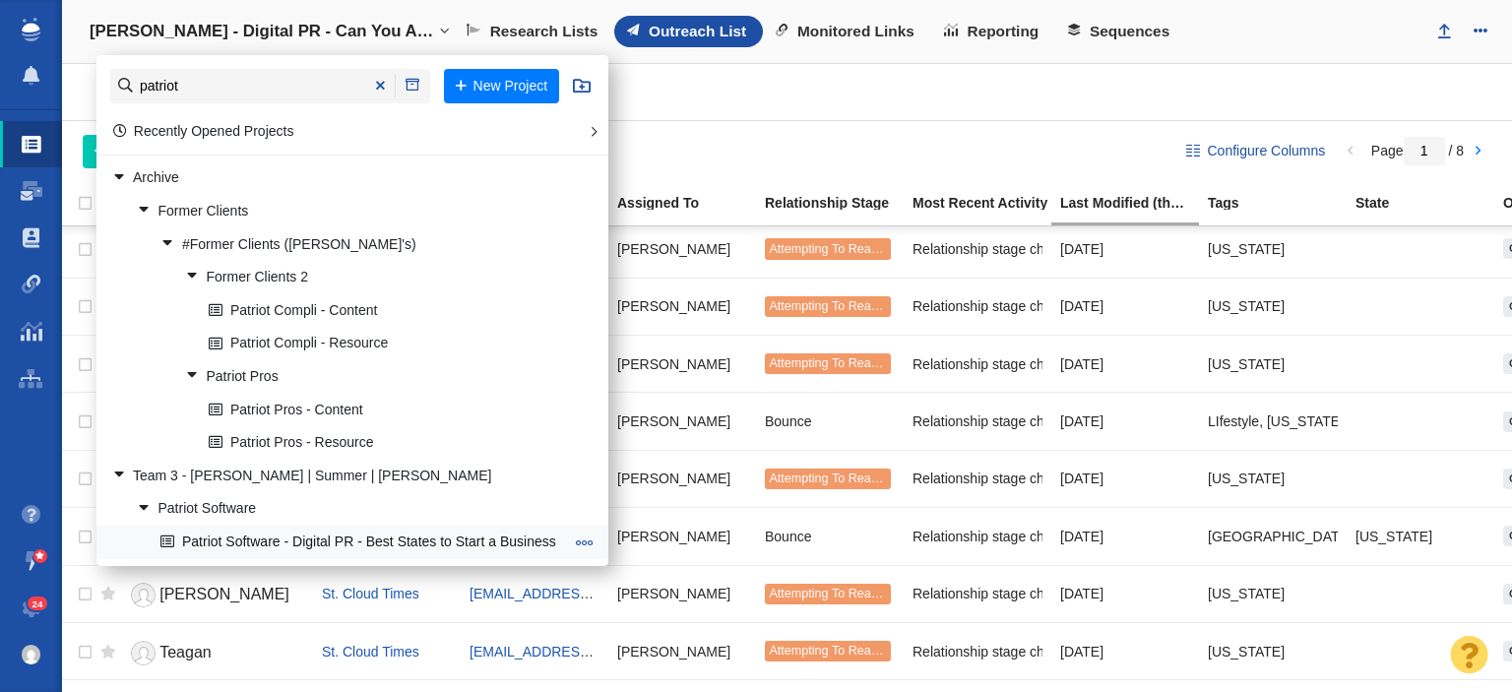
click at [232, 543] on link "Patriot Software - Digital PR - Best States to Start a Business" at bounding box center [361, 541] width 412 height 31
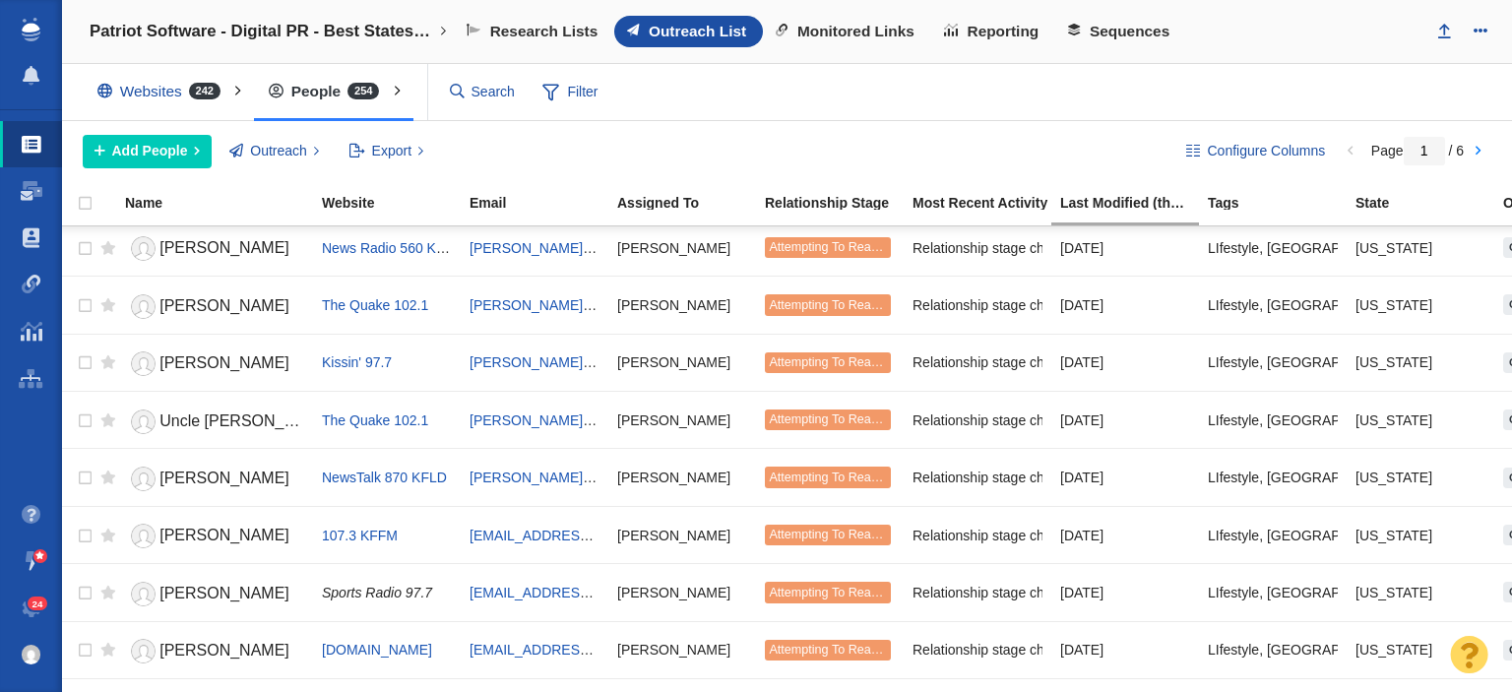
scroll to position [1870, 0]
